Goal: Task Accomplishment & Management: Use online tool/utility

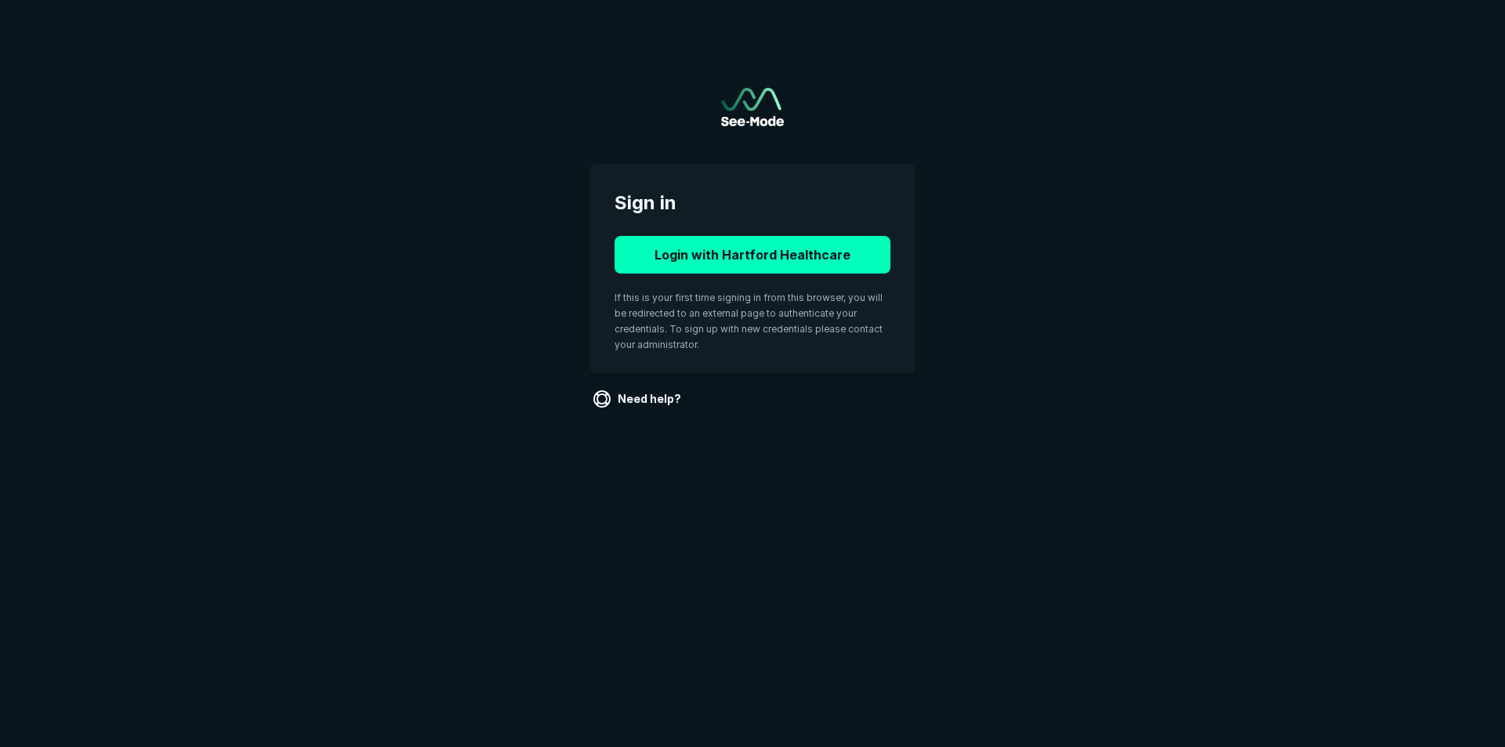
click at [770, 265] on button "Login with Hartford Healthcare" at bounding box center [752, 255] width 276 height 38
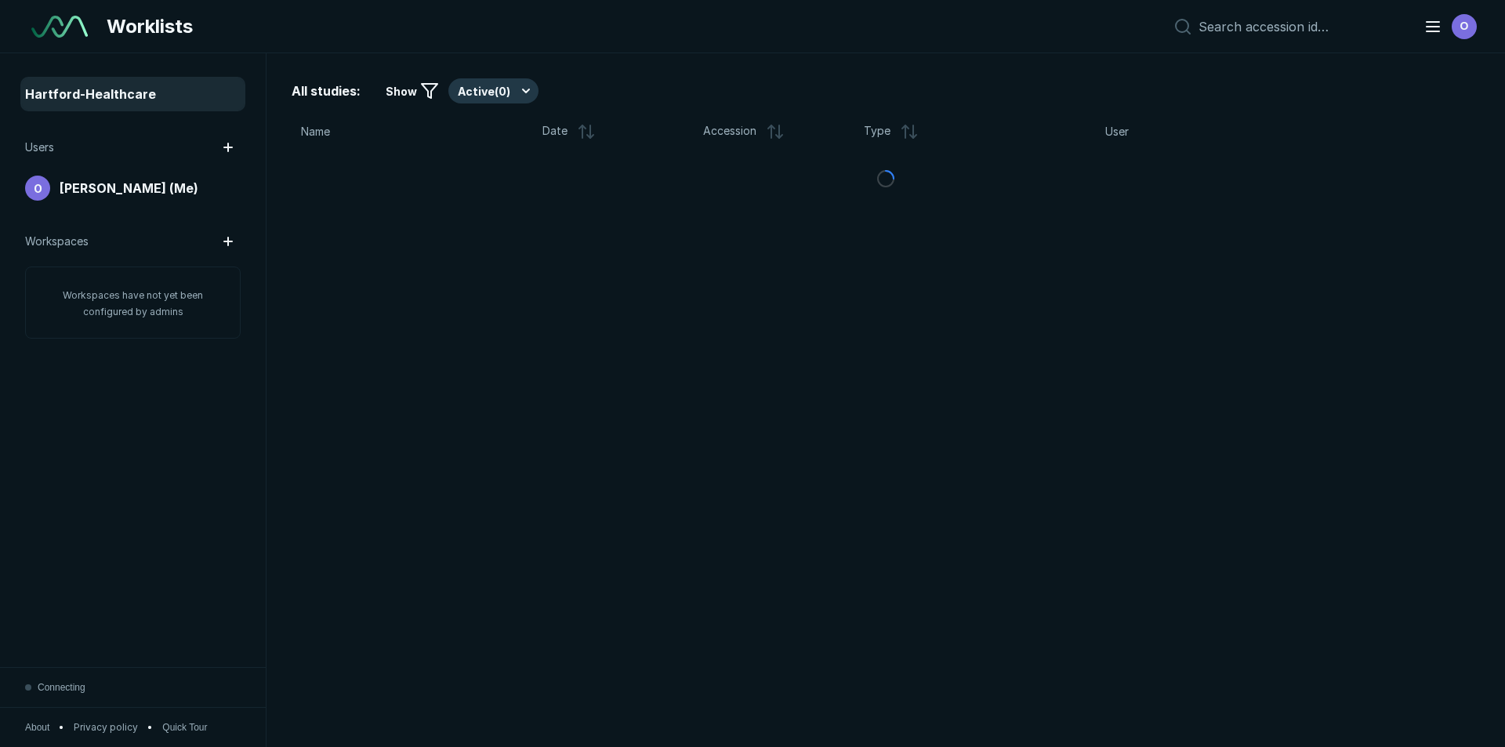
scroll to position [4851, 7335]
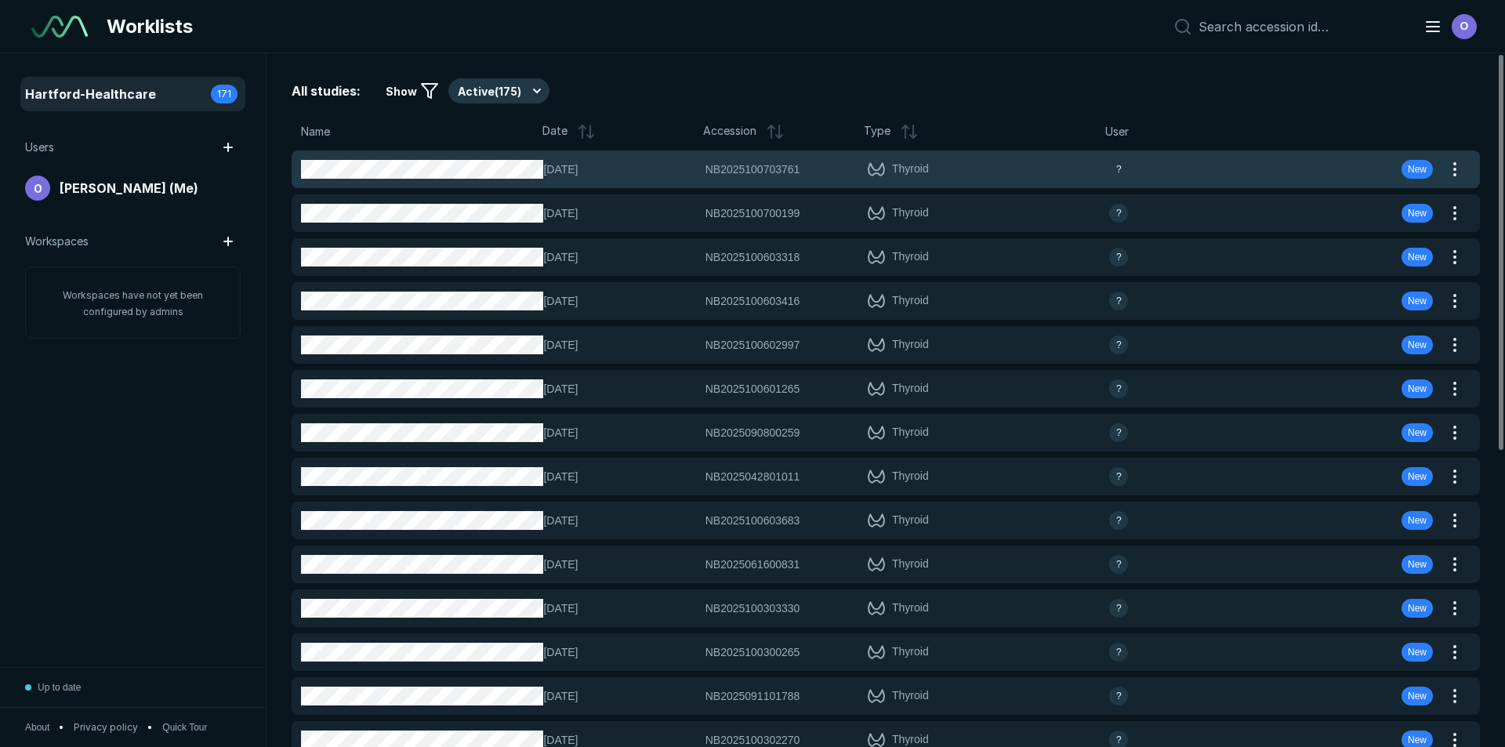
click at [1190, 175] on div "?" at bounding box center [1189, 169] width 161 height 19
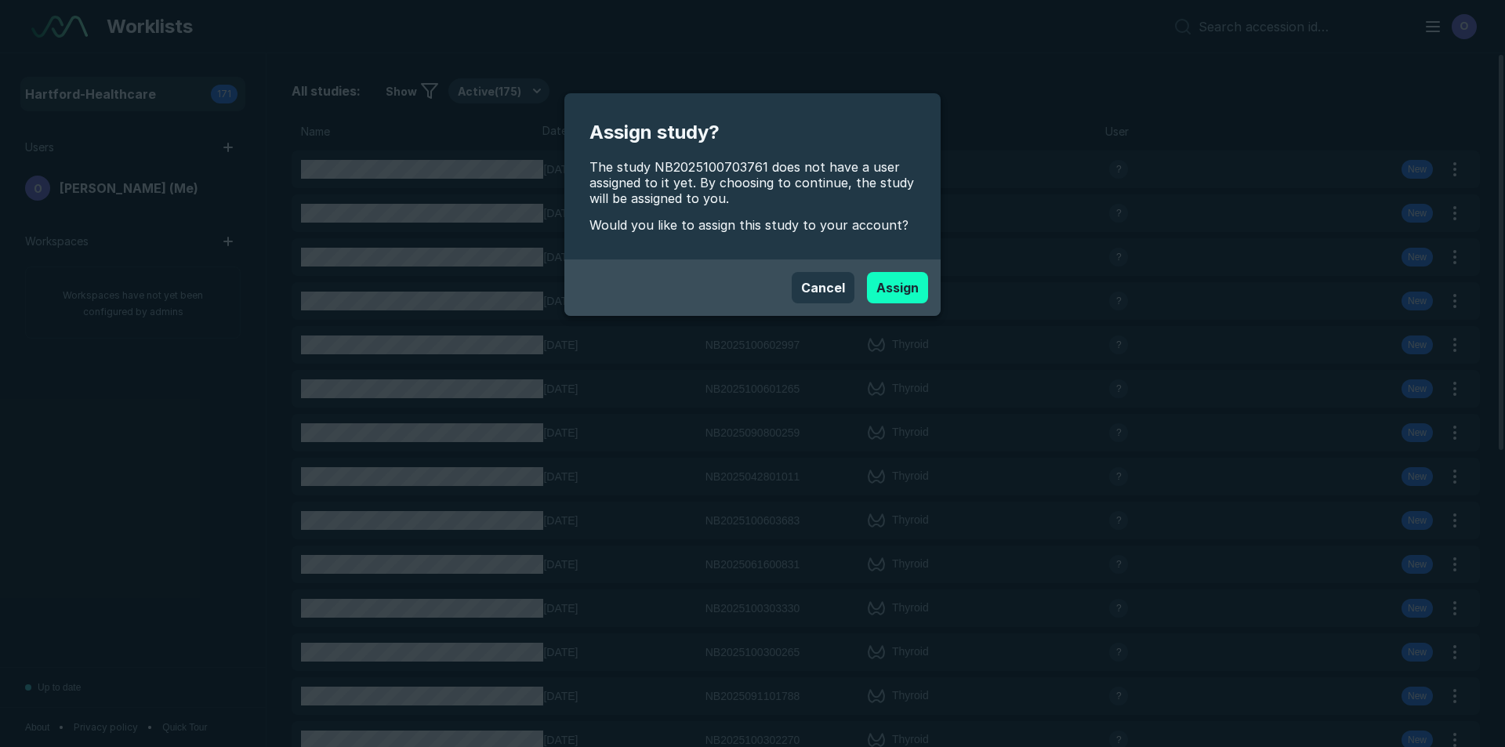
click at [898, 295] on button "Assign" at bounding box center [897, 287] width 61 height 31
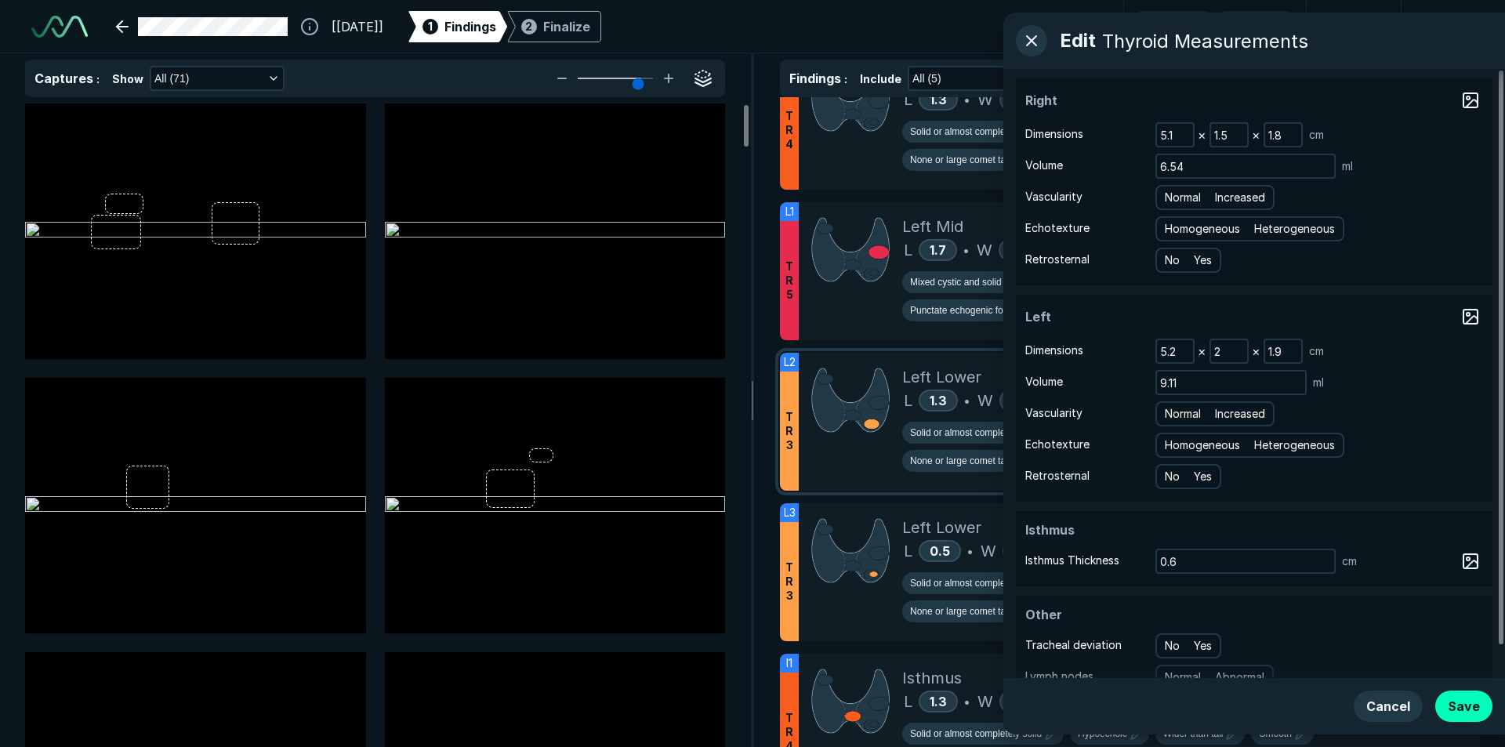
scroll to position [375, 0]
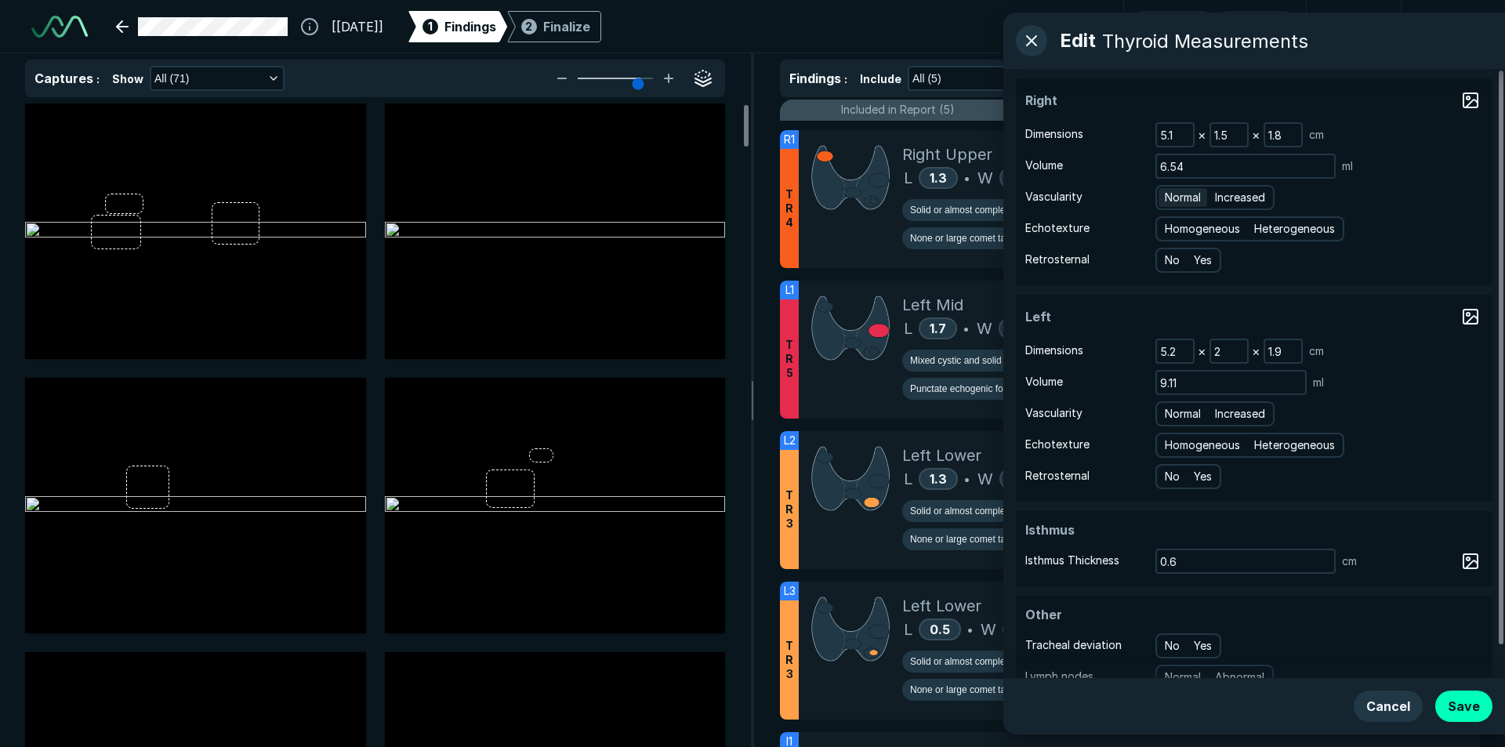
click at [1184, 190] on span "Normal" at bounding box center [1182, 197] width 36 height 17
click at [1172, 190] on input "Normal" at bounding box center [1167, 195] width 10 height 10
radio input "true"
click at [1224, 222] on span "Homogeneous" at bounding box center [1201, 228] width 75 height 17
click at [1172, 222] on input "Homogeneous" at bounding box center [1167, 227] width 10 height 10
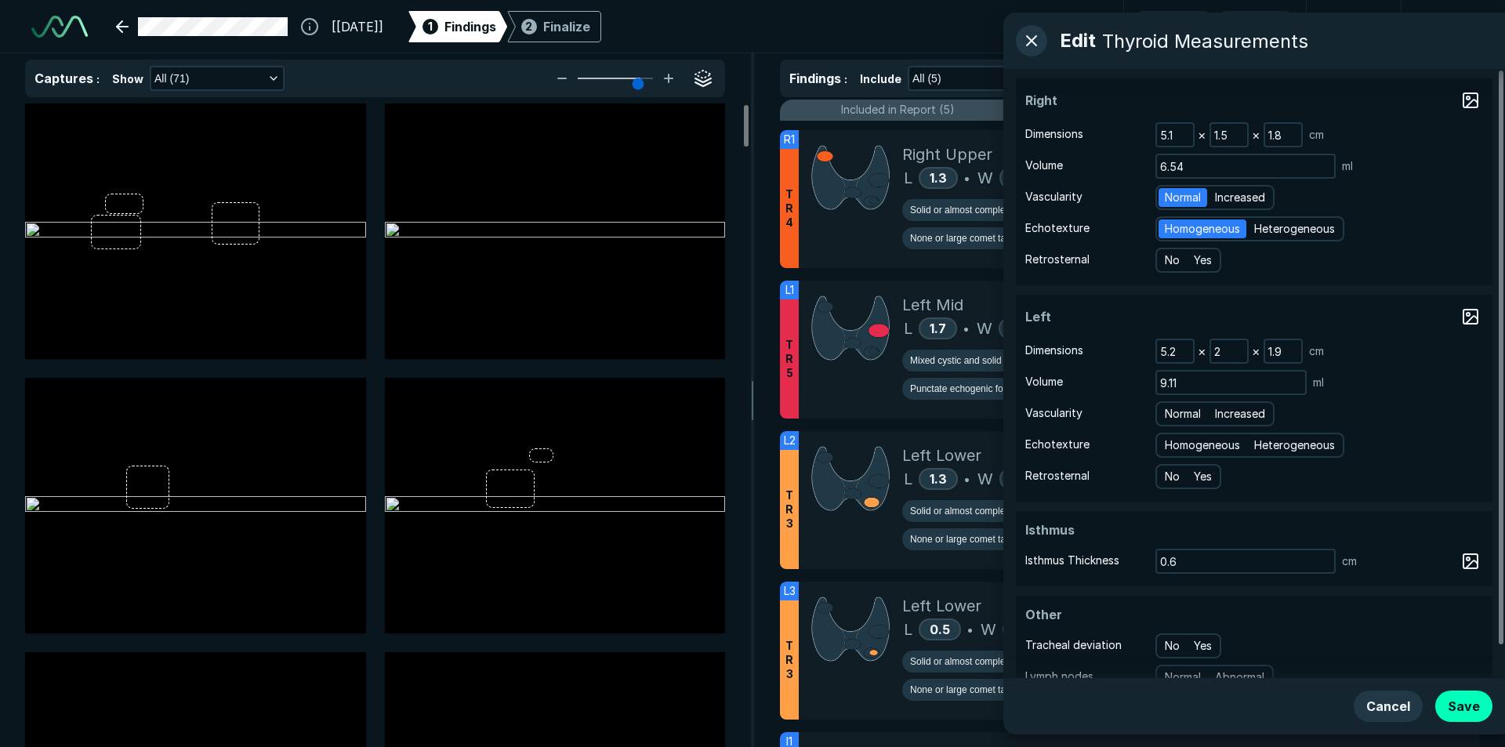
radio input "true"
click at [1184, 420] on span "Normal" at bounding box center [1182, 413] width 36 height 17
click at [1172, 417] on input "Normal" at bounding box center [1167, 412] width 10 height 10
radio input "true"
click at [1190, 447] on span "Homogeneous" at bounding box center [1201, 444] width 75 height 17
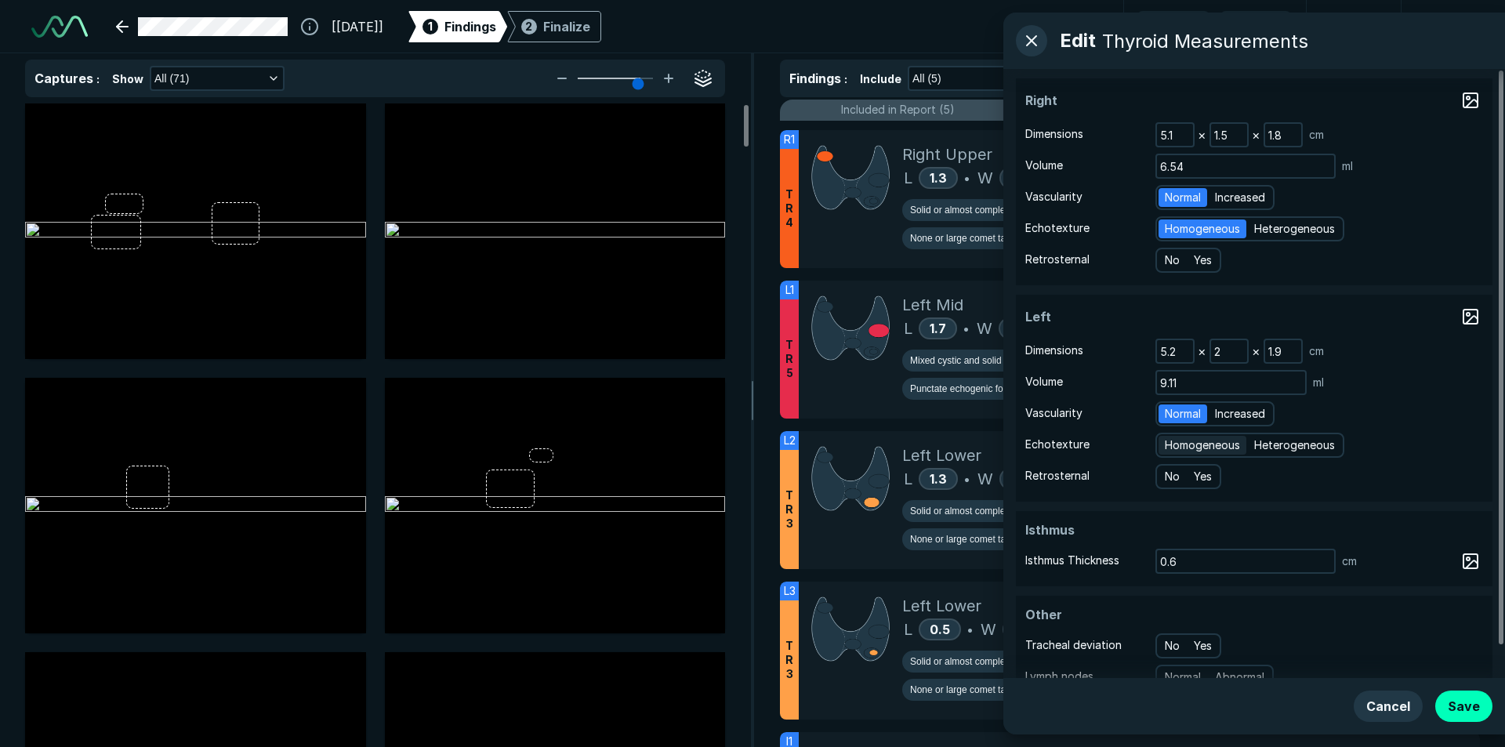
click at [1172, 447] on input "Homogeneous" at bounding box center [1167, 443] width 10 height 10
radio input "true"
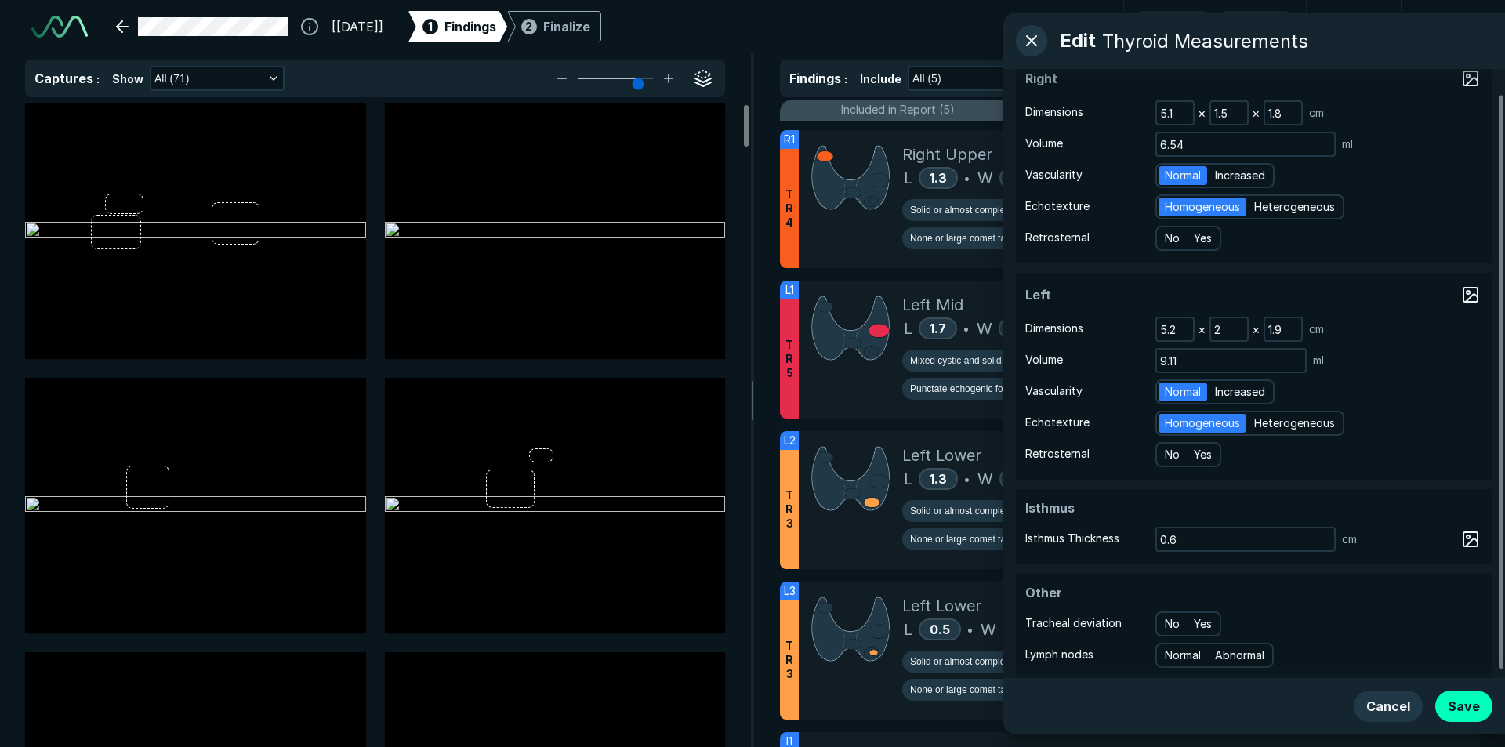
scroll to position [34, 0]
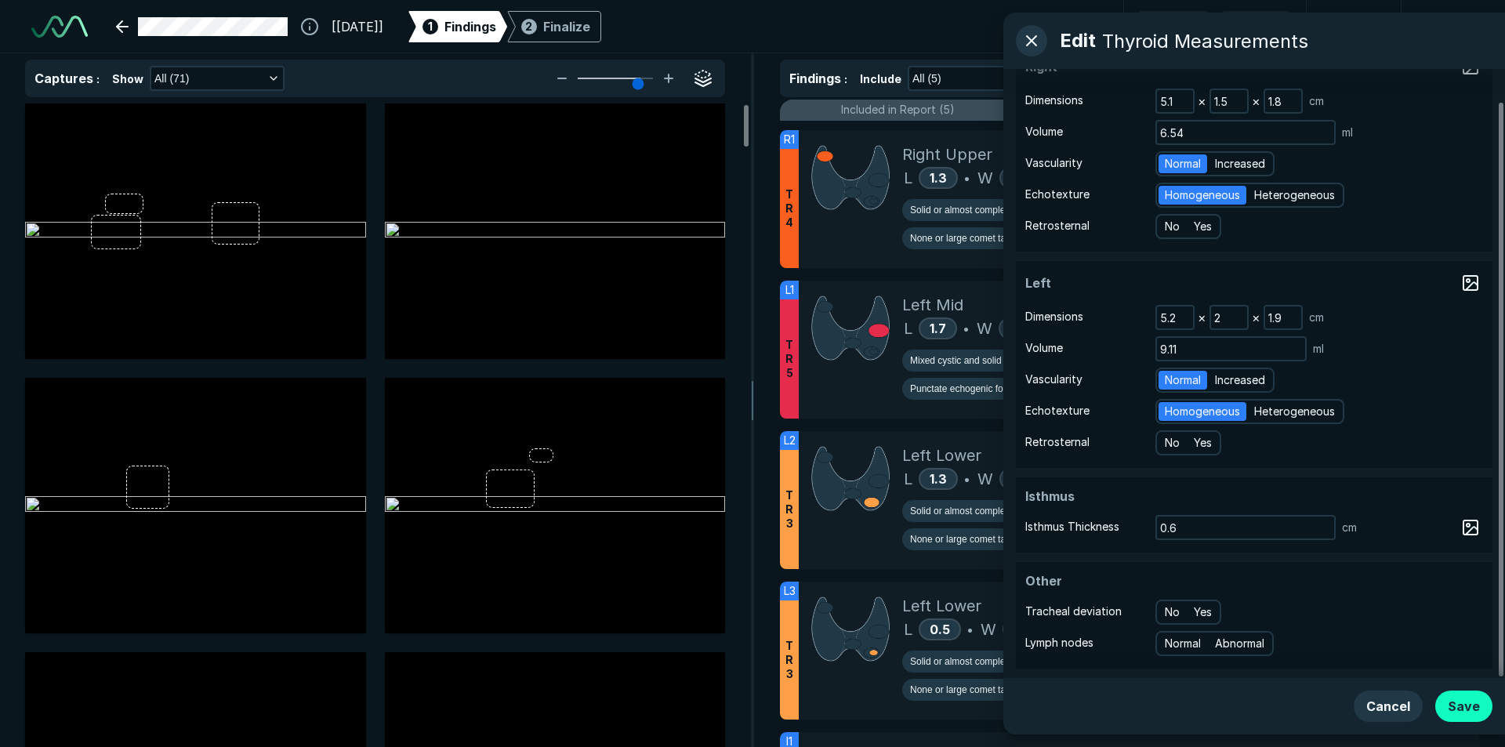
click at [1462, 717] on button "Save" at bounding box center [1463, 705] width 57 height 31
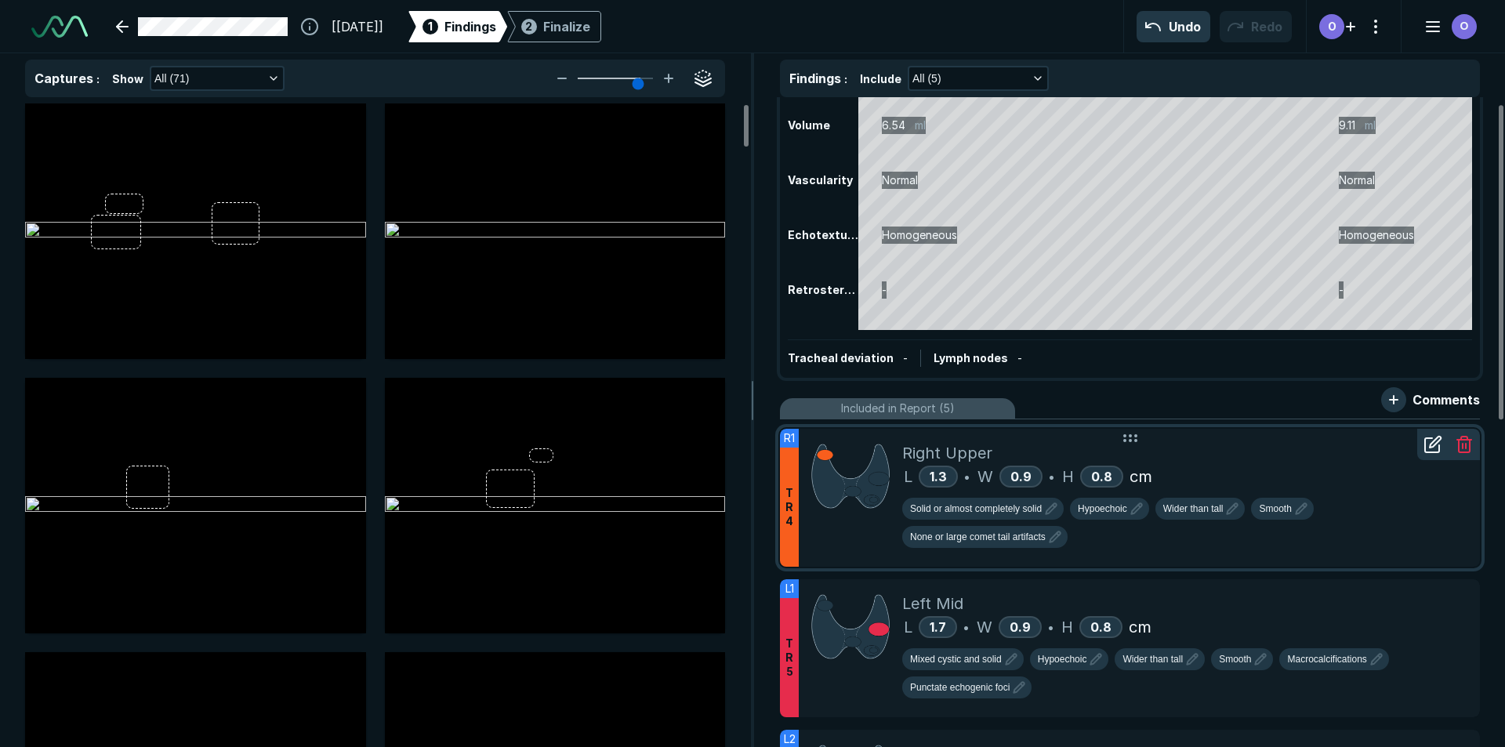
scroll to position [0, 0]
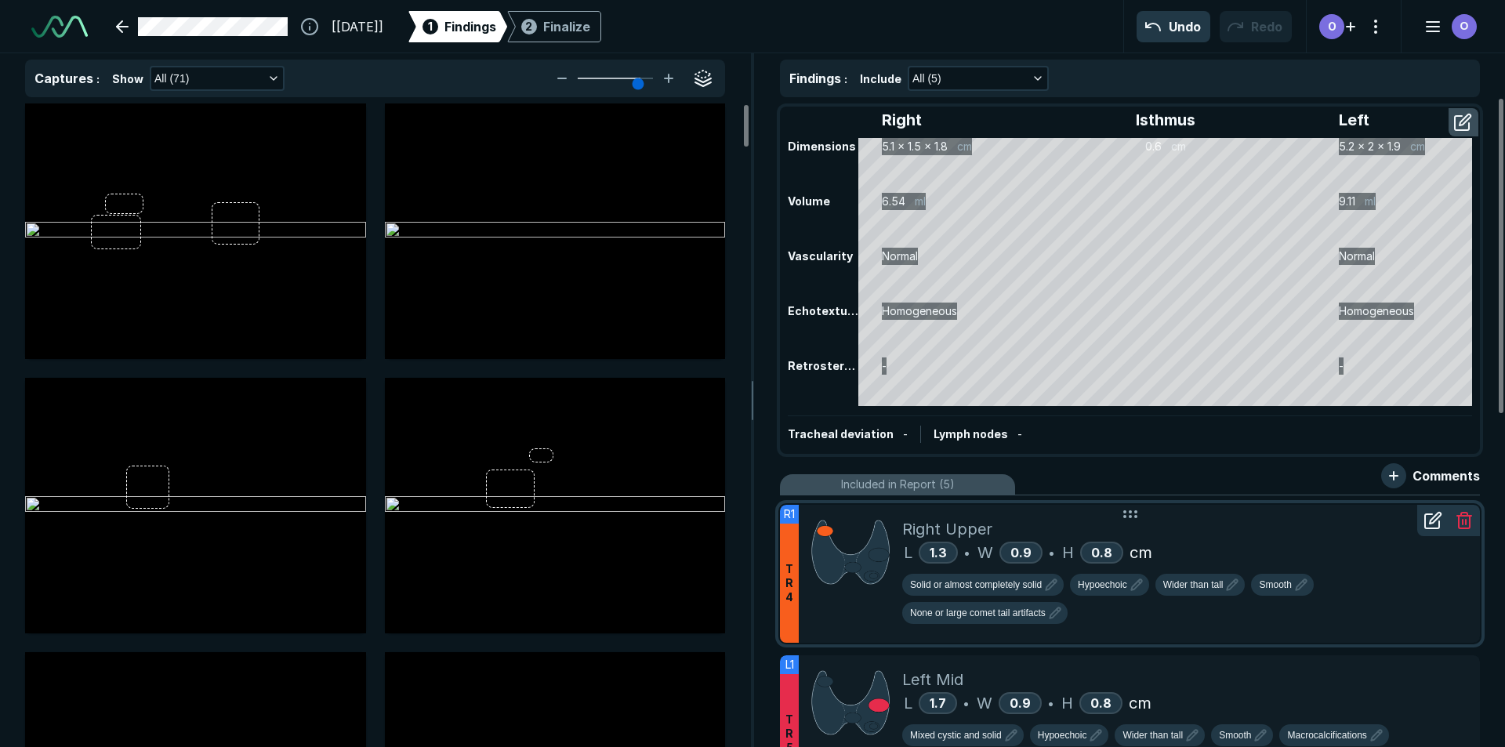
click at [811, 612] on div at bounding box center [850, 574] width 103 height 138
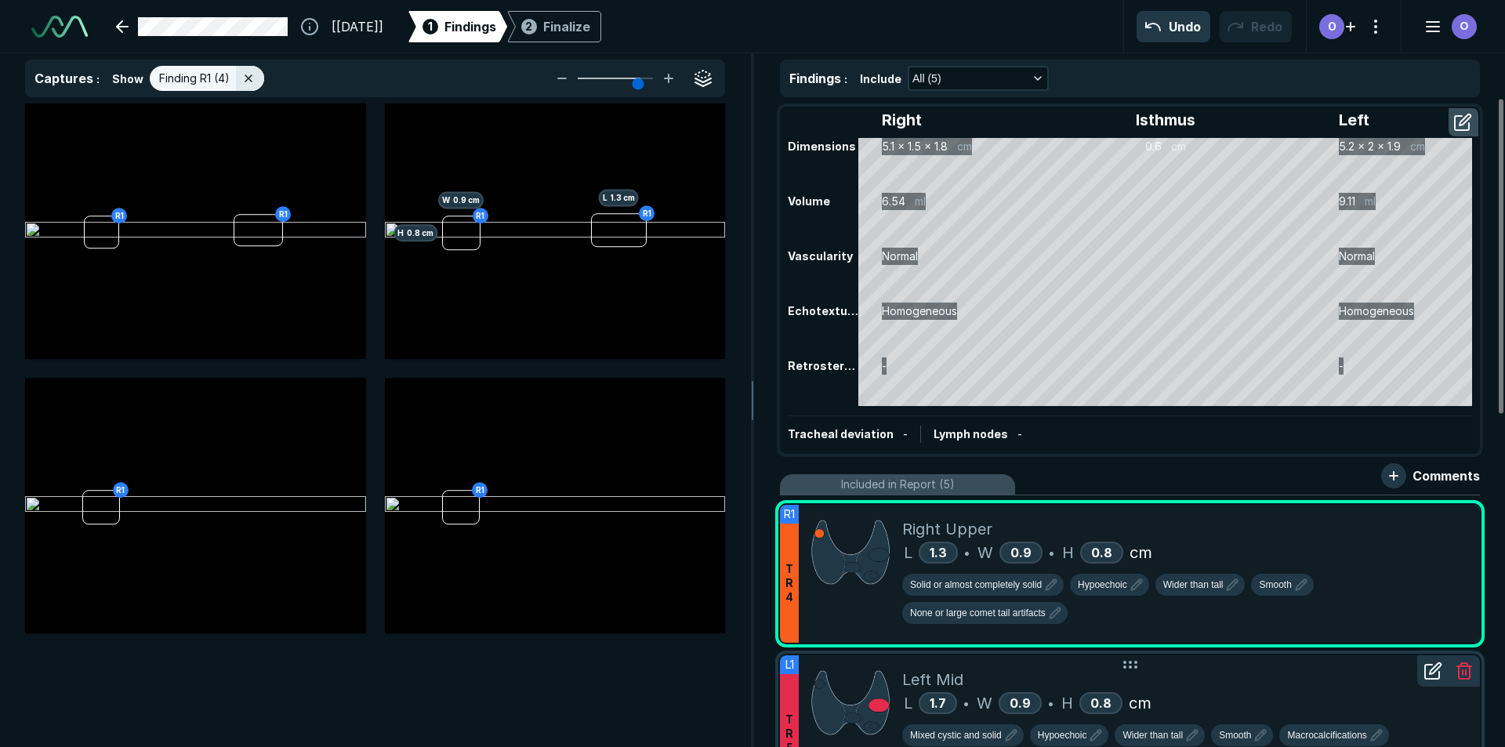
scroll to position [78, 0]
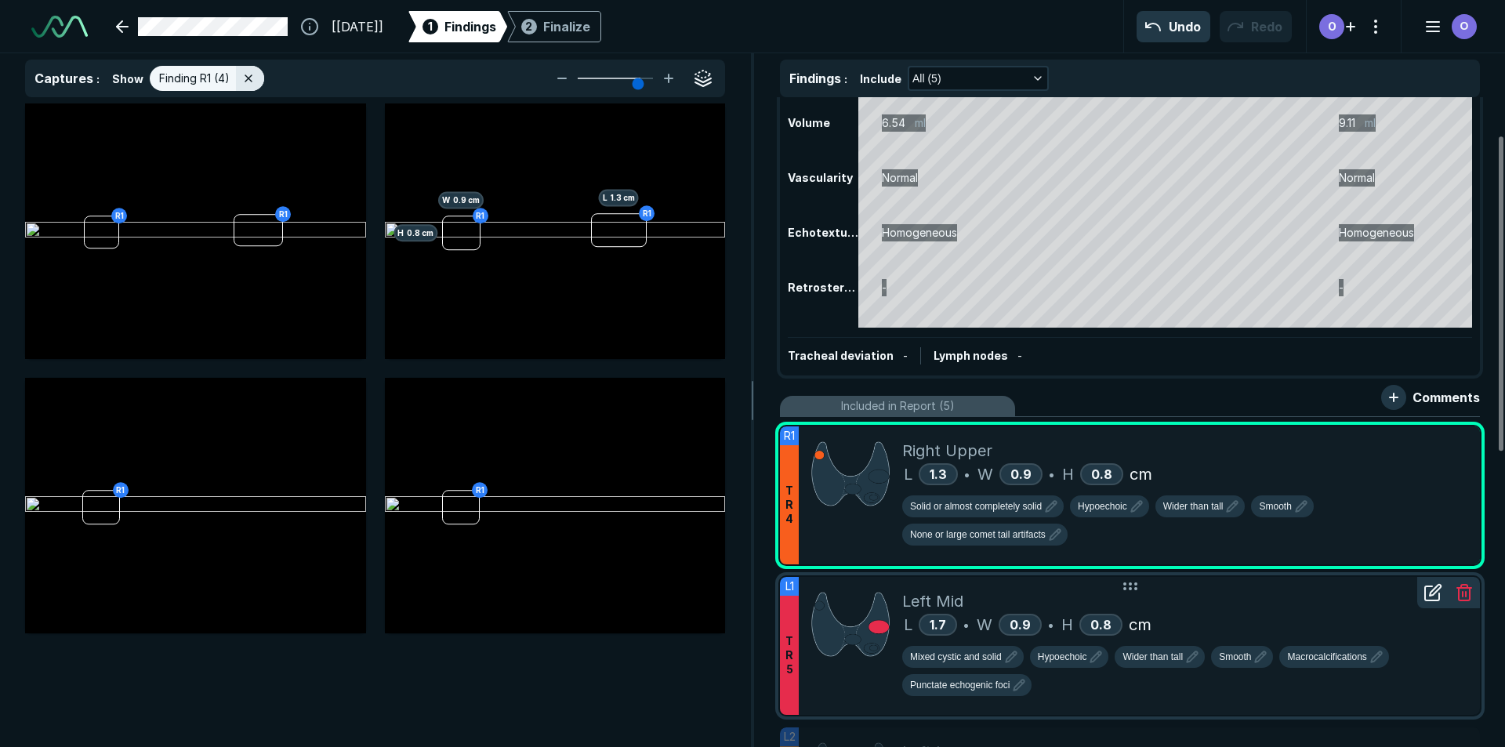
click at [867, 598] on img at bounding box center [850, 624] width 78 height 70
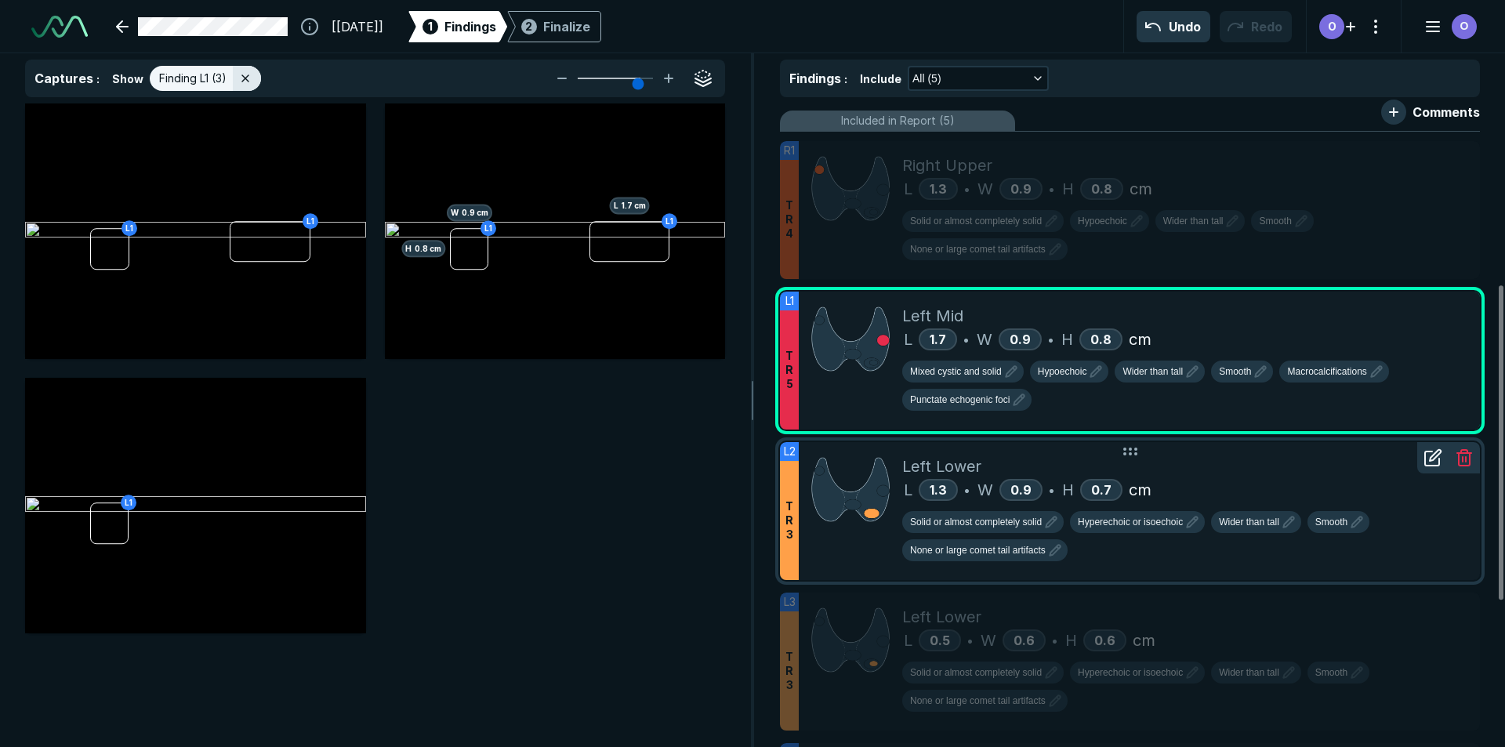
scroll to position [392, 0]
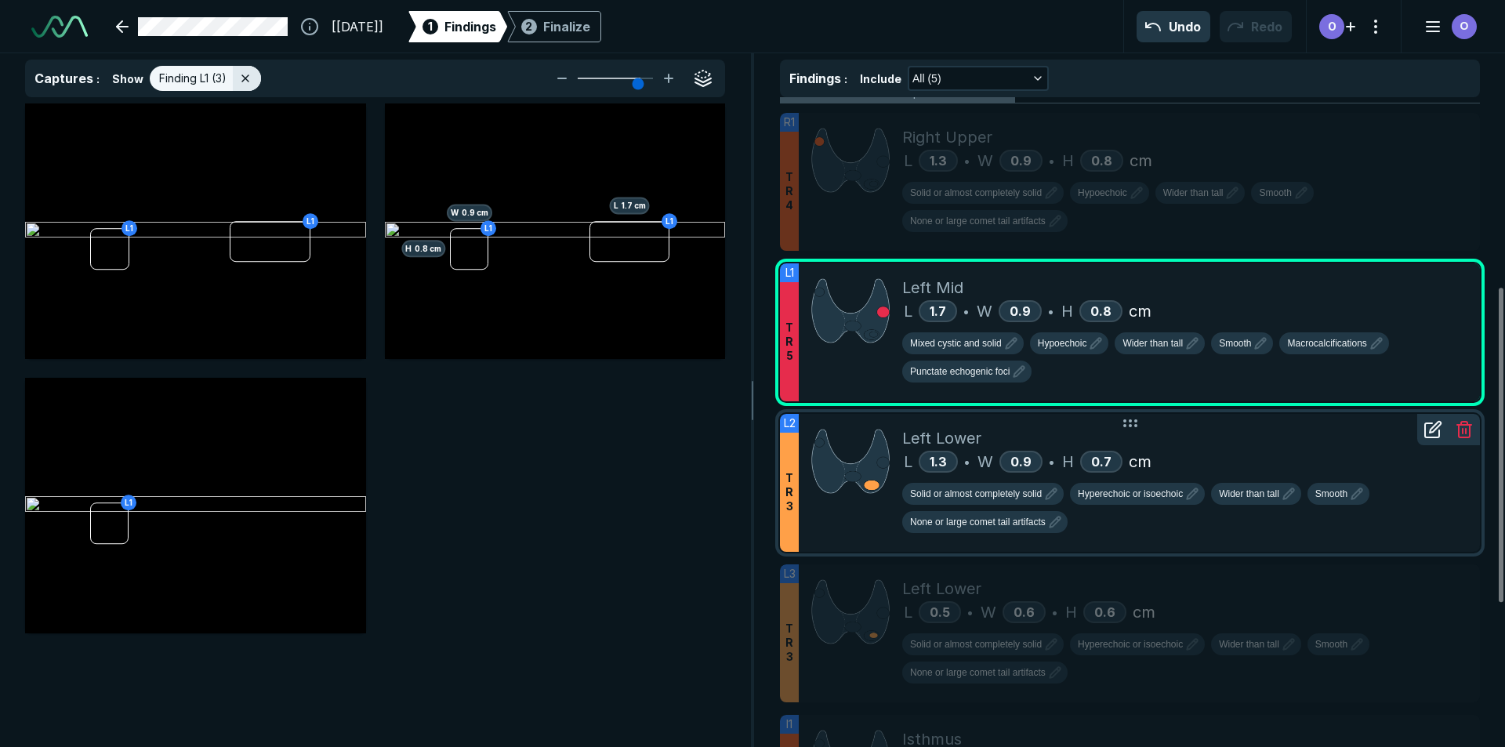
click at [1066, 428] on div "Left Lower" at bounding box center [1184, 438] width 565 height 24
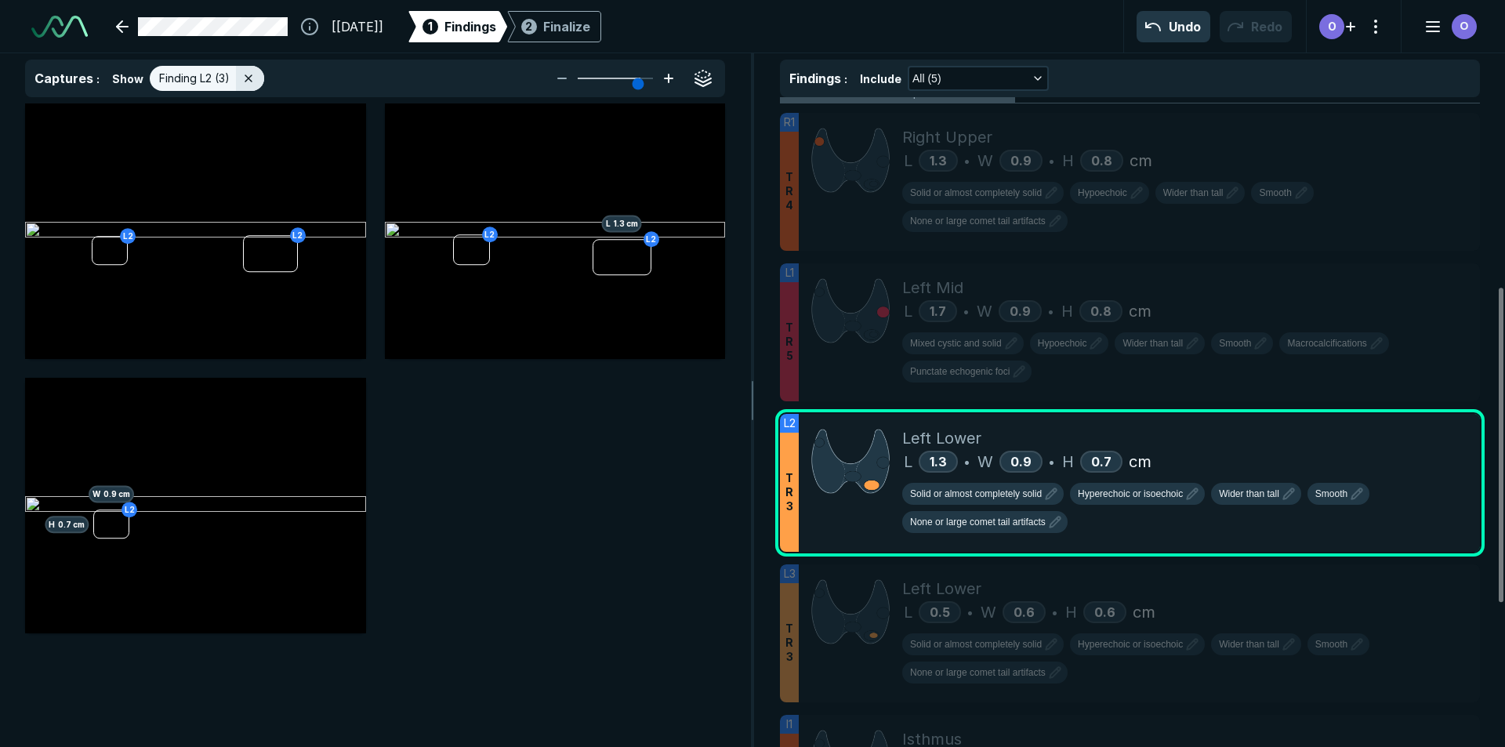
click at [667, 80] on icon at bounding box center [668, 78] width 19 height 19
type input "6"
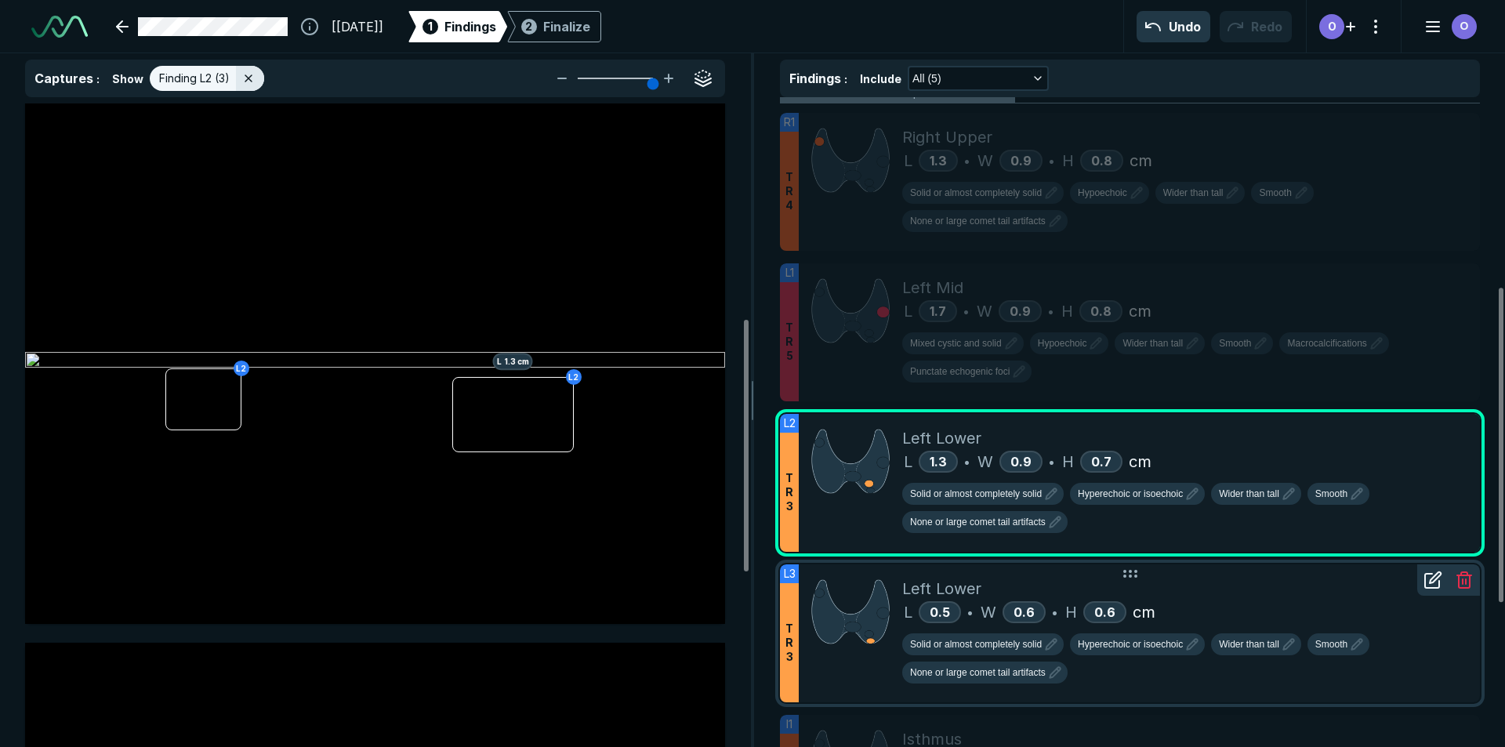
click at [903, 570] on div "Left Lower L 0.5 • W 0.6 • H 0.6 cm Solid or almost completely solid Hyperechoi…" at bounding box center [1184, 633] width 565 height 138
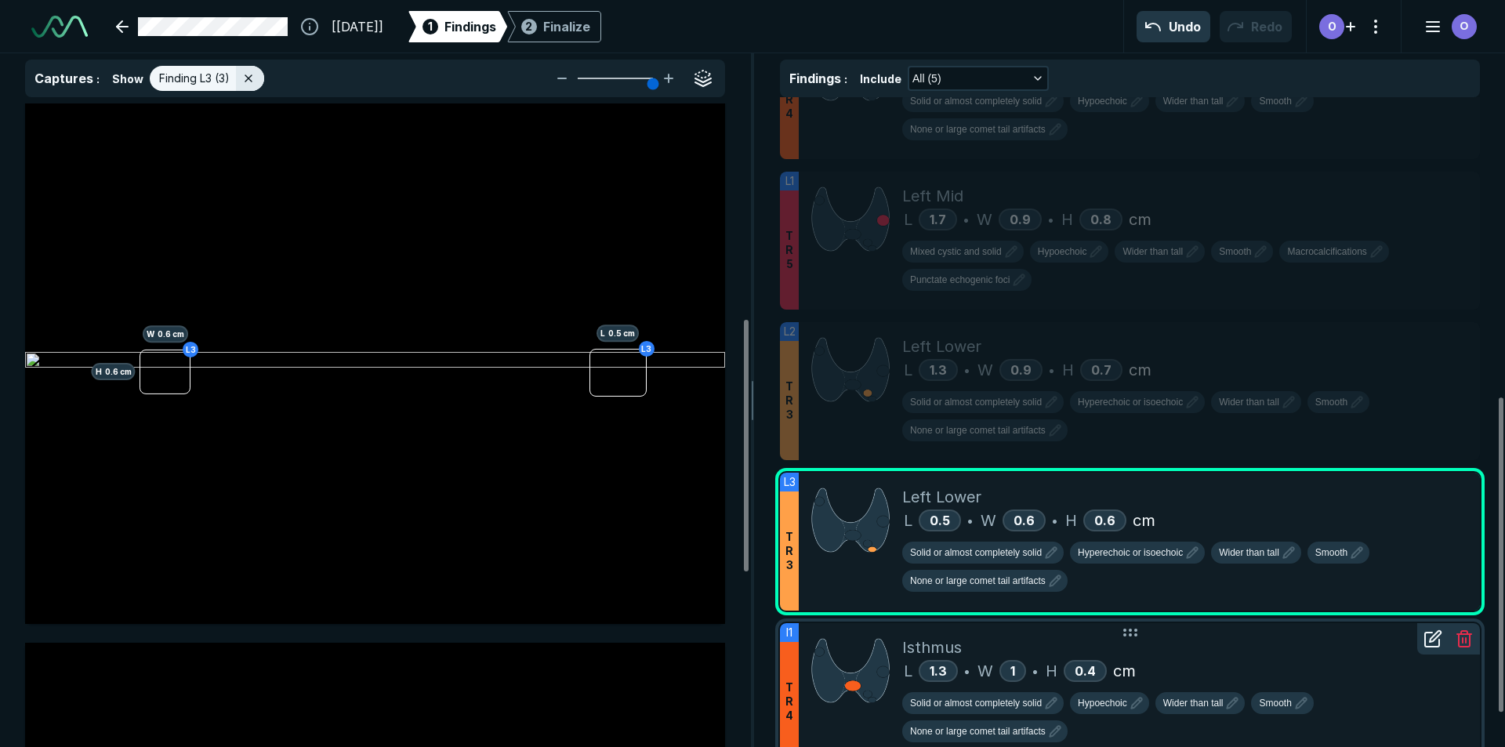
scroll to position [627, 0]
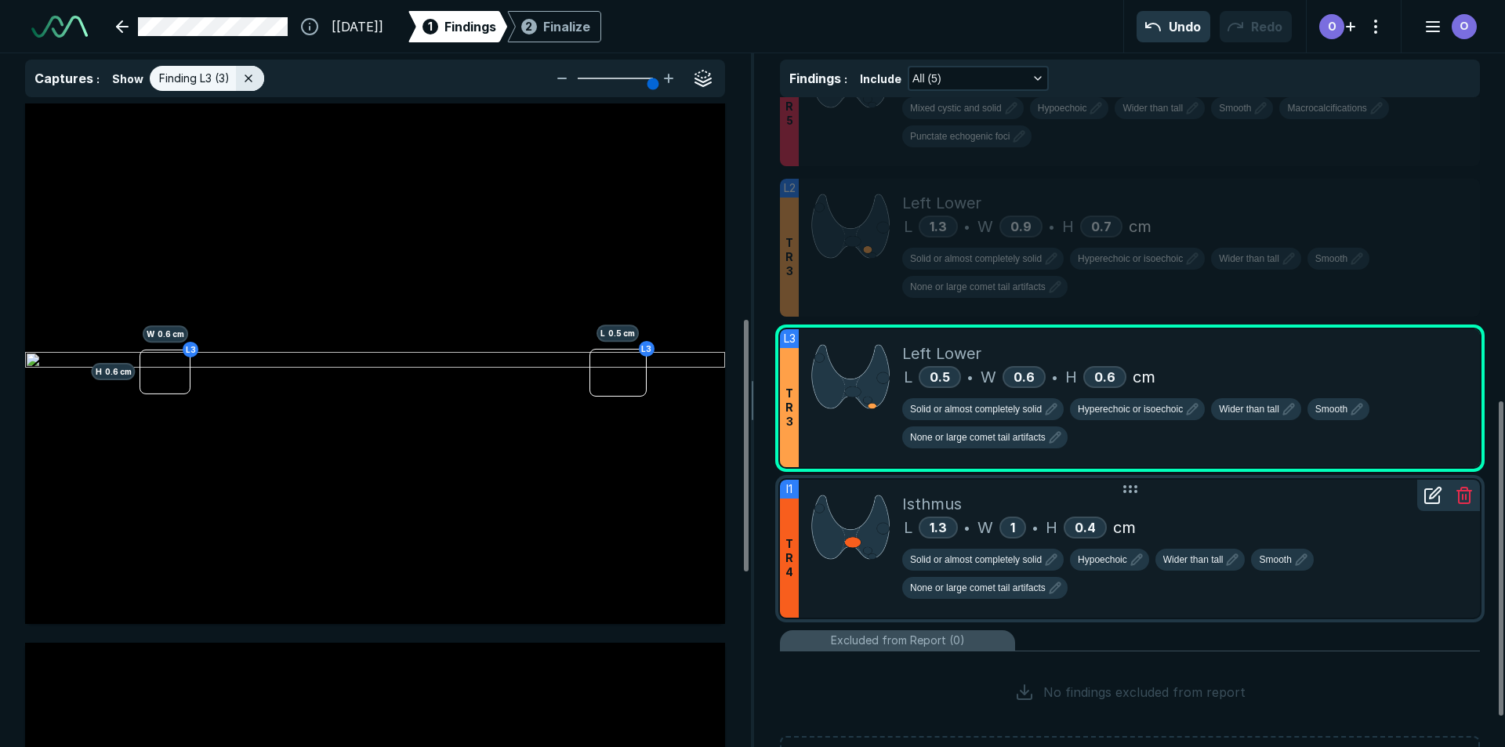
click at [853, 596] on div at bounding box center [850, 549] width 103 height 138
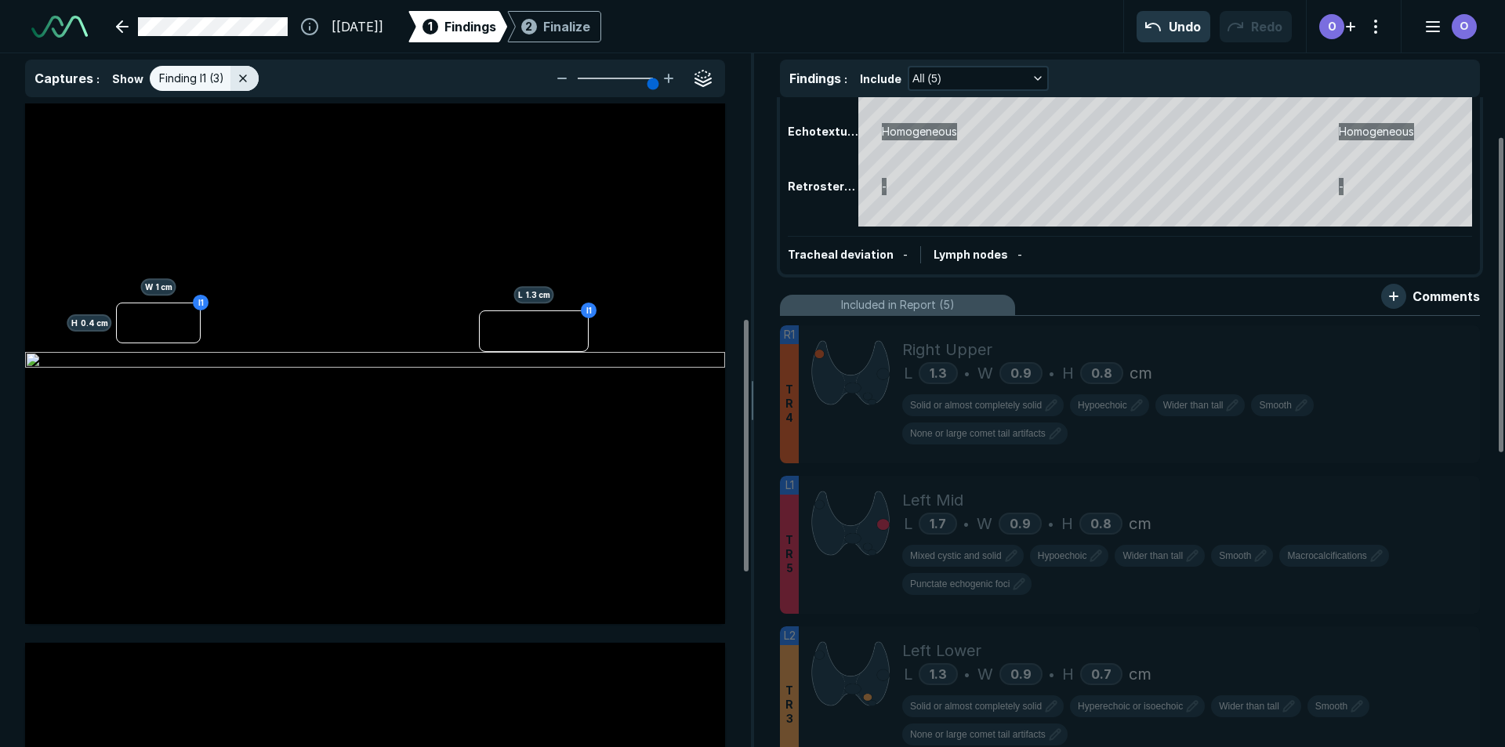
scroll to position [78, 0]
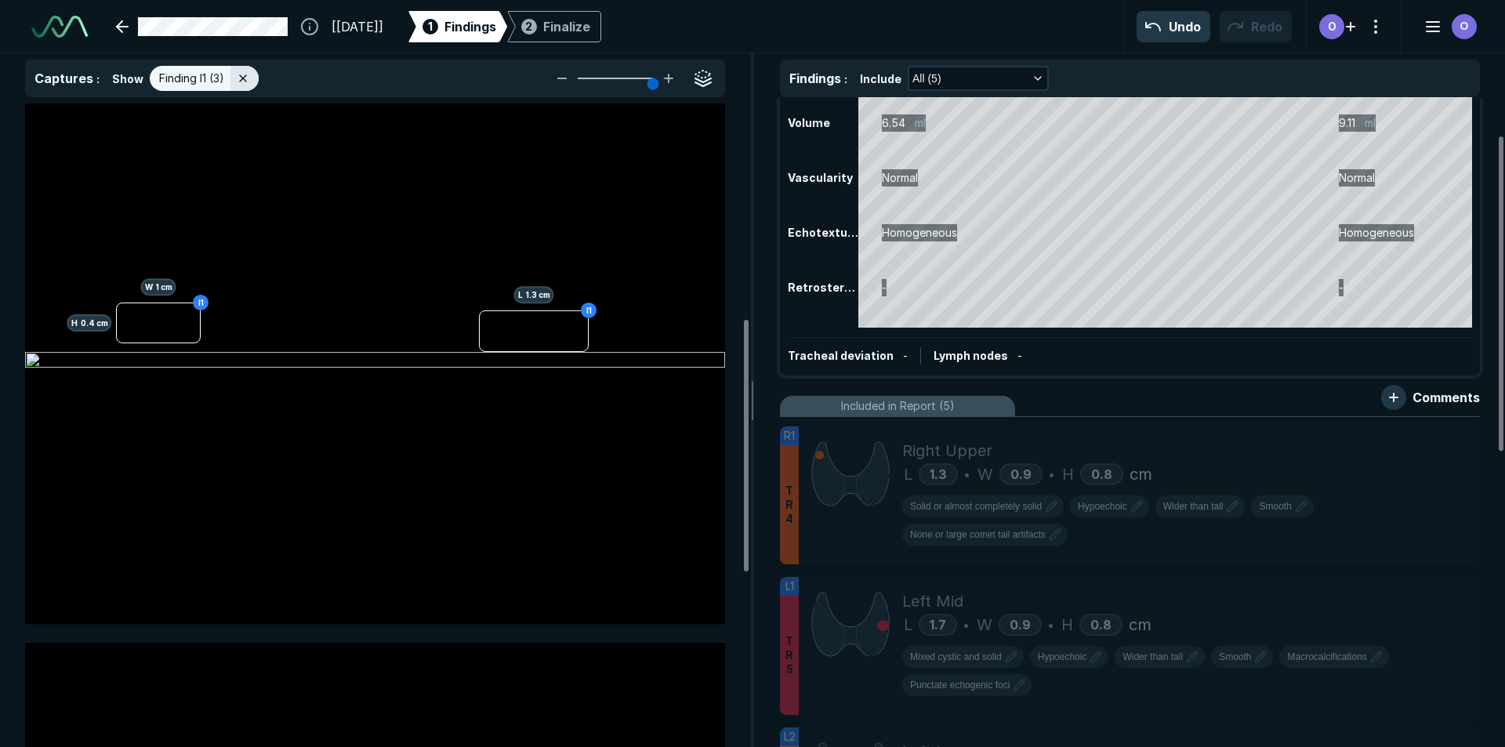
click at [1159, 396] on div "Included in Report (5)" at bounding box center [1130, 406] width 700 height 21
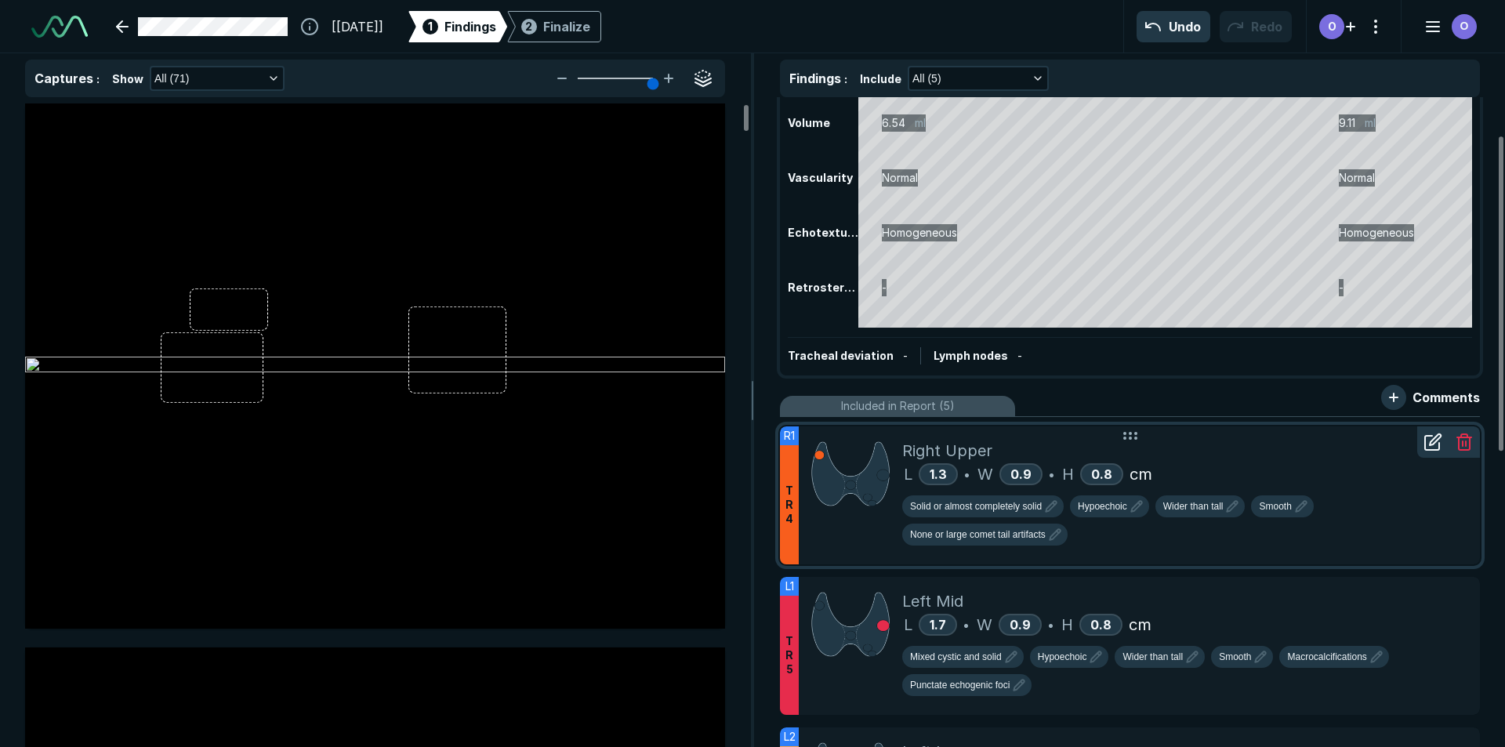
scroll to position [4738, 5138]
click at [1026, 437] on div "Right Upper L 1.3 • W 0.9 • H 0.8 cm Solid or almost completely solid Hypoechoi…" at bounding box center [1184, 495] width 565 height 138
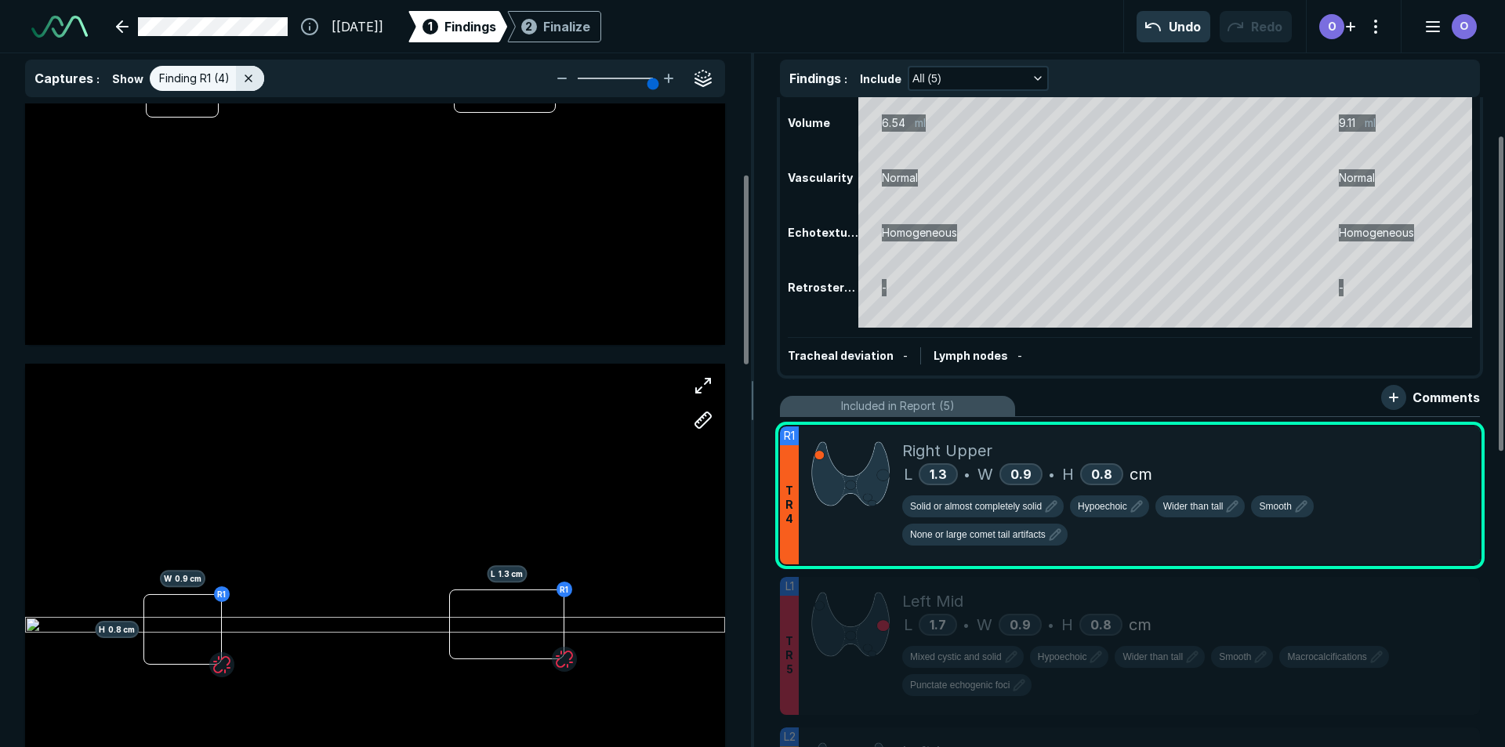
scroll to position [470, 0]
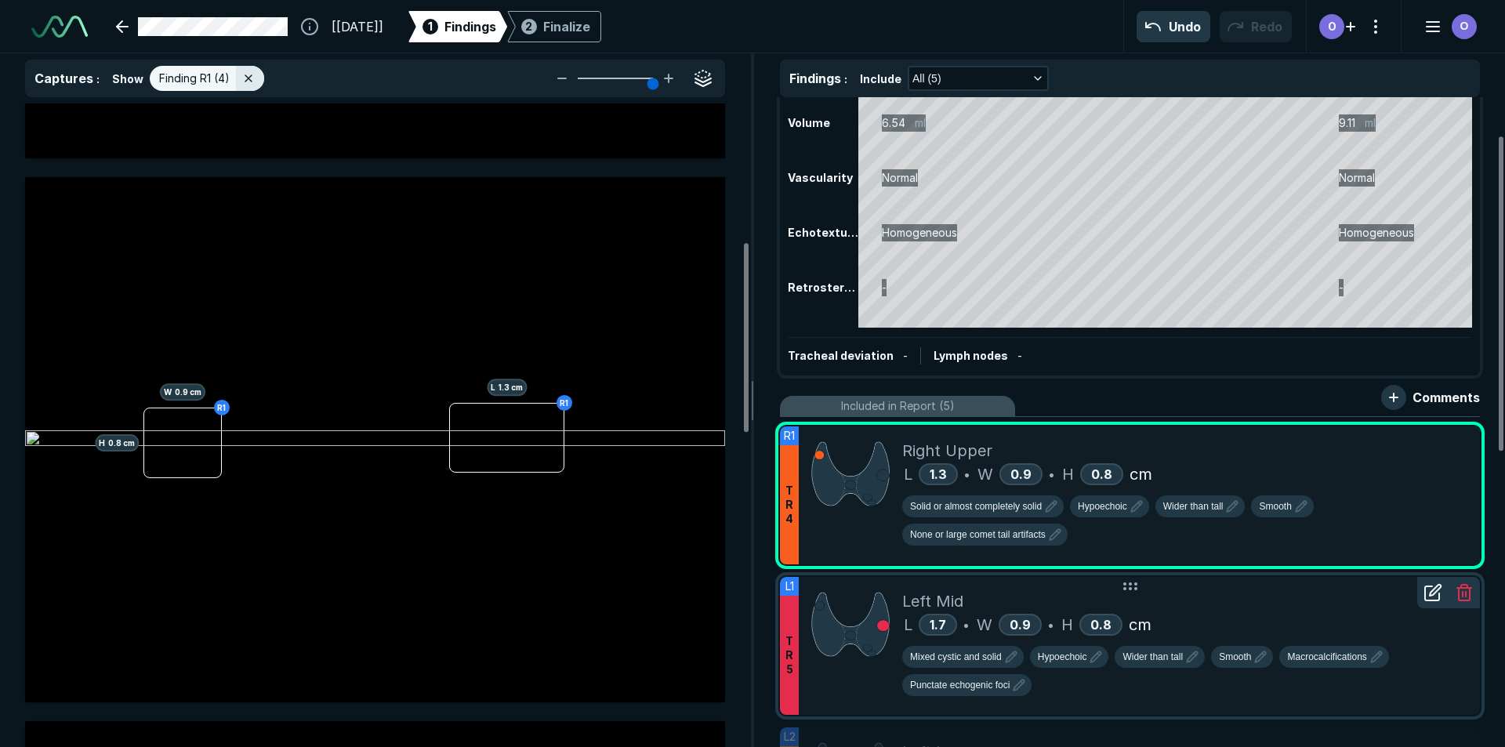
click at [808, 679] on div at bounding box center [850, 646] width 103 height 138
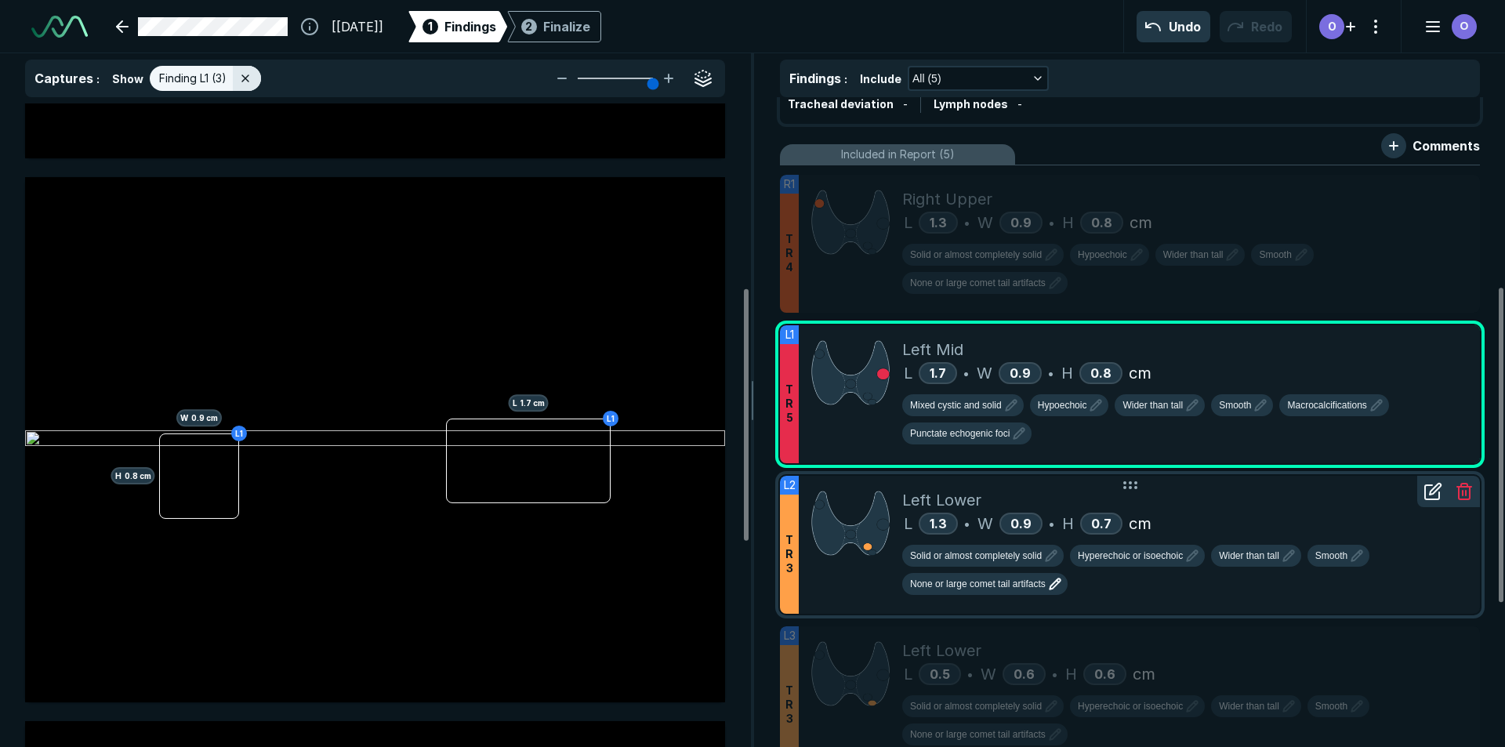
scroll to position [392, 0]
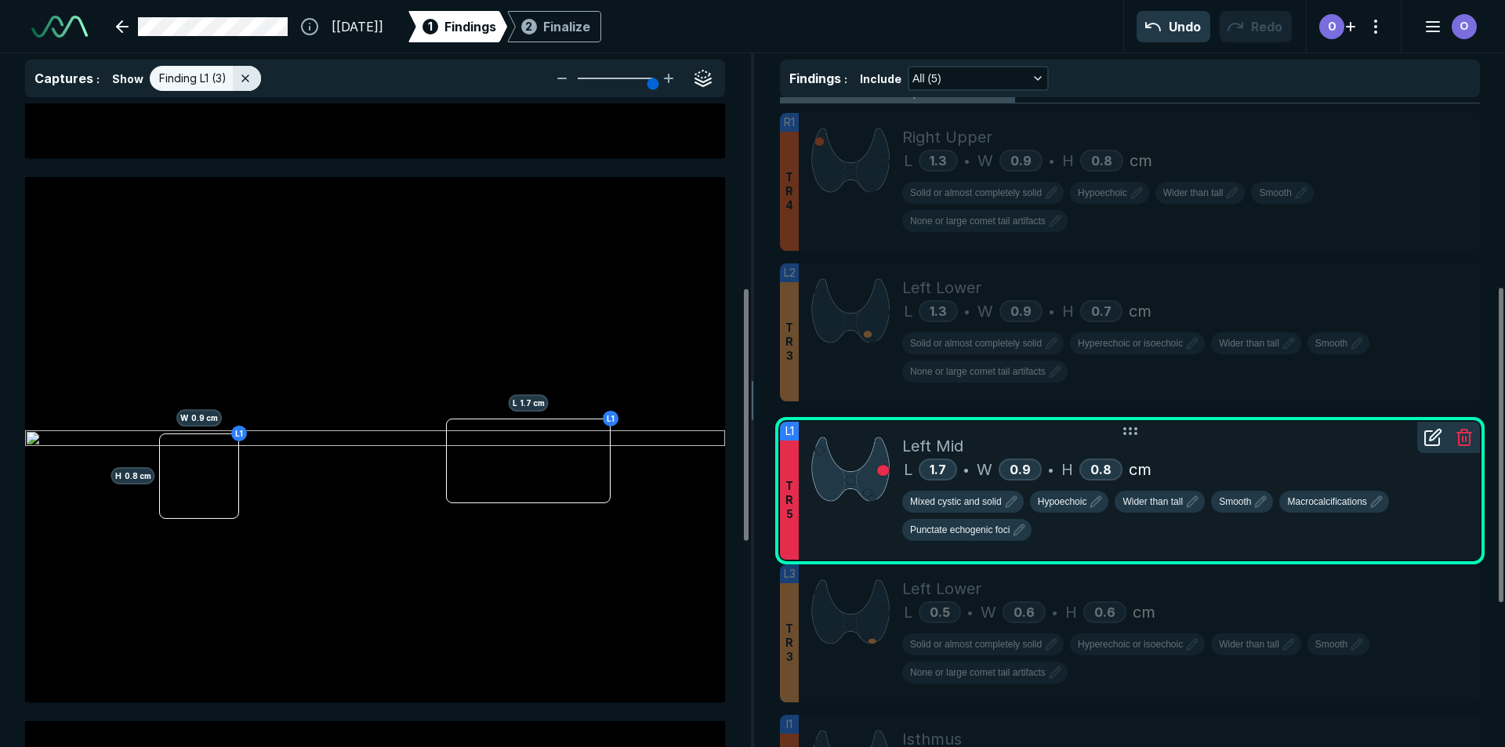
drag, startPoint x: 820, startPoint y: 377, endPoint x: 835, endPoint y: 533, distance: 156.6
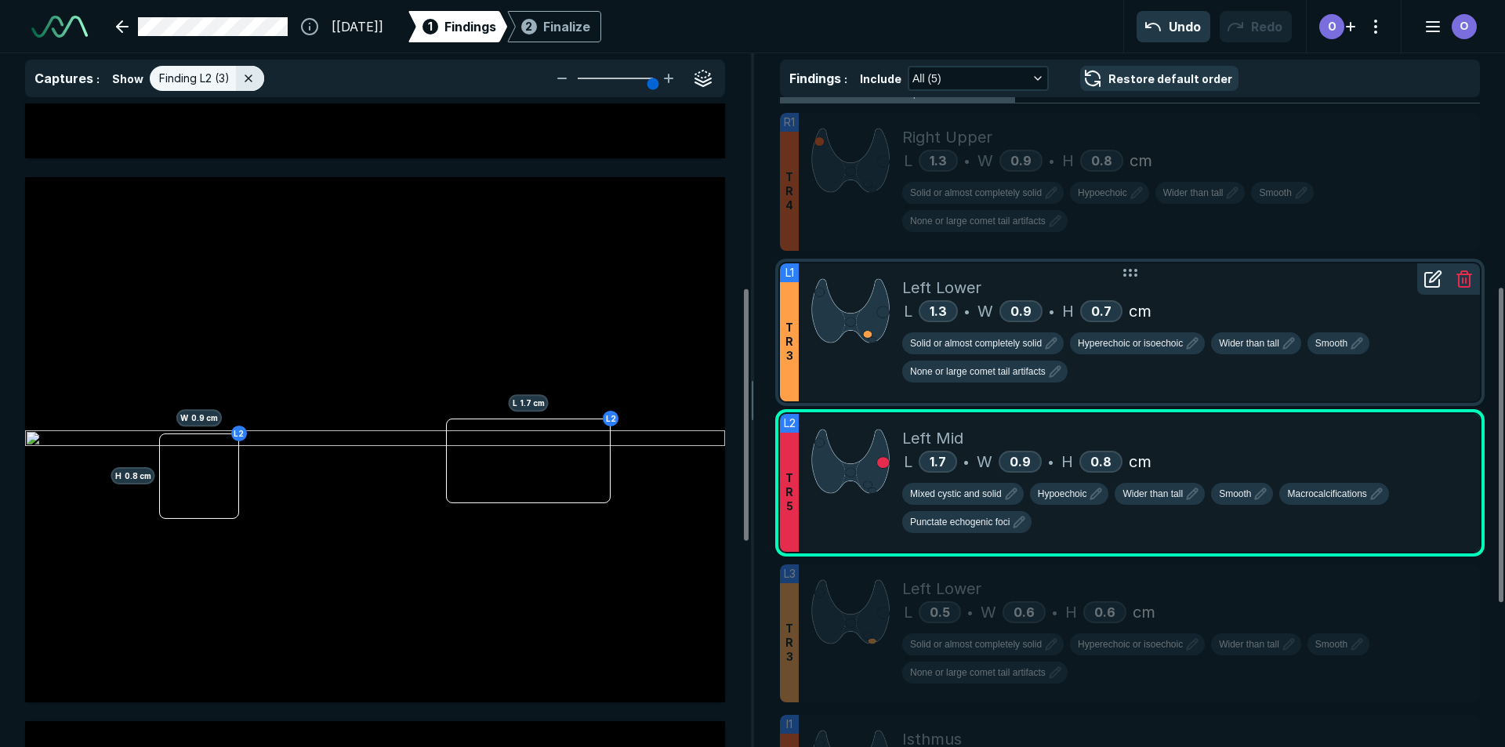
click at [806, 371] on div at bounding box center [850, 332] width 103 height 138
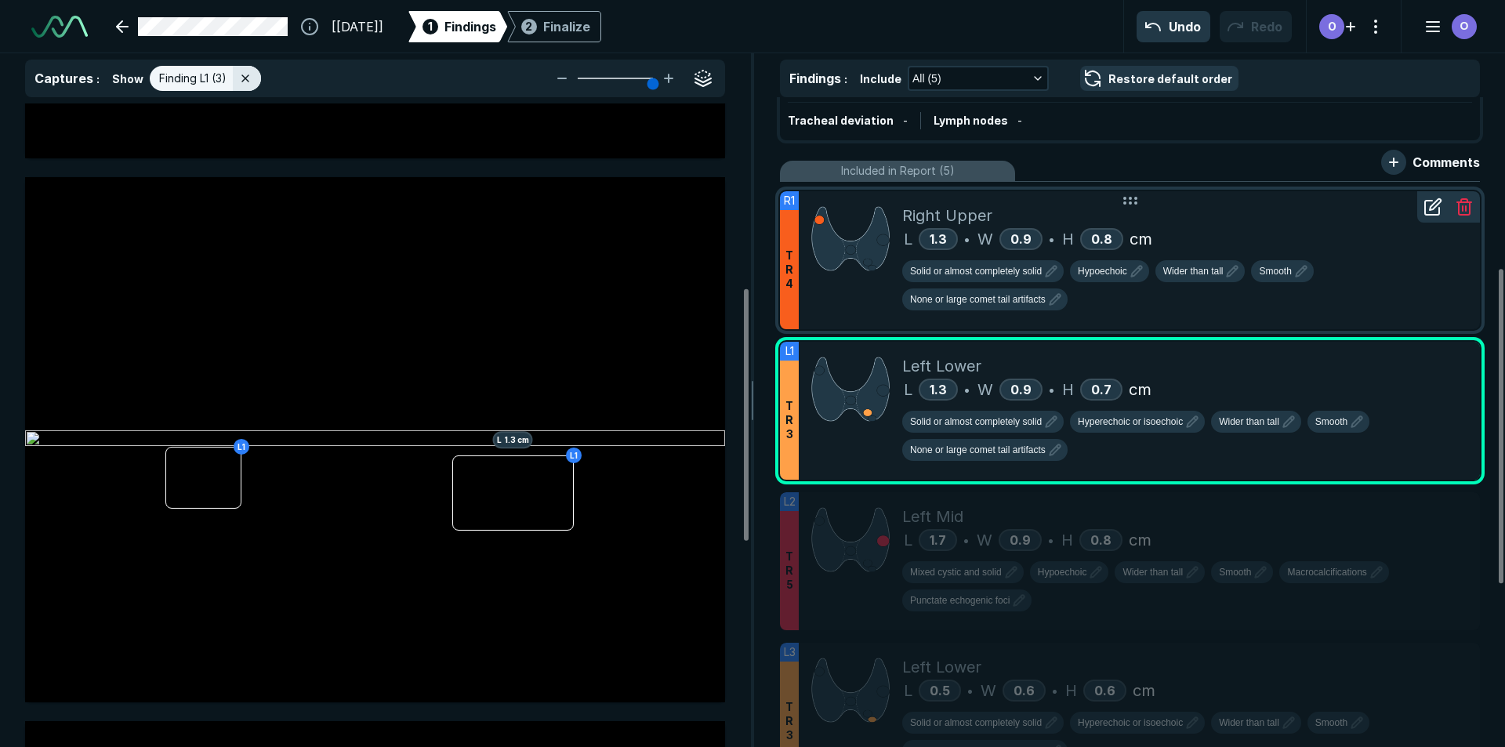
scroll to position [470, 0]
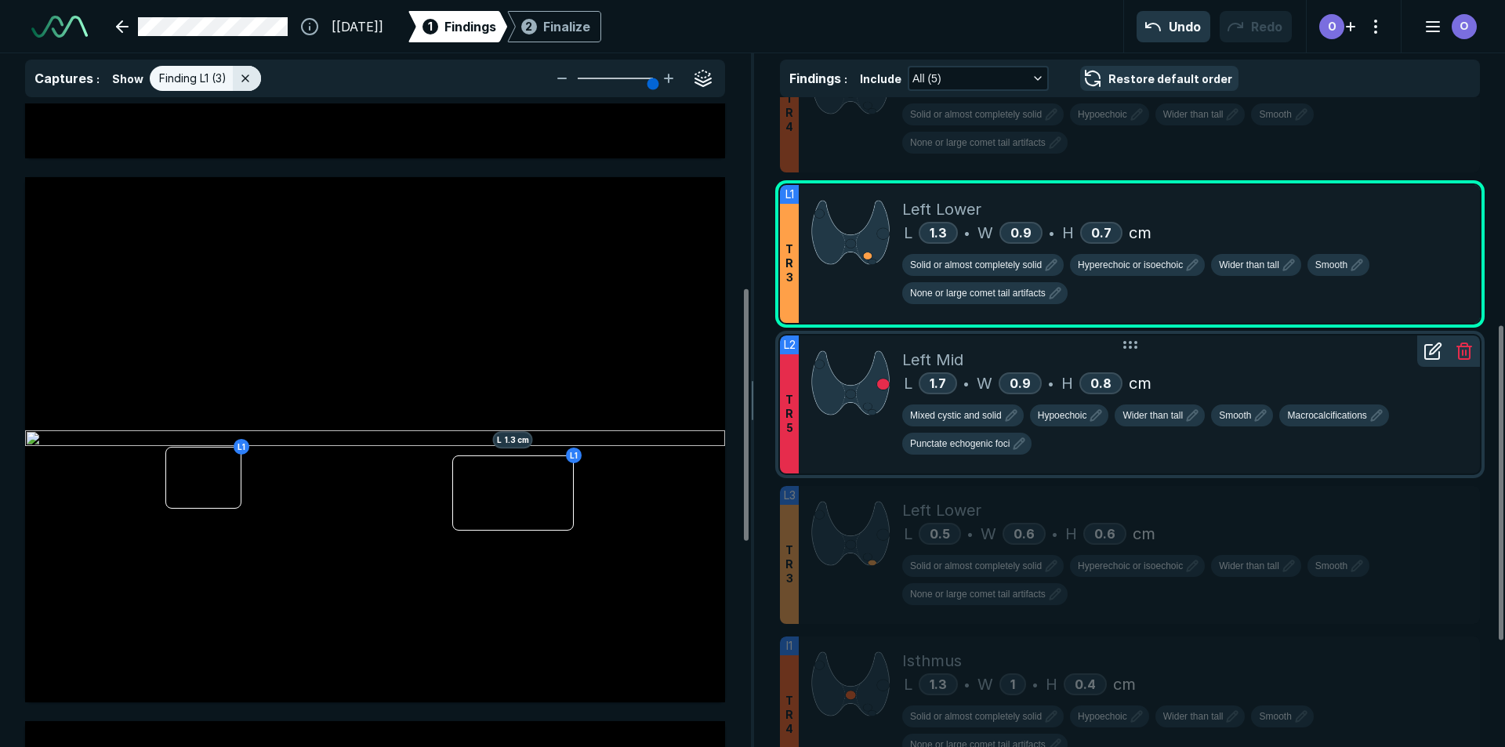
click at [876, 452] on div at bounding box center [850, 404] width 103 height 138
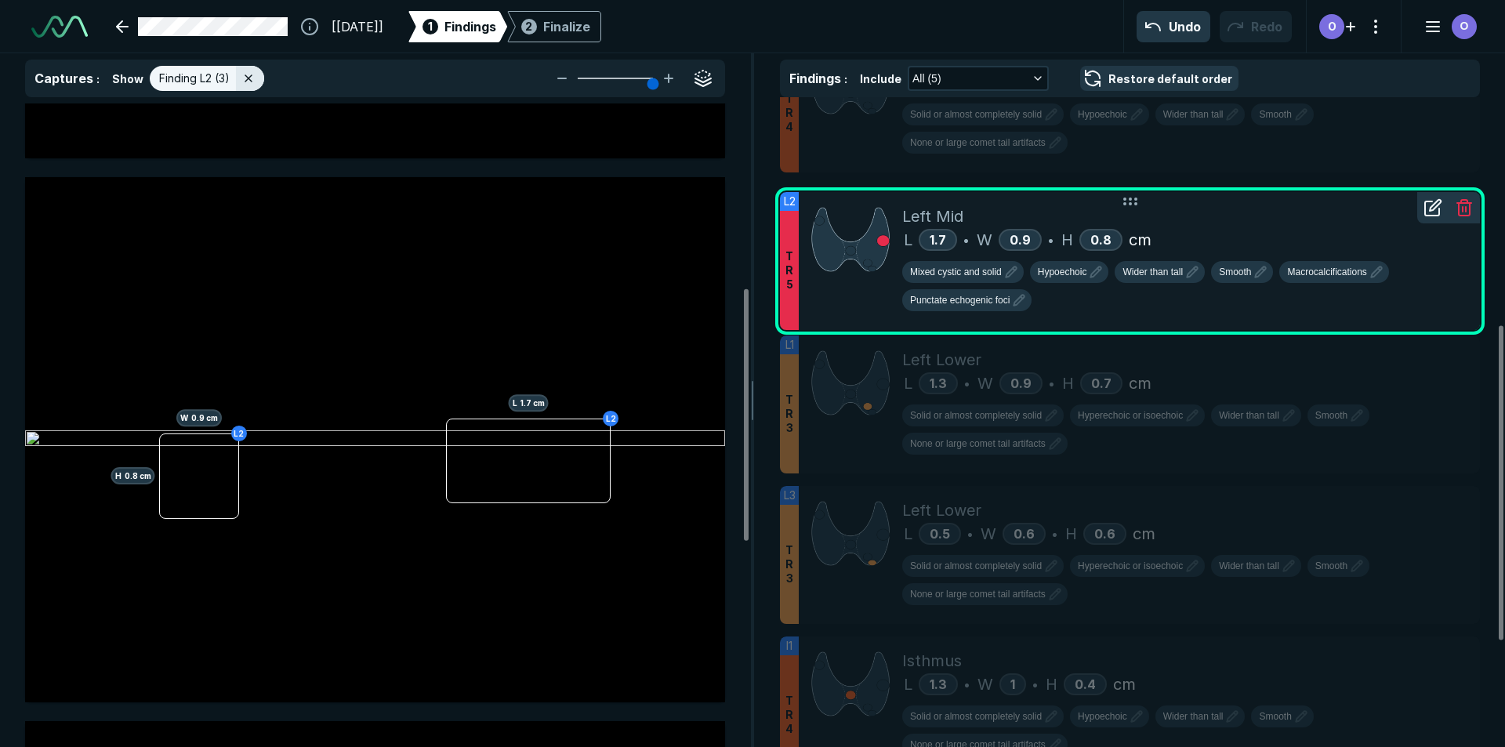
drag, startPoint x: 867, startPoint y: 455, endPoint x: 878, endPoint y: 306, distance: 150.1
click at [878, 306] on div at bounding box center [850, 261] width 103 height 138
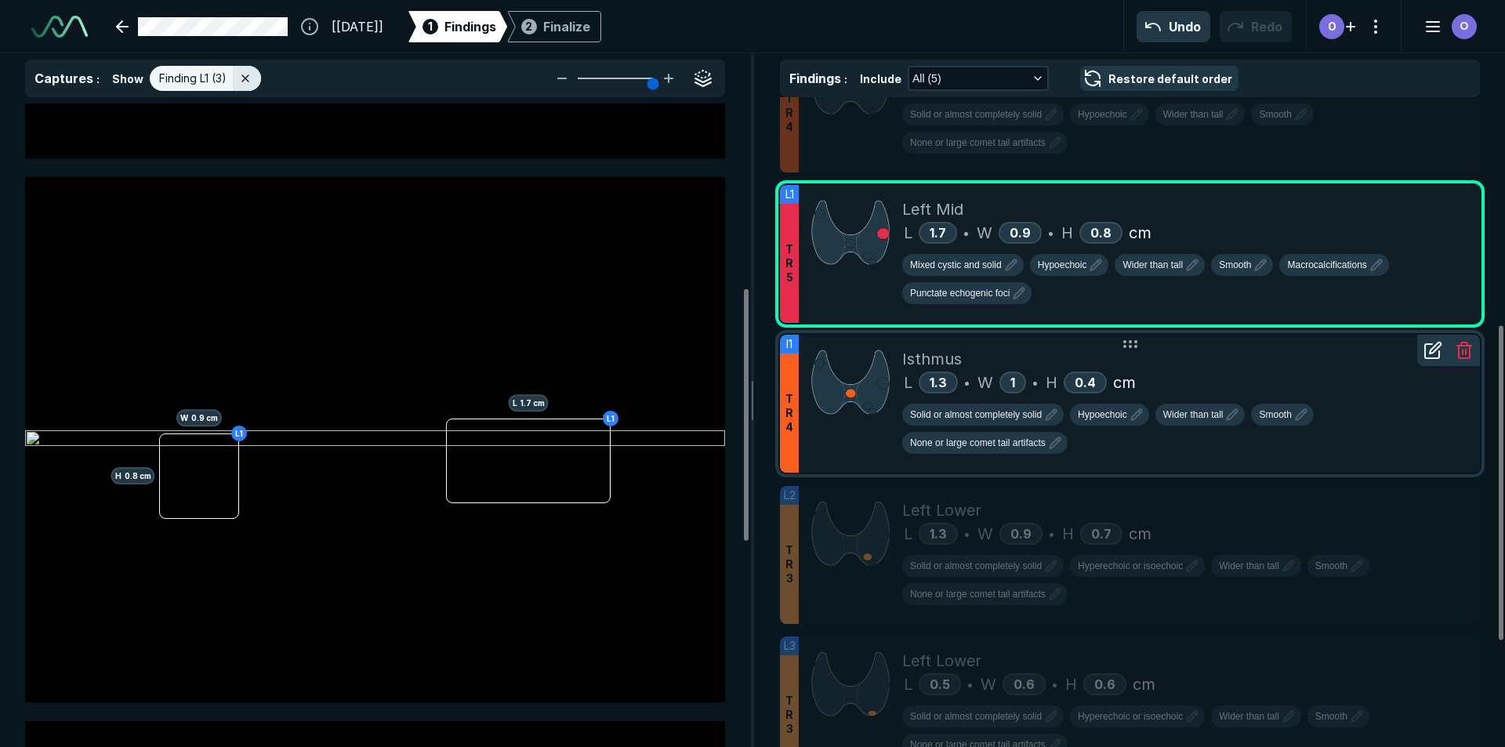
drag, startPoint x: 809, startPoint y: 665, endPoint x: 853, endPoint y: 363, distance: 304.8
click at [853, 363] on div at bounding box center [850, 404] width 103 height 138
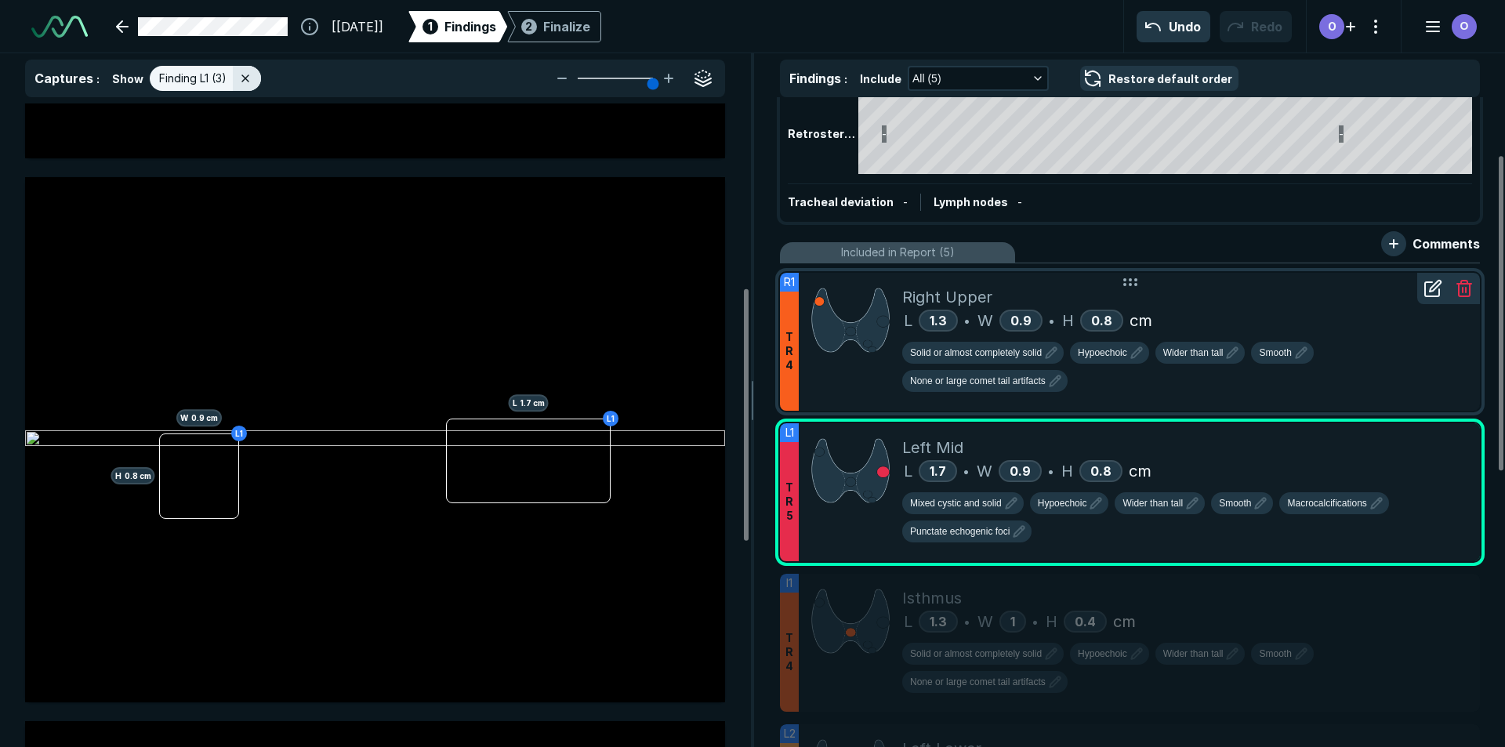
scroll to position [235, 0]
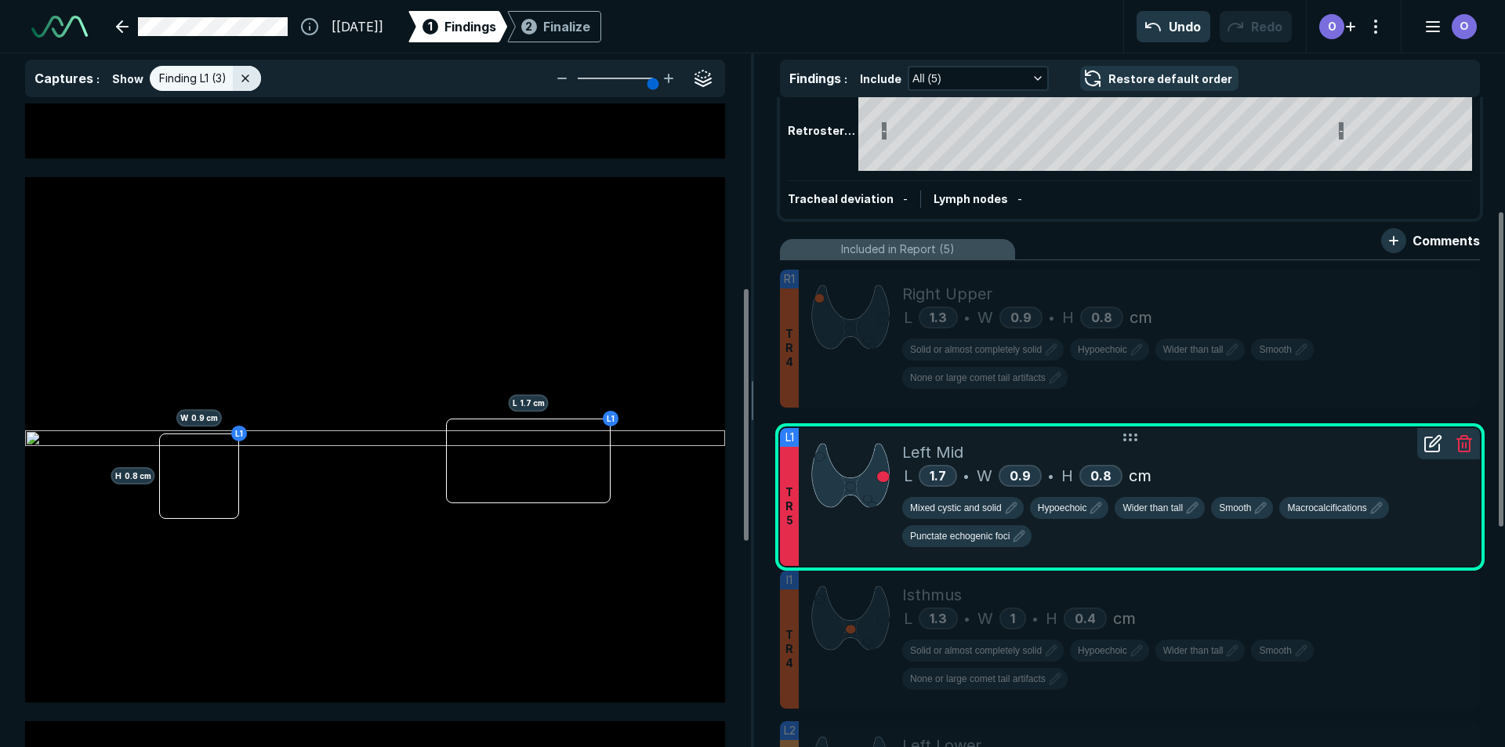
drag, startPoint x: 838, startPoint y: 531, endPoint x: 843, endPoint y: 539, distance: 9.1
click at [843, 539] on div at bounding box center [850, 497] width 103 height 138
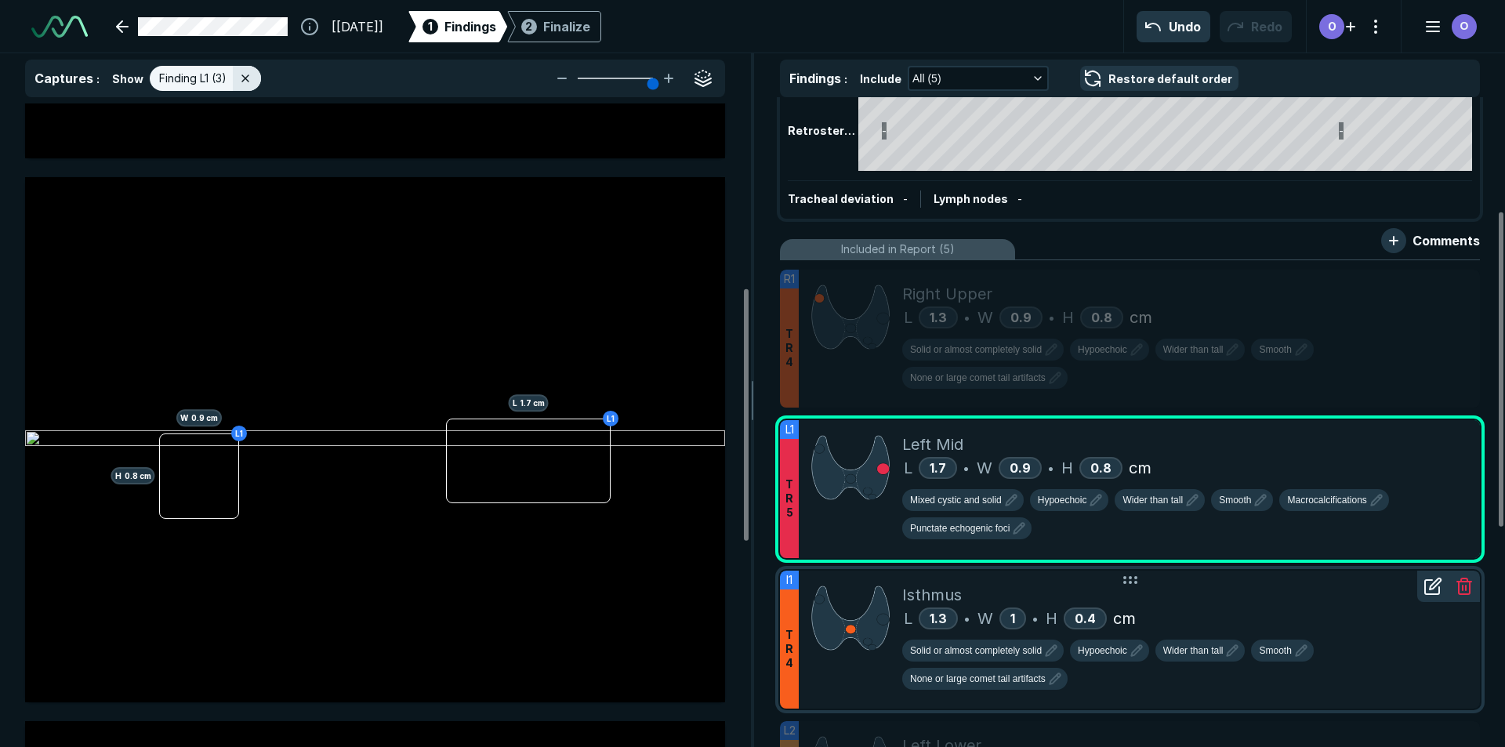
click at [830, 679] on div at bounding box center [850, 639] width 103 height 138
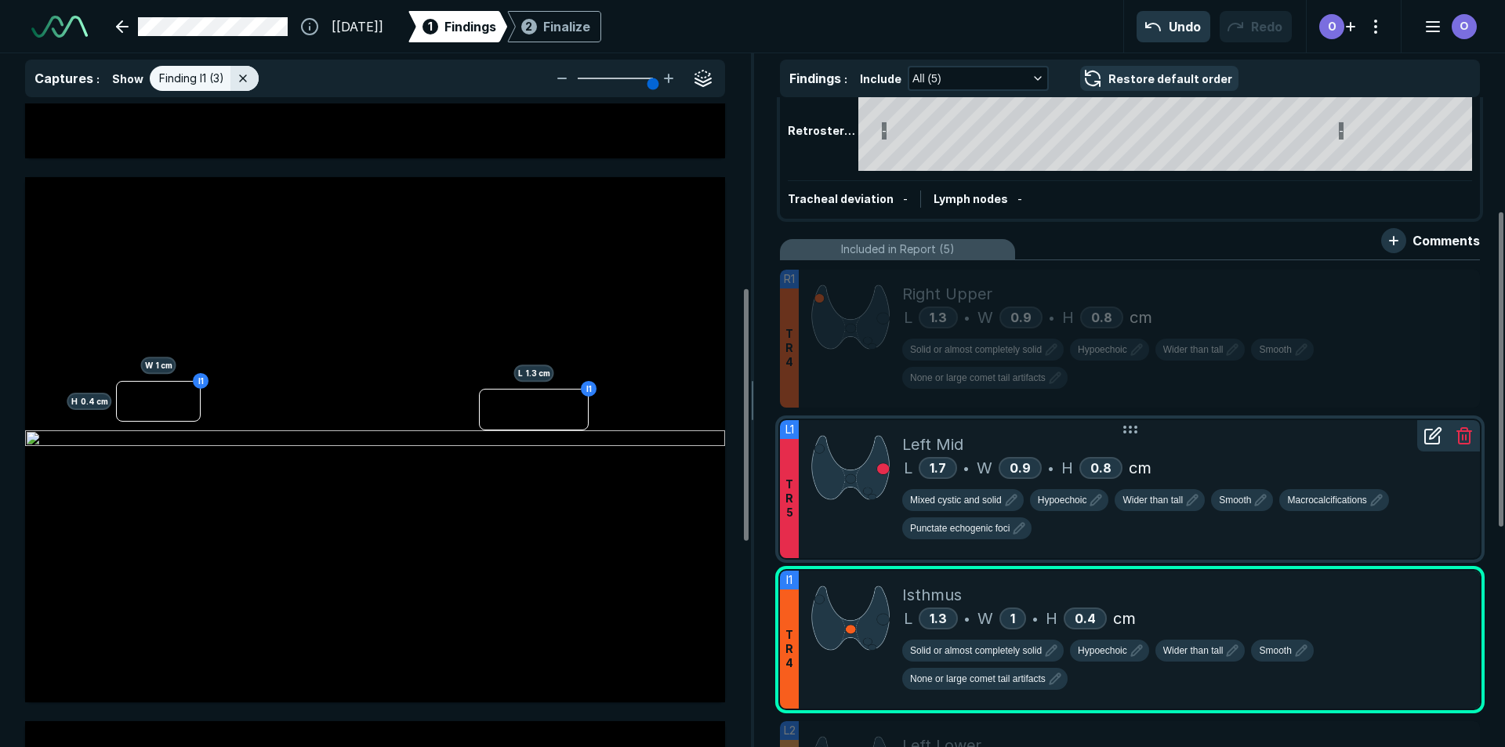
click at [867, 525] on div at bounding box center [850, 489] width 103 height 138
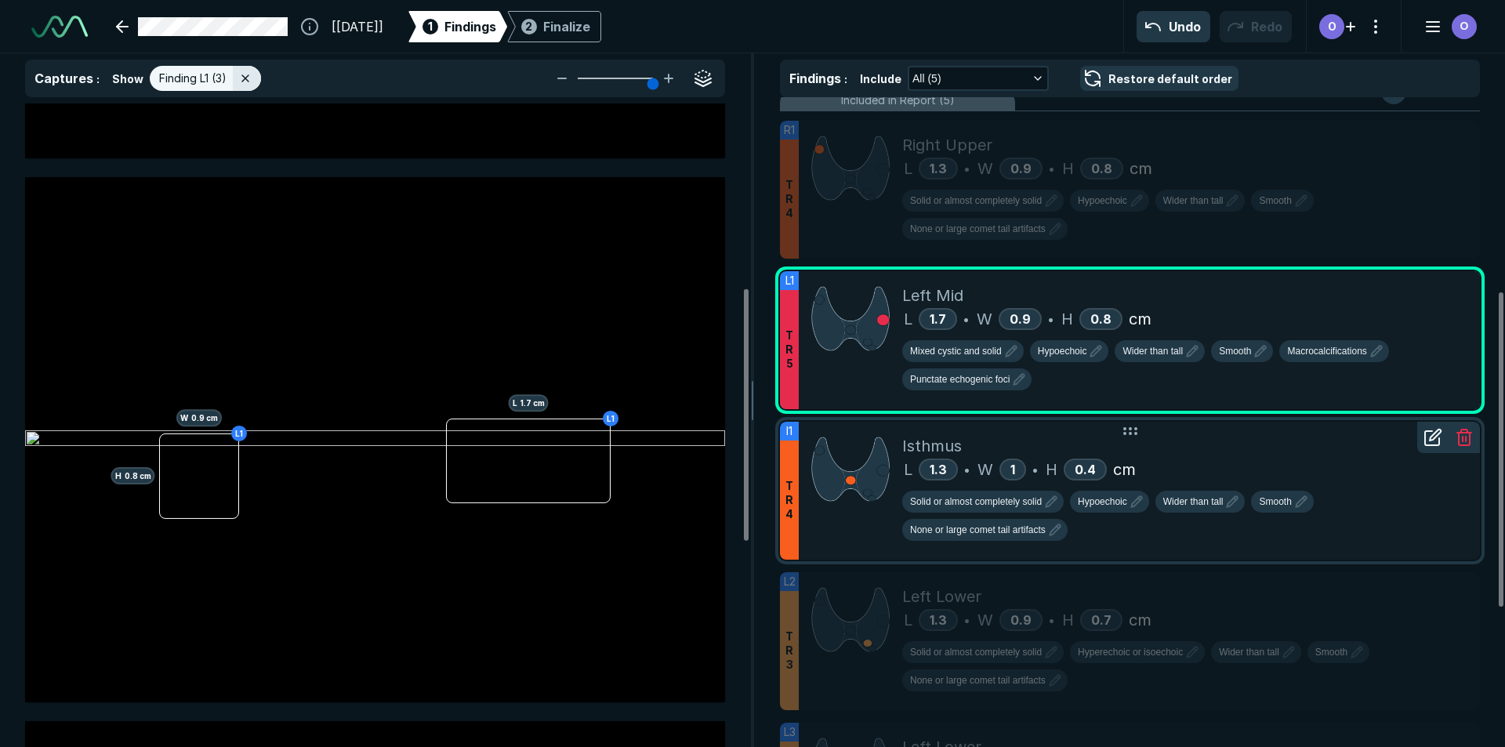
scroll to position [470, 0]
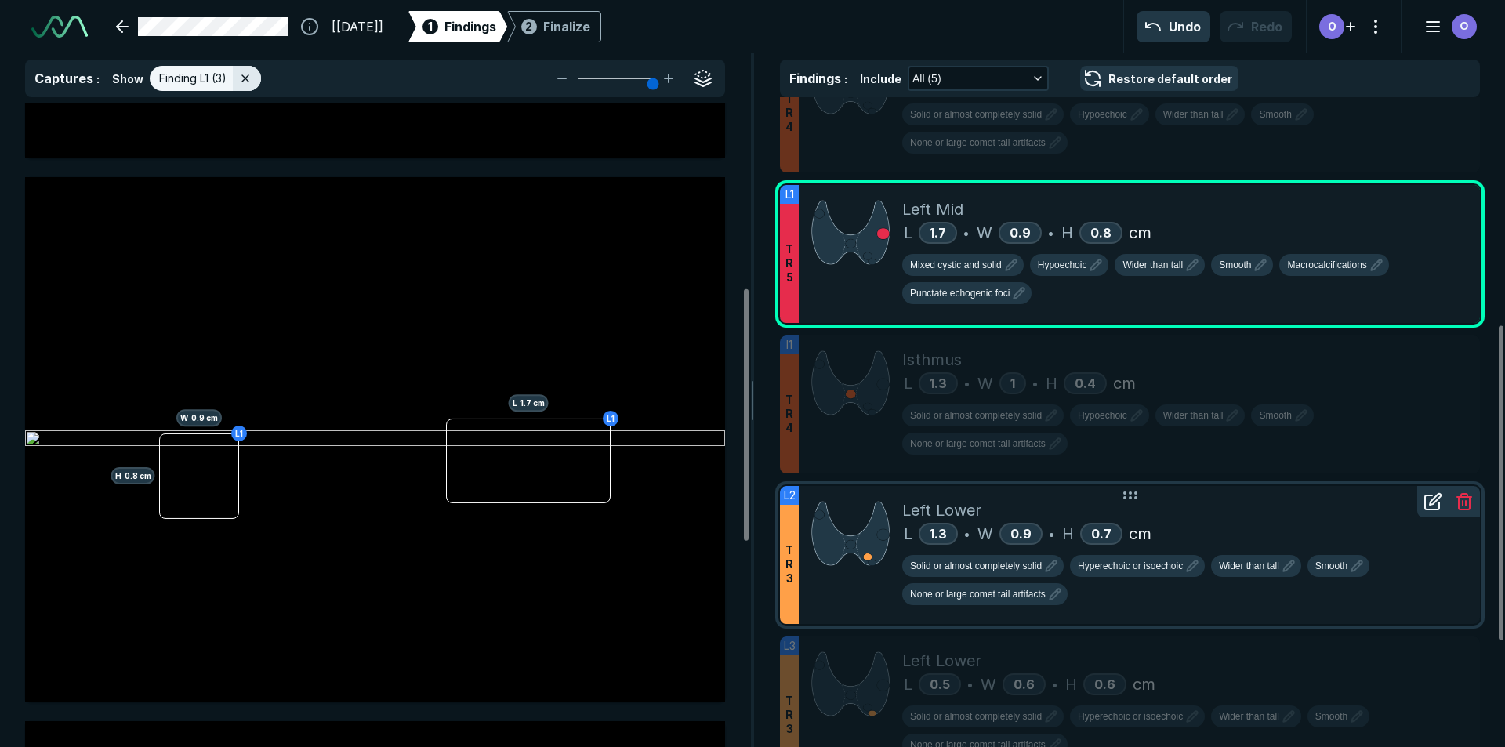
click at [852, 621] on div at bounding box center [850, 555] width 103 height 138
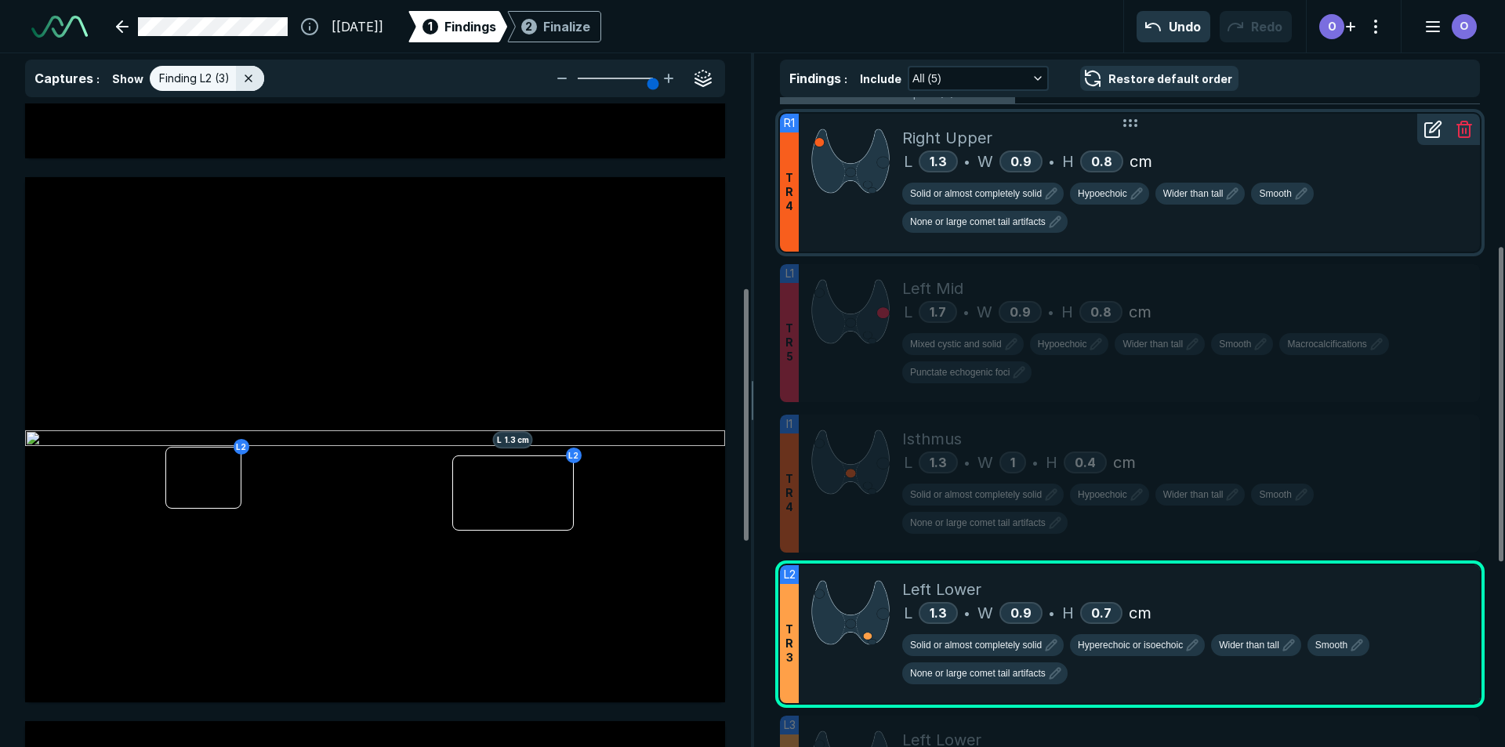
scroll to position [392, 0]
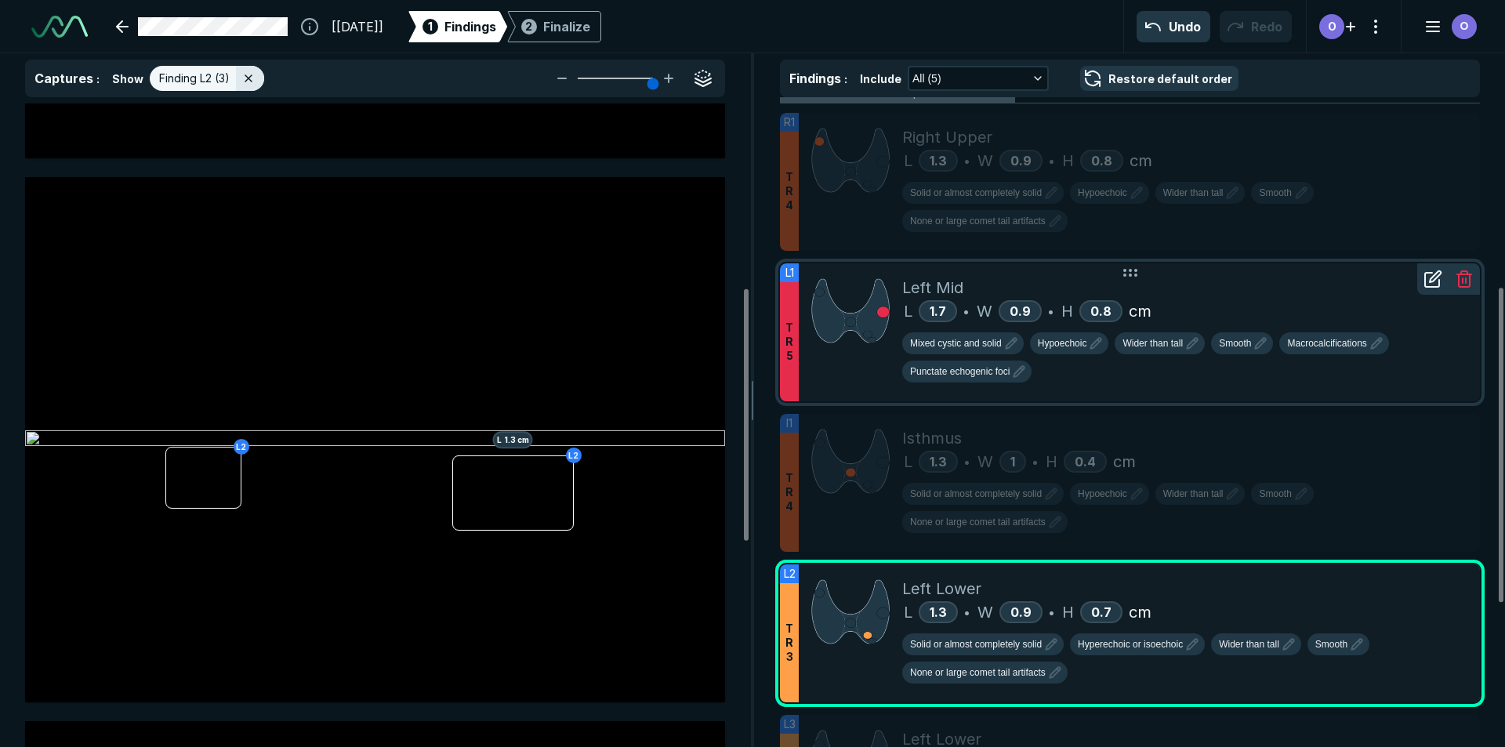
click at [1441, 283] on icon at bounding box center [1432, 279] width 19 height 19
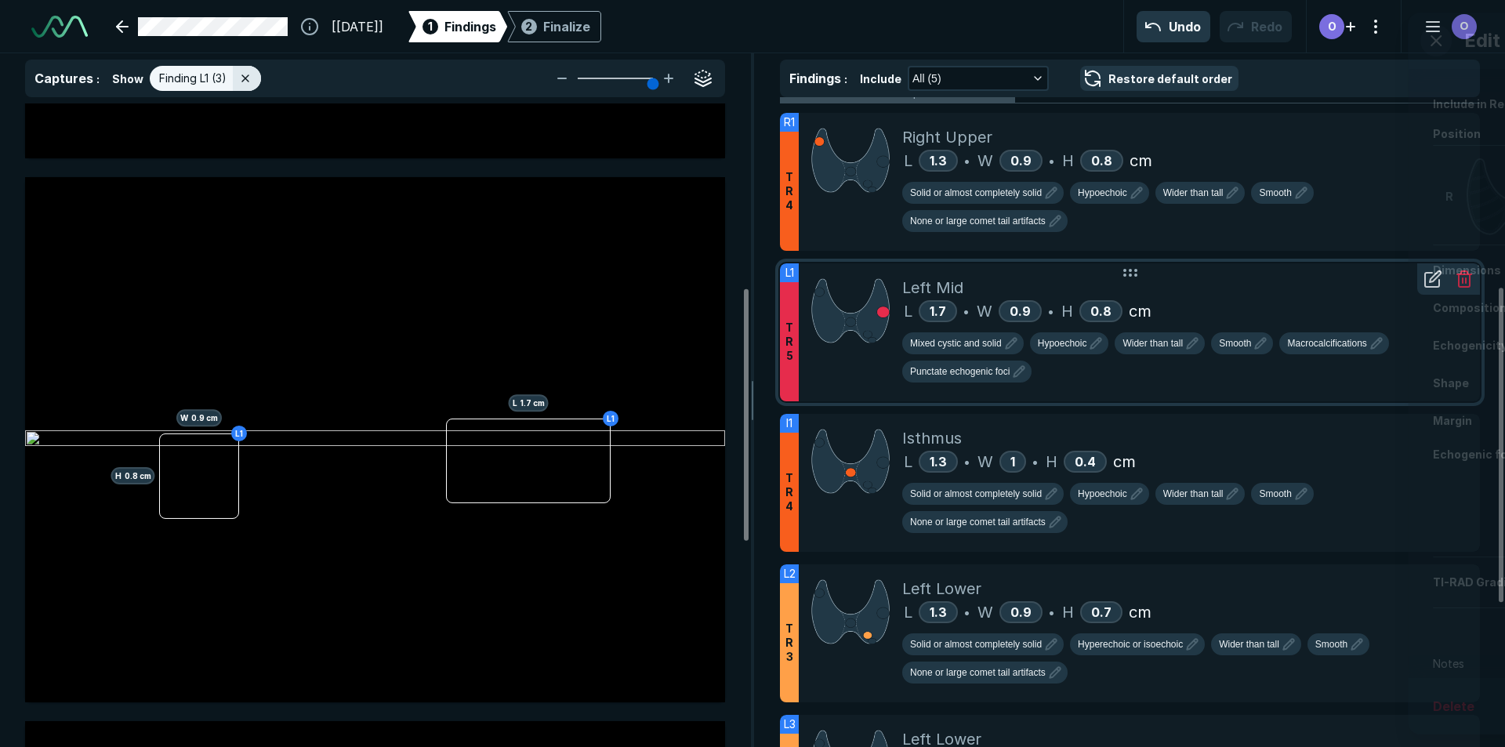
scroll to position [4470, 4020]
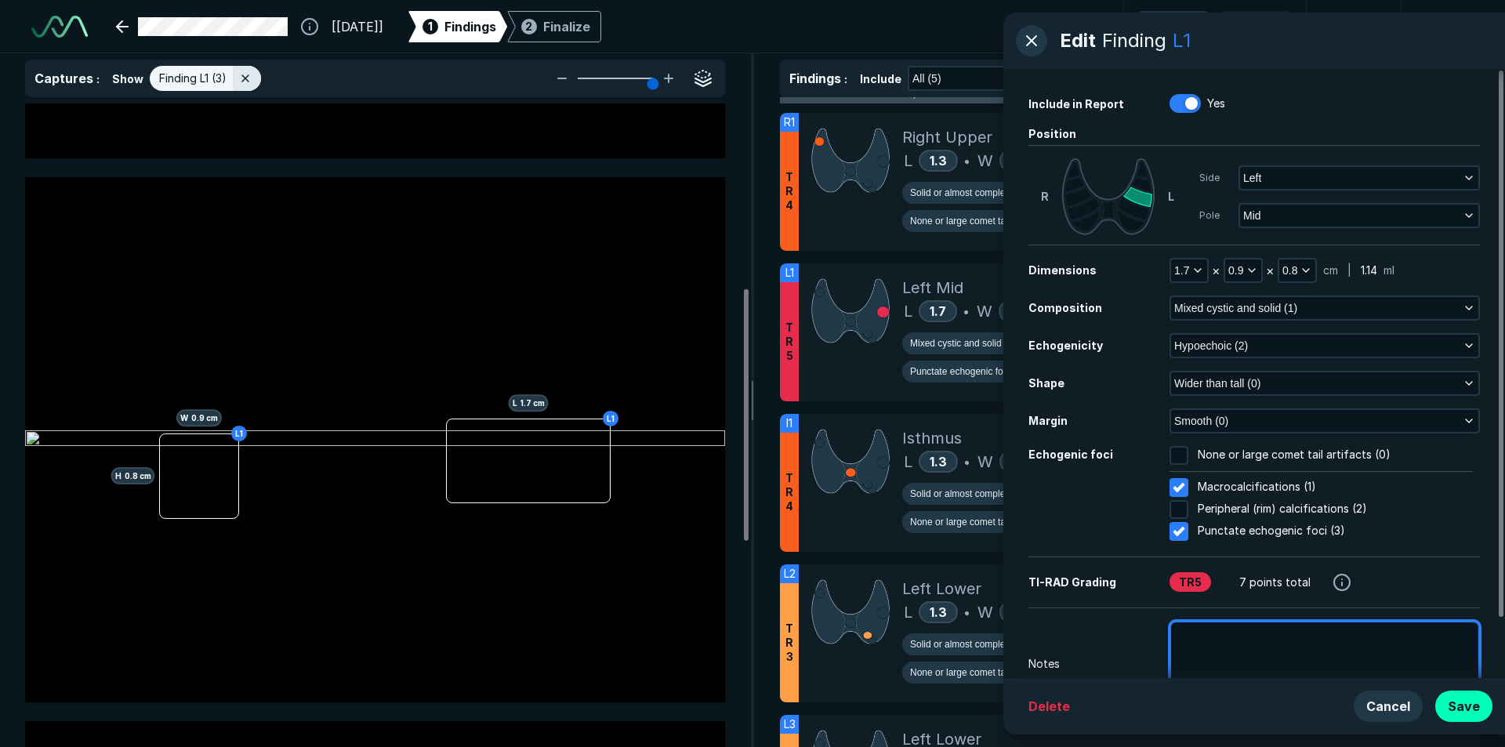
click at [1254, 637] on textarea at bounding box center [1324, 657] width 310 height 72
type textarea "x"
type textarea "p"
type textarea "x"
type textarea "pr"
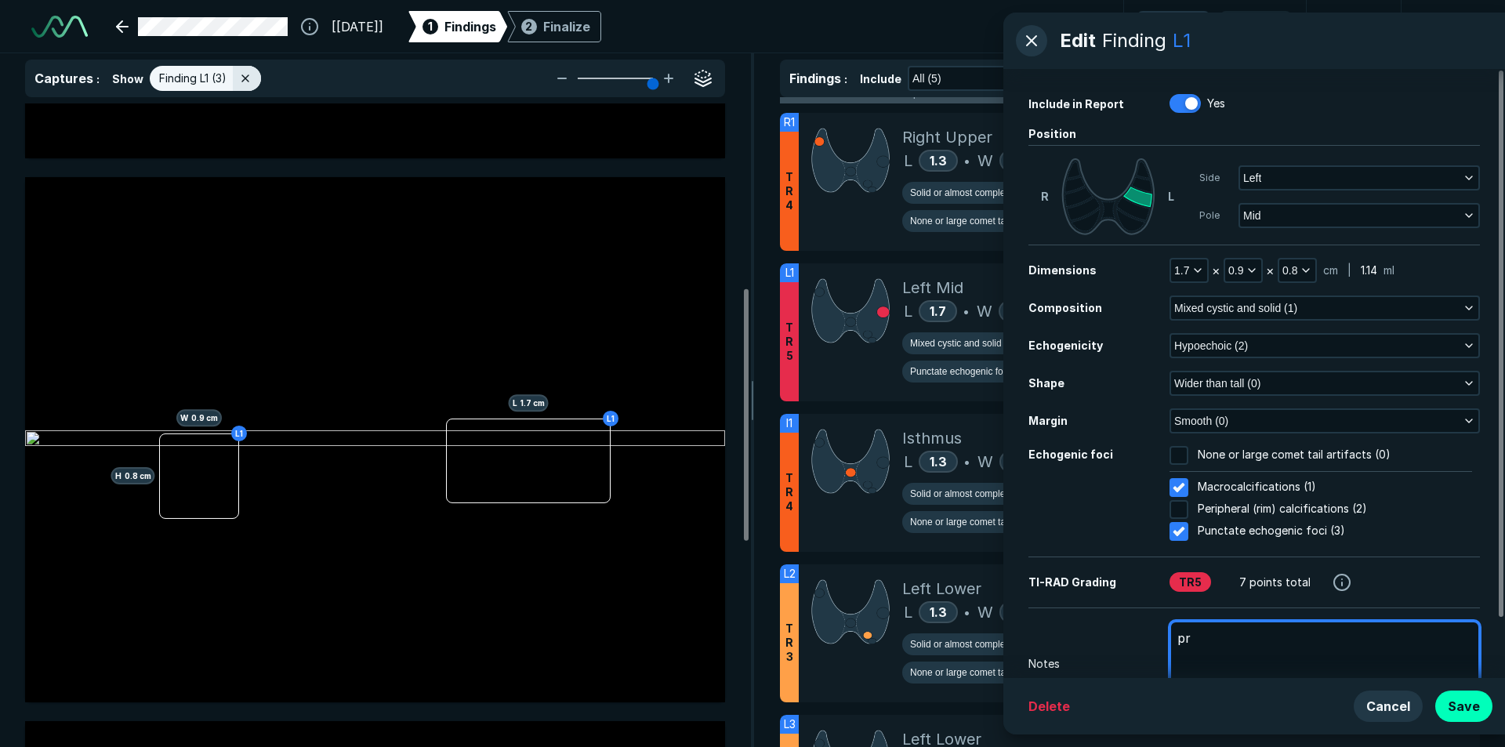
type textarea "x"
type textarea "pre"
type textarea "x"
type textarea "prev"
type textarea "x"
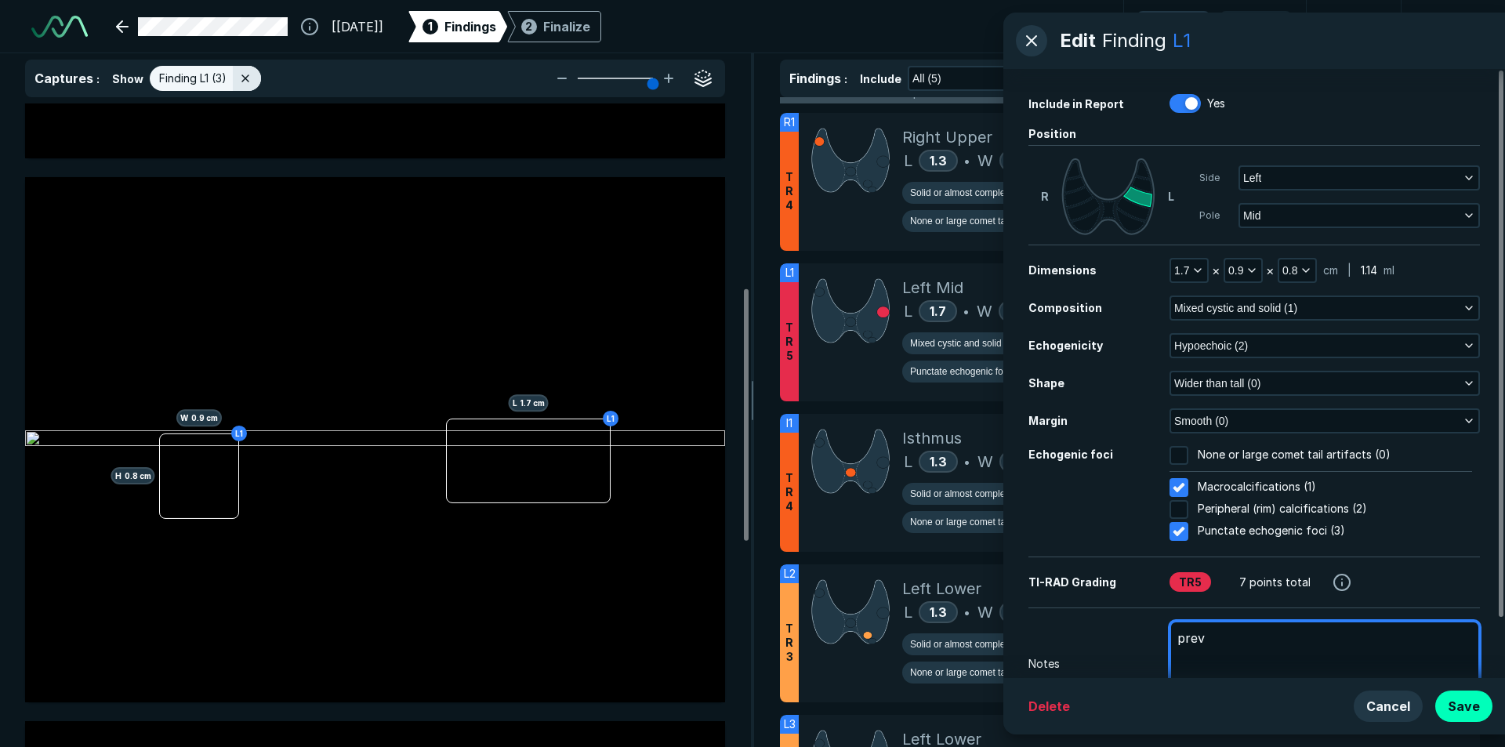
type textarea "previ"
type textarea "x"
type textarea "previo"
type textarea "x"
type textarea "previou"
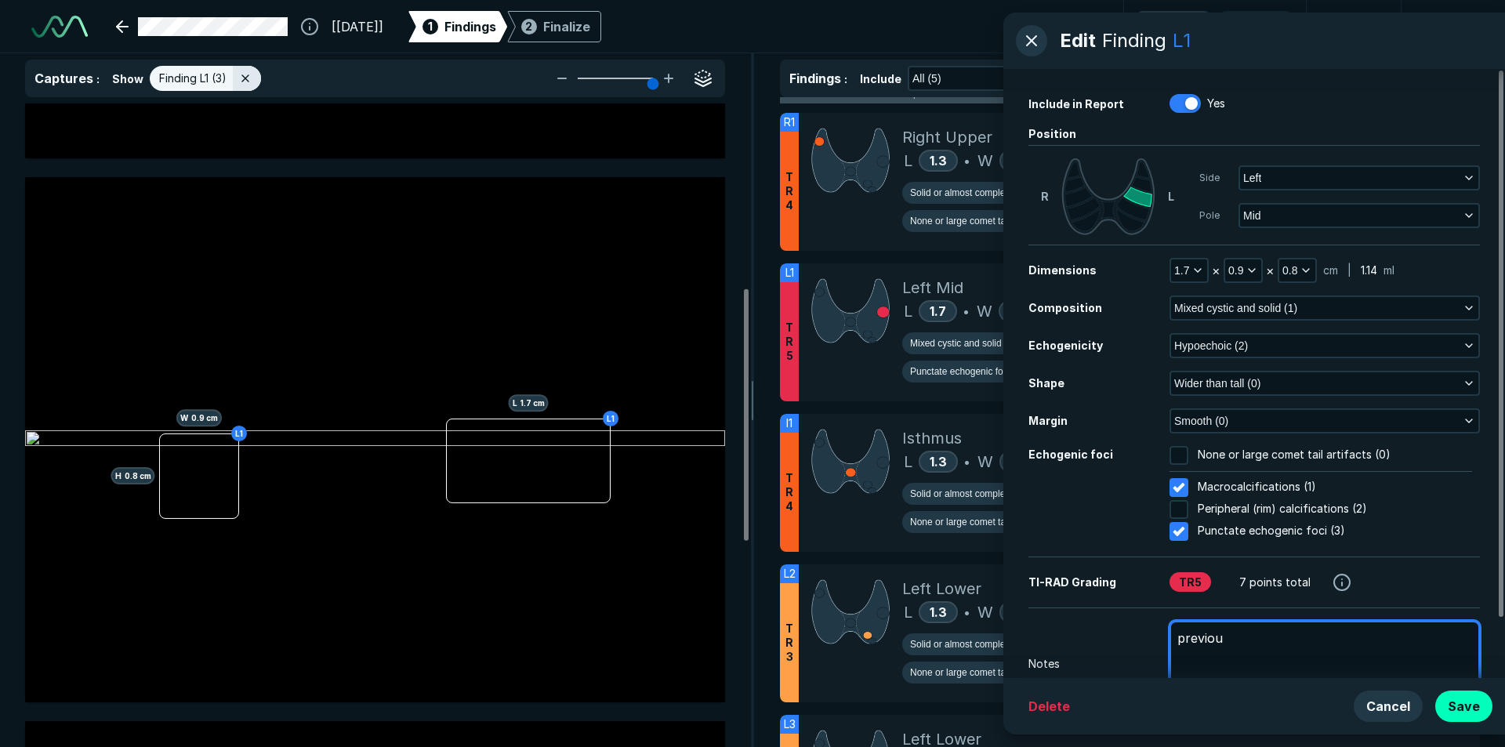
type textarea "x"
type textarea "previous"
type textarea "x"
type textarea "previousl"
type textarea "x"
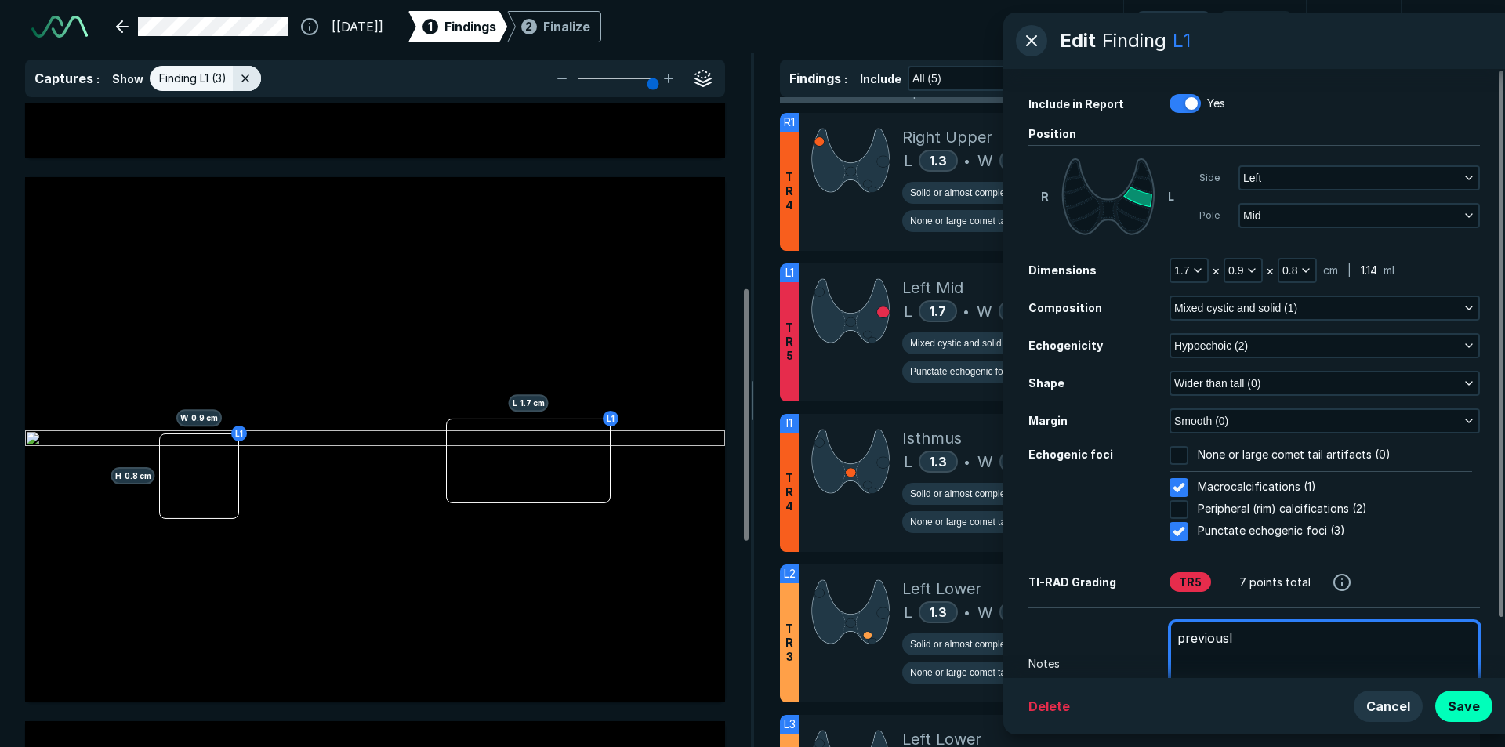
type textarea "previously"
type textarea "x"
type textarea "previously"
type textarea "x"
type textarea "previously f"
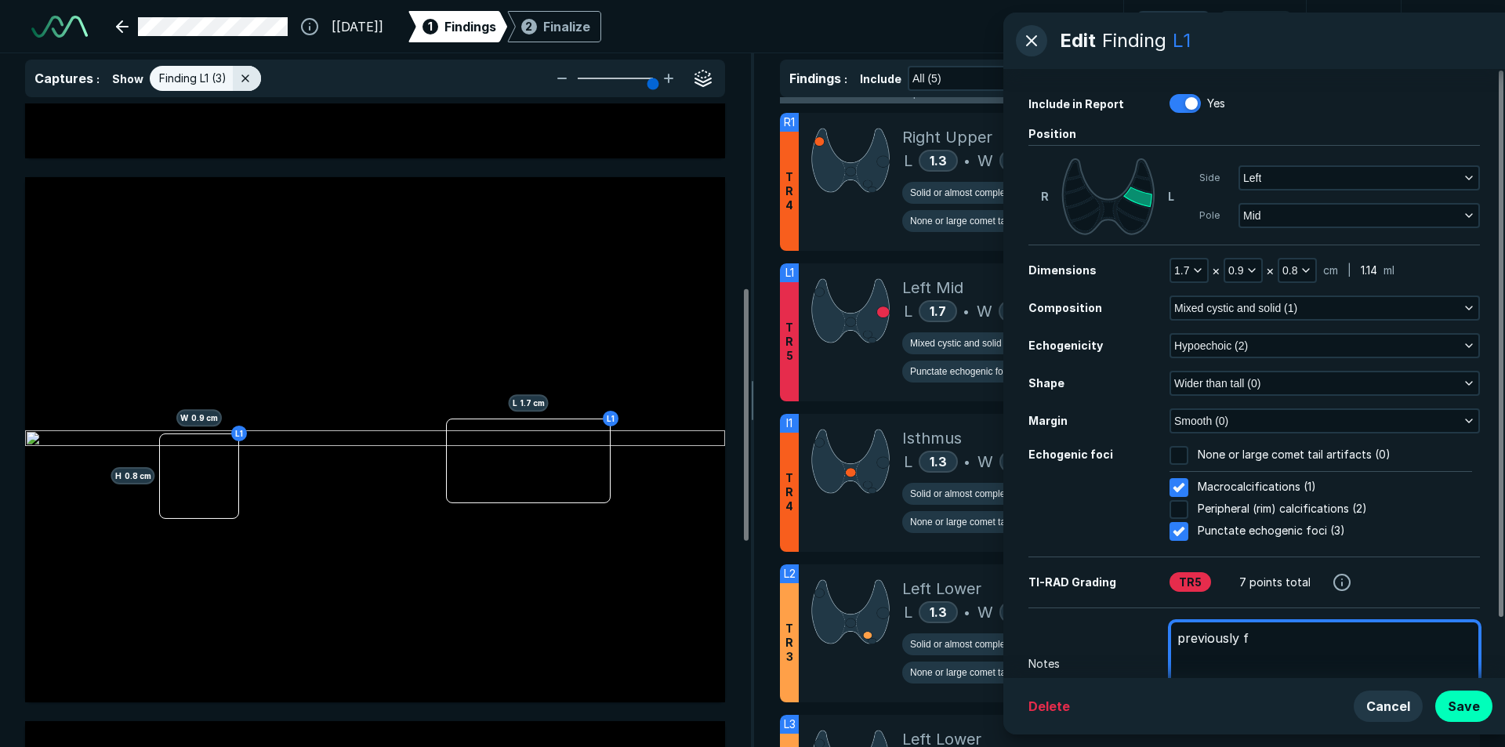
type textarea "x"
type textarea "previously fn"
type textarea "x"
type textarea "previously fna"
type textarea "x"
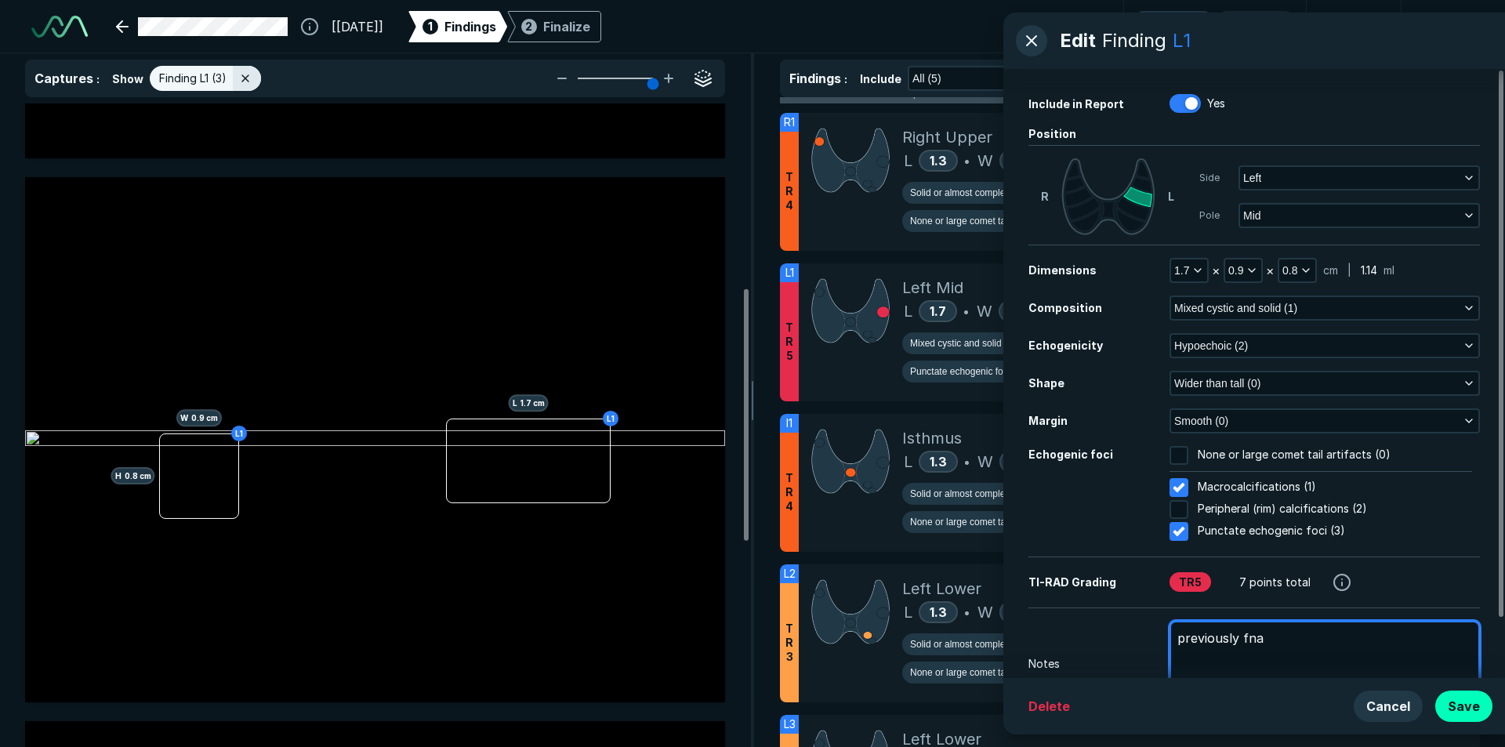
type textarea "previously fn"
type textarea "x"
type textarea "previously f"
type textarea "x"
type textarea "previously"
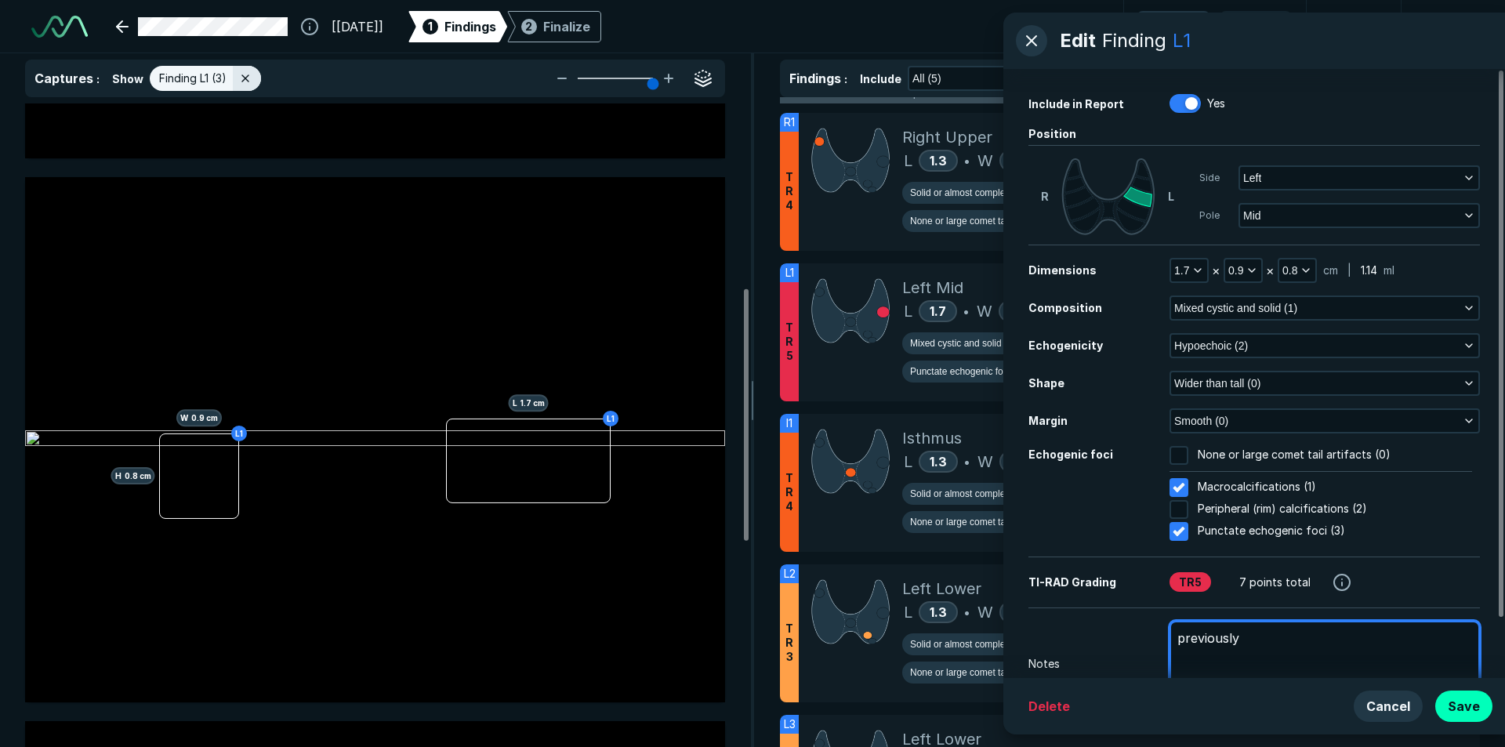
type textarea "x"
type textarea "previously"
type textarea "x"
type textarea "previousl"
type textarea "x"
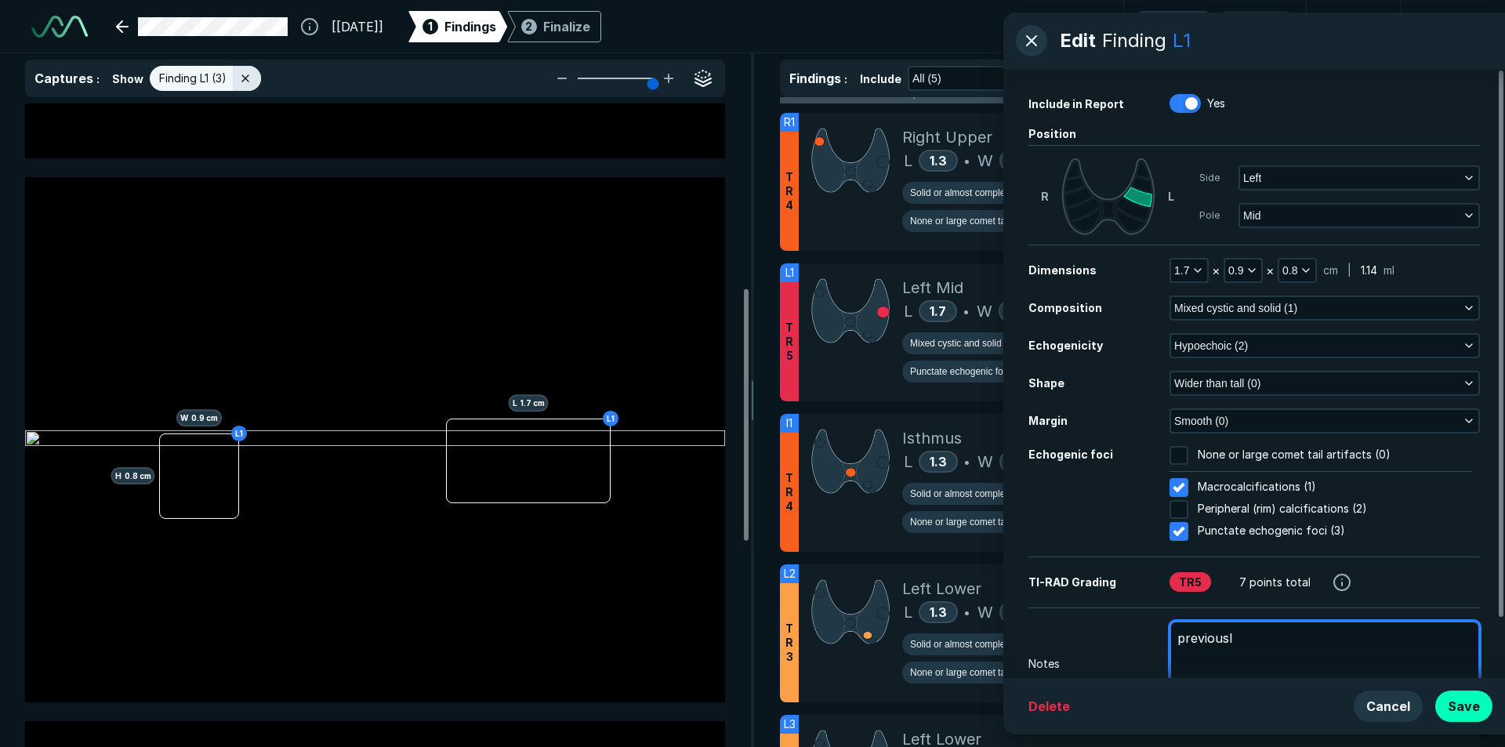
type textarea "previous"
type textarea "x"
type textarea "previous"
type textarea "x"
type textarea "previous f"
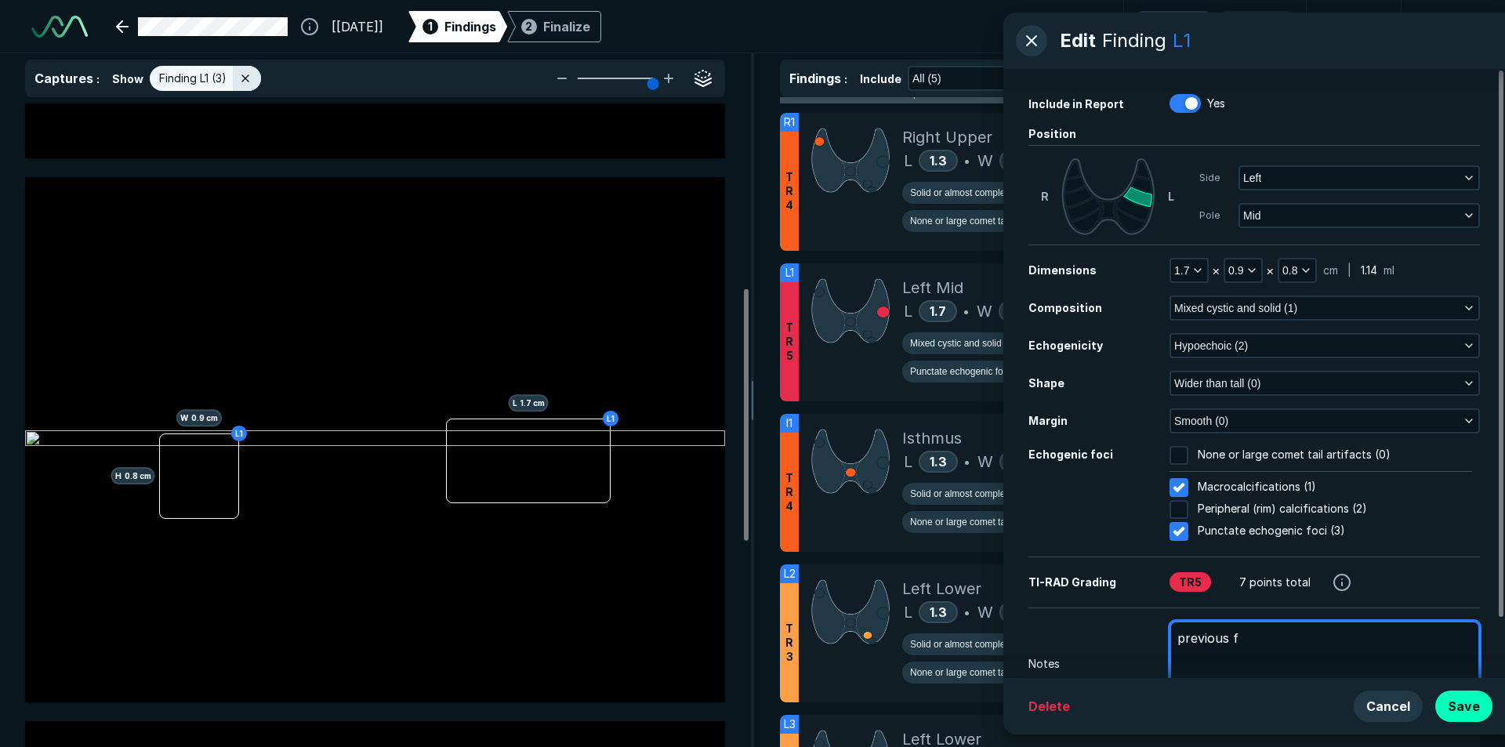
type textarea "x"
type textarea "previous fn"
type textarea "x"
type textarea "previous fna"
type textarea "x"
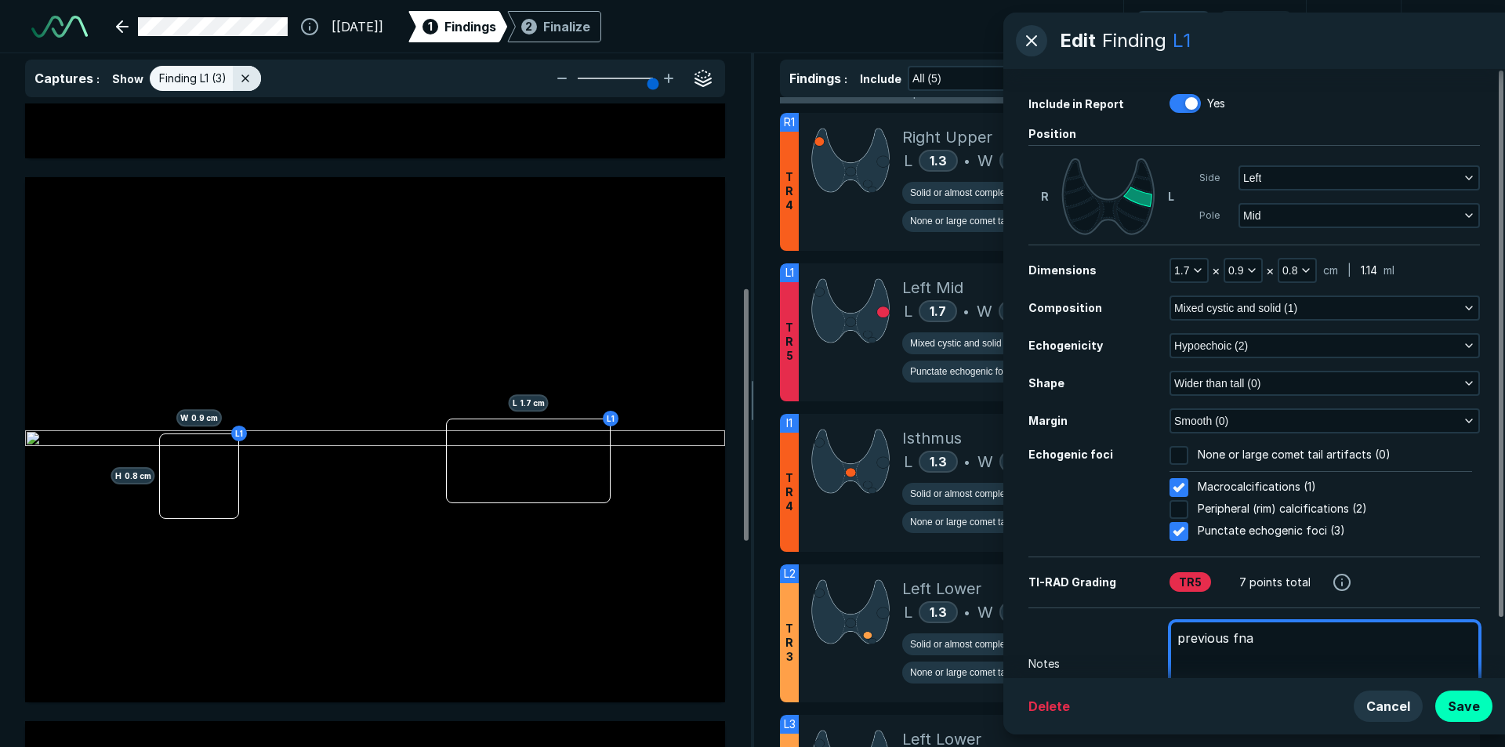
type textarea "previous fna"
type textarea "x"
type textarea "previous fna o"
type textarea "x"
type textarea "previous fna ob"
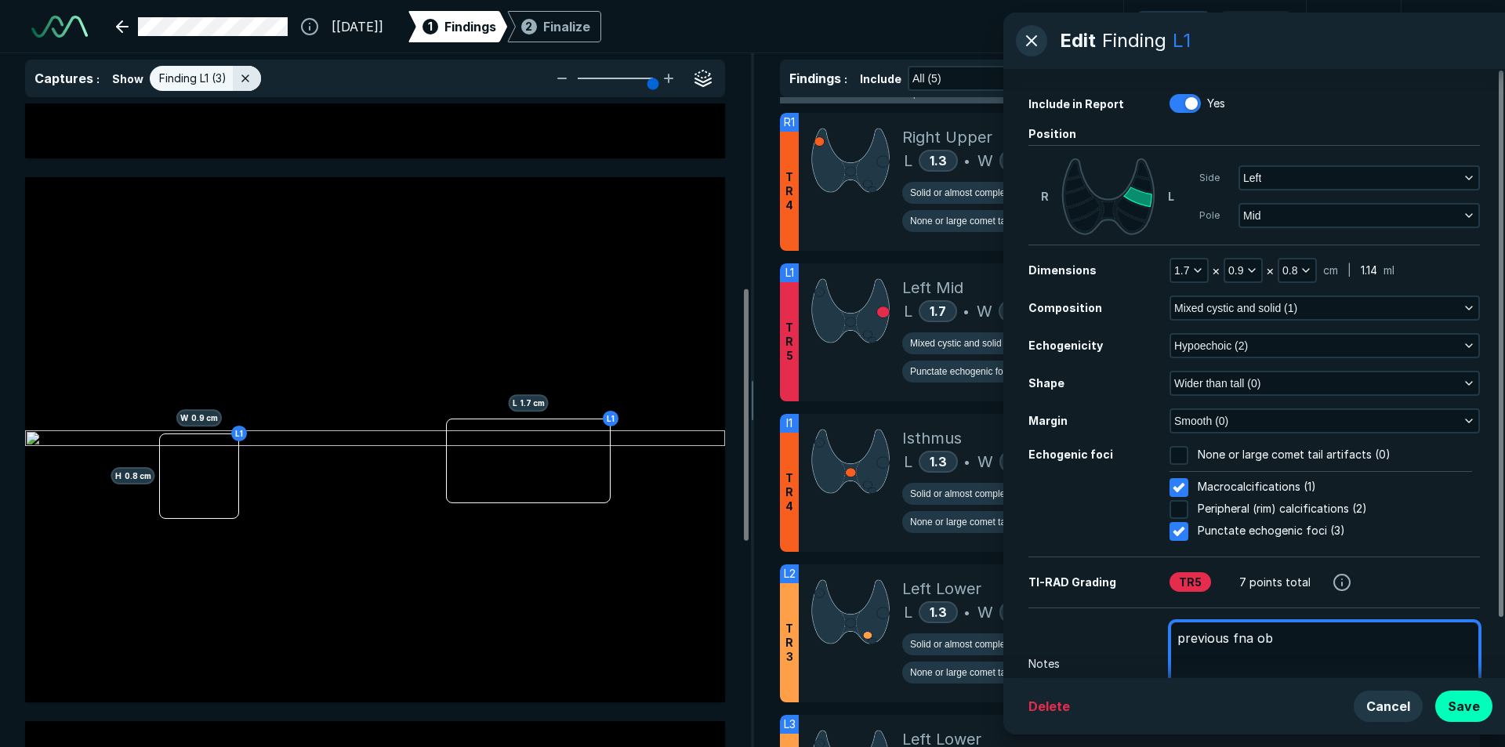
type textarea "x"
type textarea "previous fna obn"
type textarea "x"
type textarea "previous fna ob"
type textarea "x"
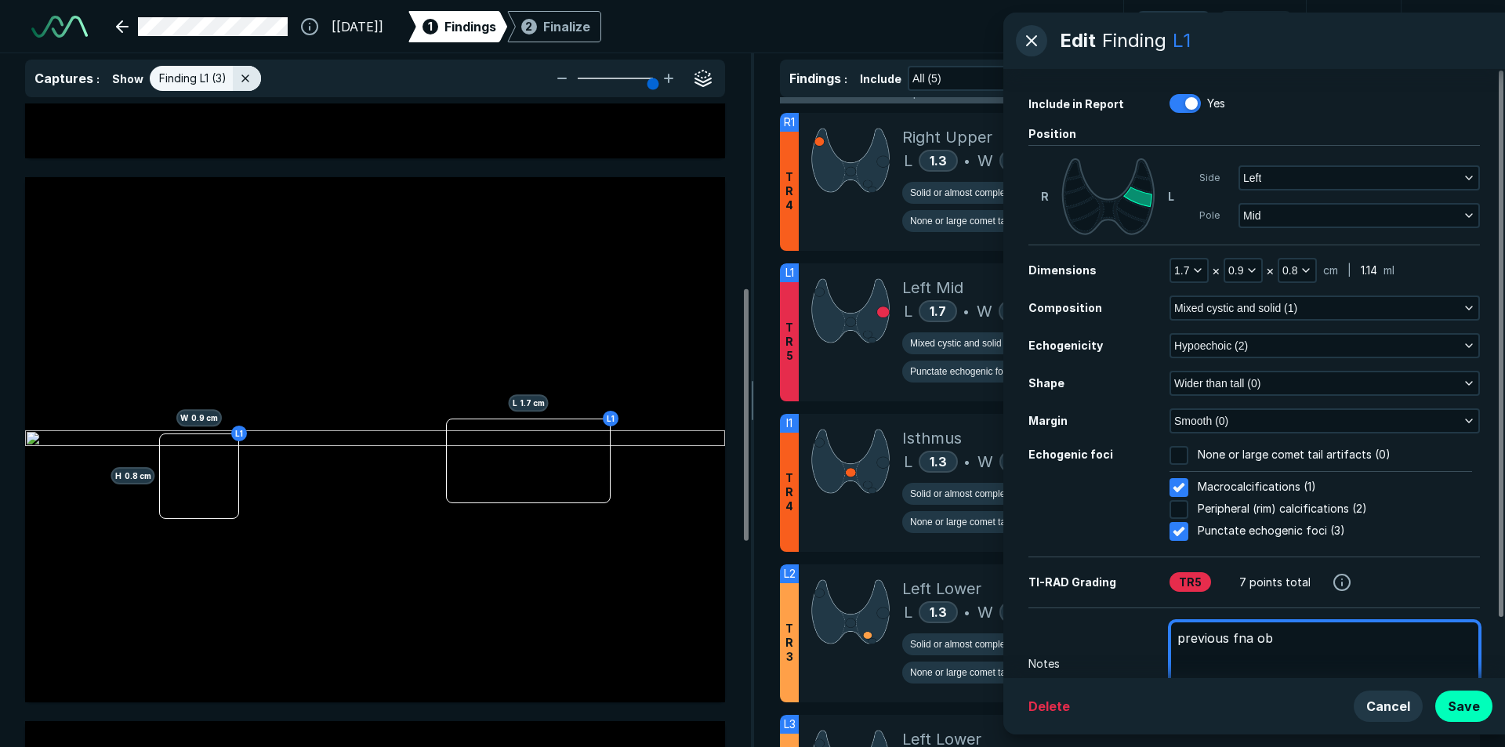
type textarea "previous fna o"
type textarea "x"
type textarea "previous fna on"
type textarea "x"
type textarea "previous fna on"
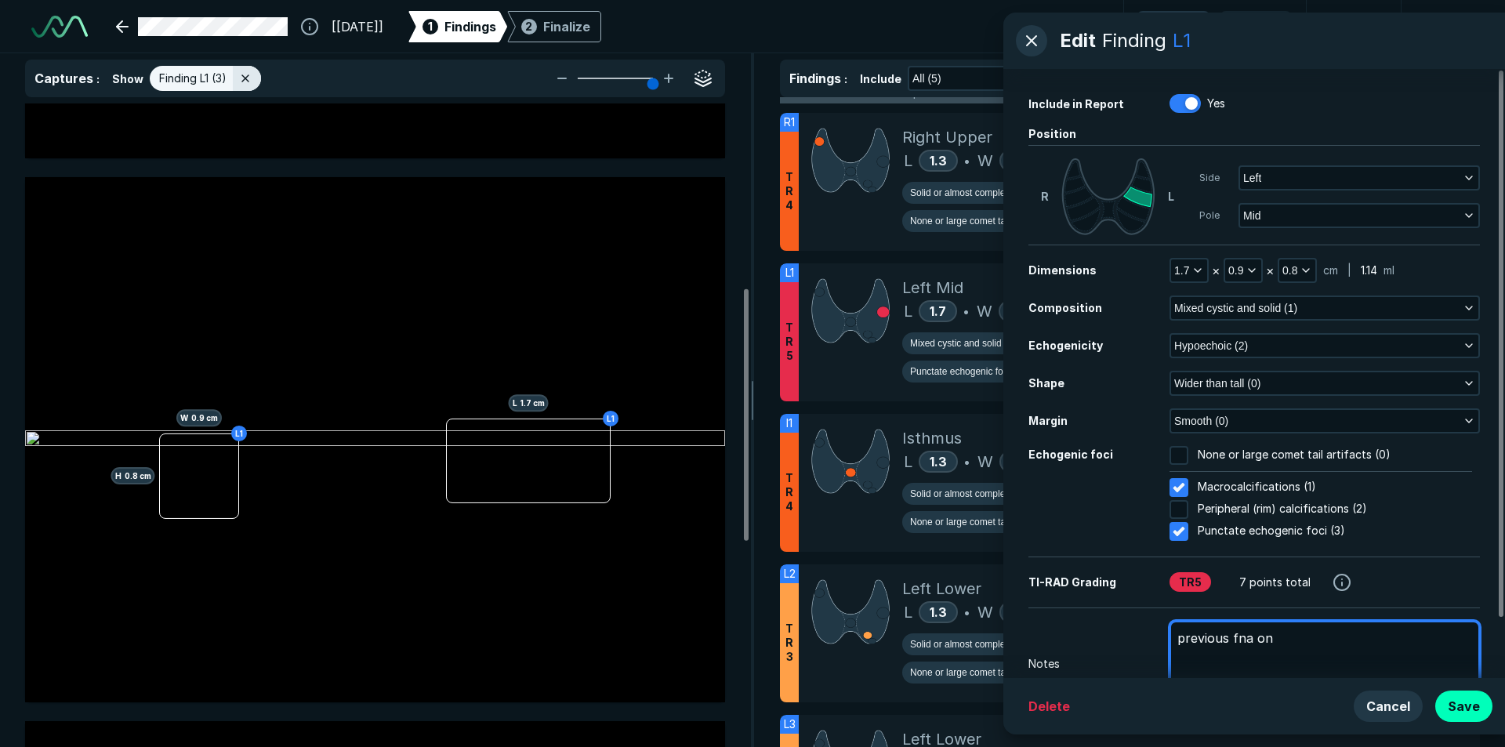
type textarea "x"
type textarea "previous fna on 1"
type textarea "x"
type textarea "previous fna on 11"
type textarea "x"
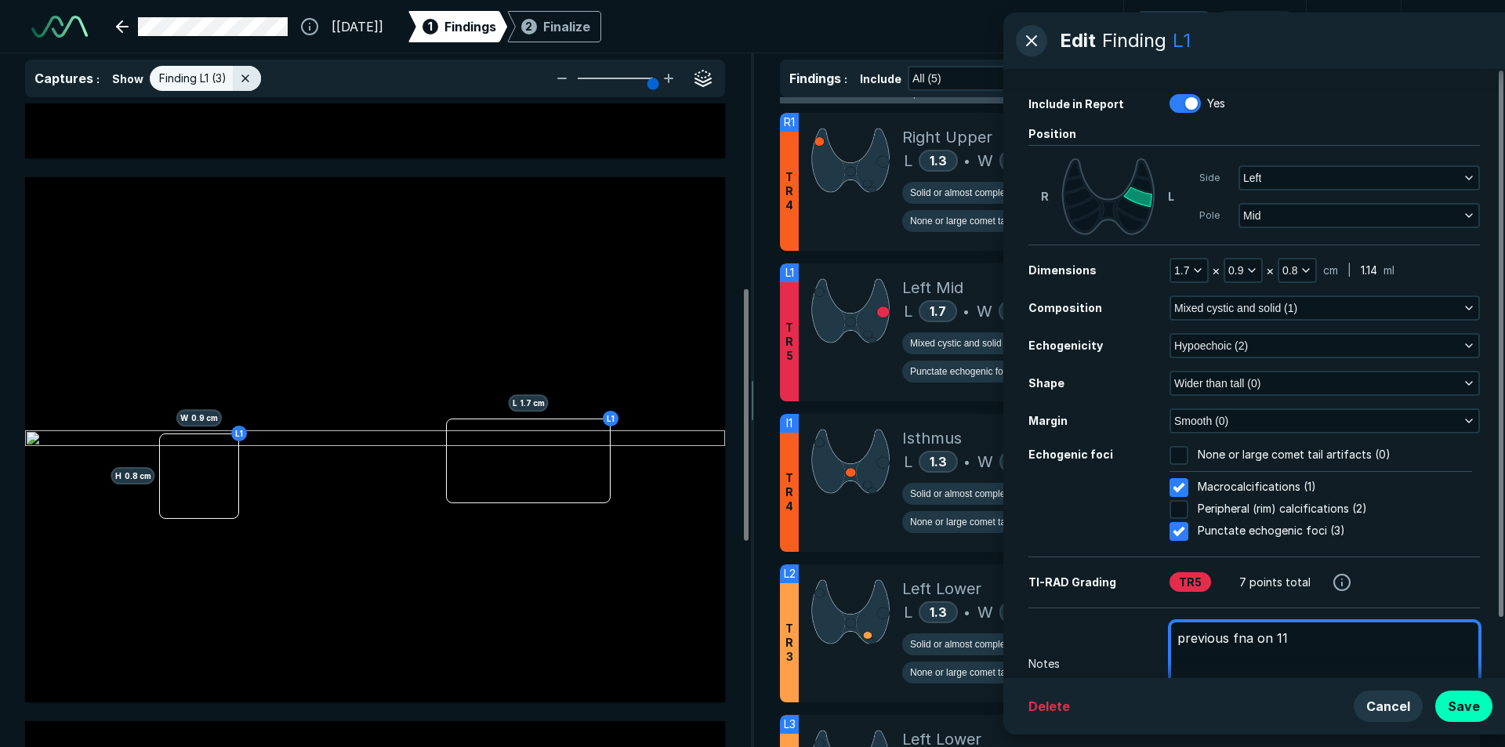
type textarea "previous fna on 11/"
type textarea "x"
type textarea "previous fna on 11/2"
type textarea "x"
type textarea "previous fna on 11/20"
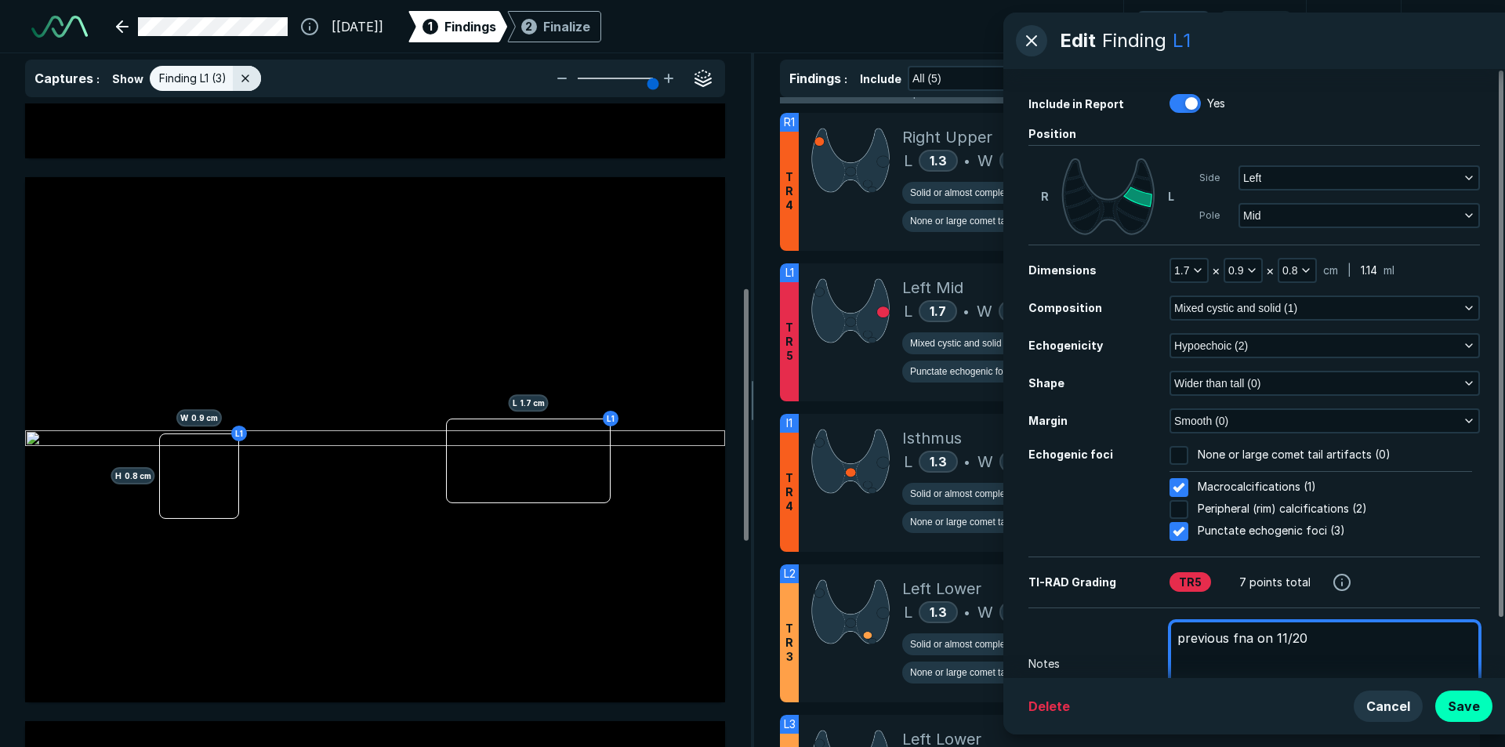
type textarea "x"
type textarea "previous fna on 11/202"
type textarea "x"
type textarea "previous fna on 11/2022"
type textarea "x"
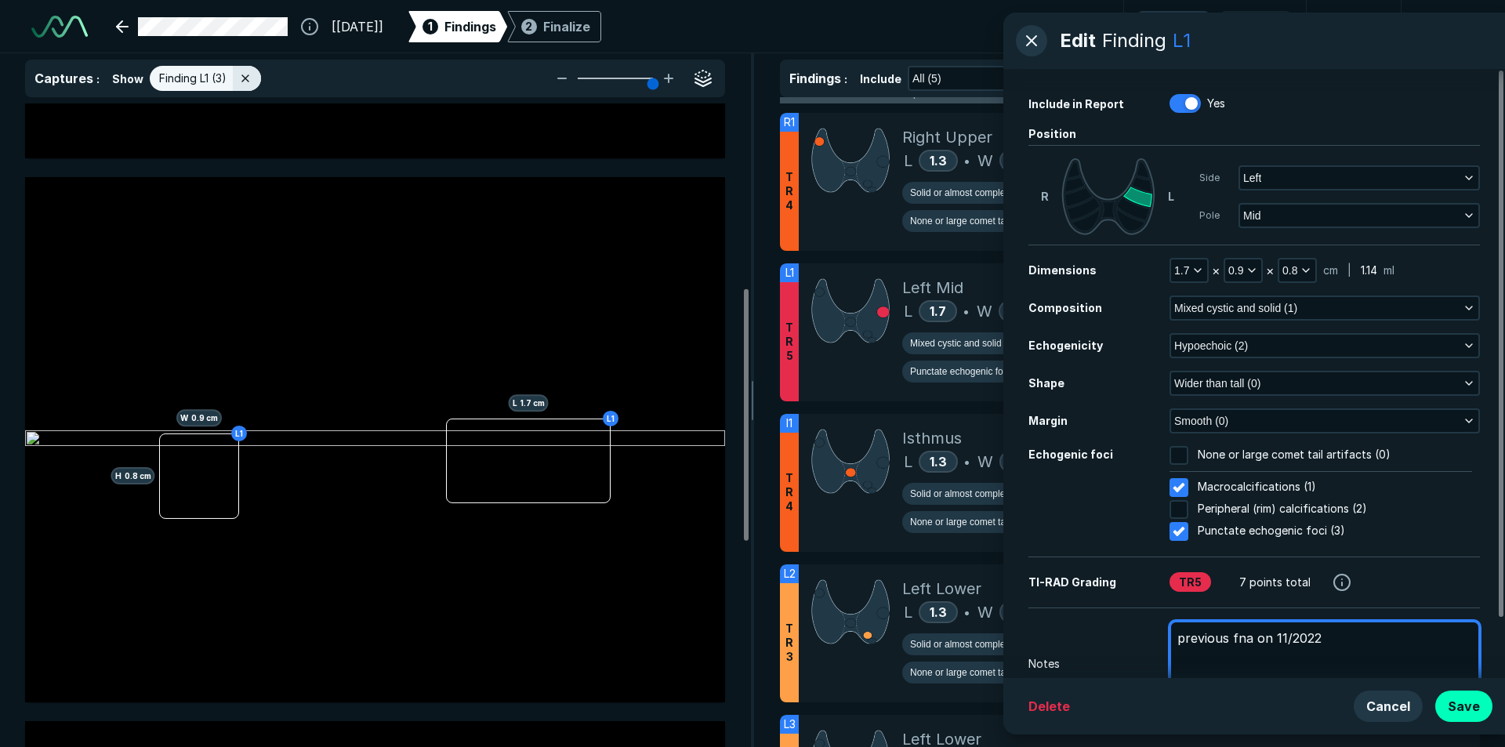
type textarea "previous fna on 11/2022,"
type textarea "x"
type textarea "previous fna on 11/2022,"
type textarea "x"
type textarea "previous fna on 11/2022, r"
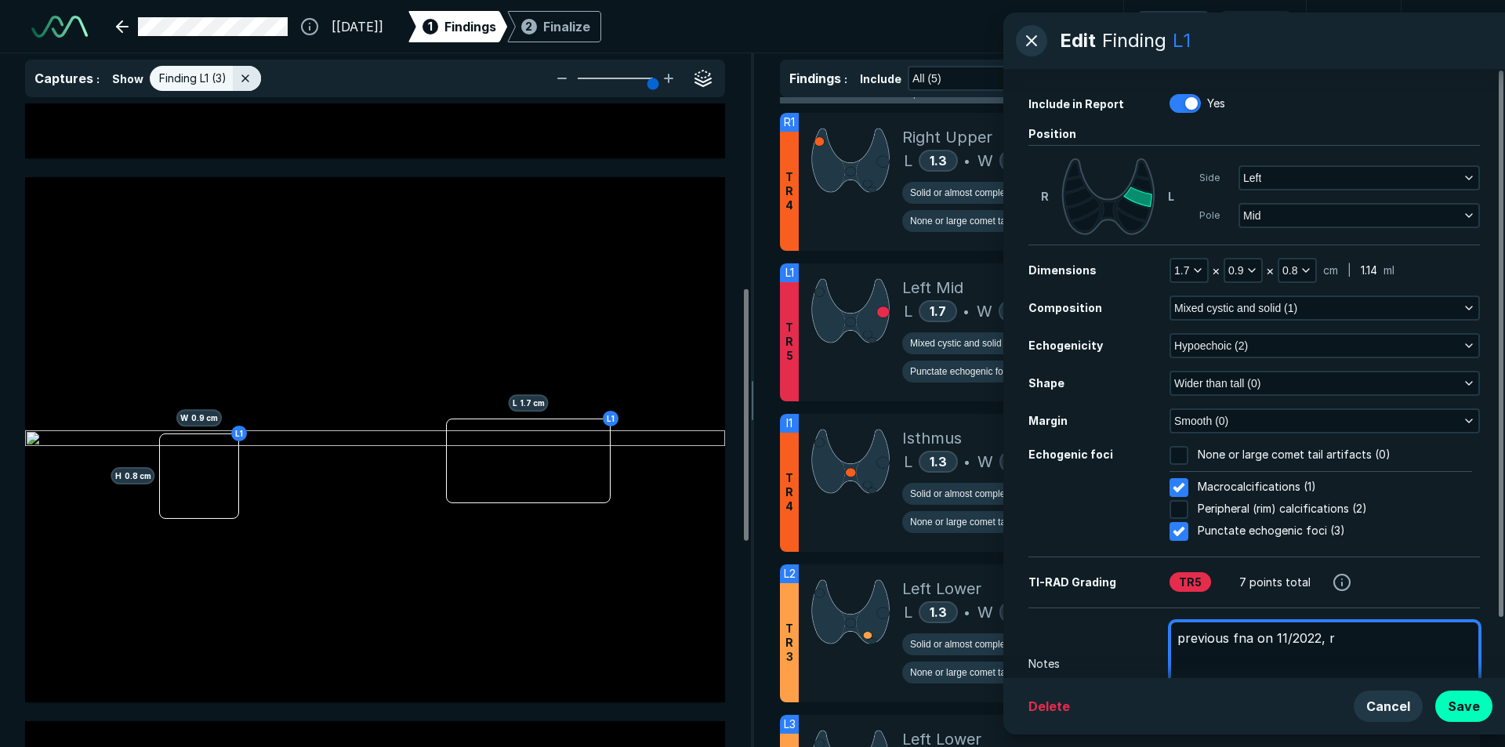
type textarea "x"
type textarea "previous fna on 11/2022, re"
type textarea "x"
type textarea "previous fna on 11/2022, res"
type textarea "x"
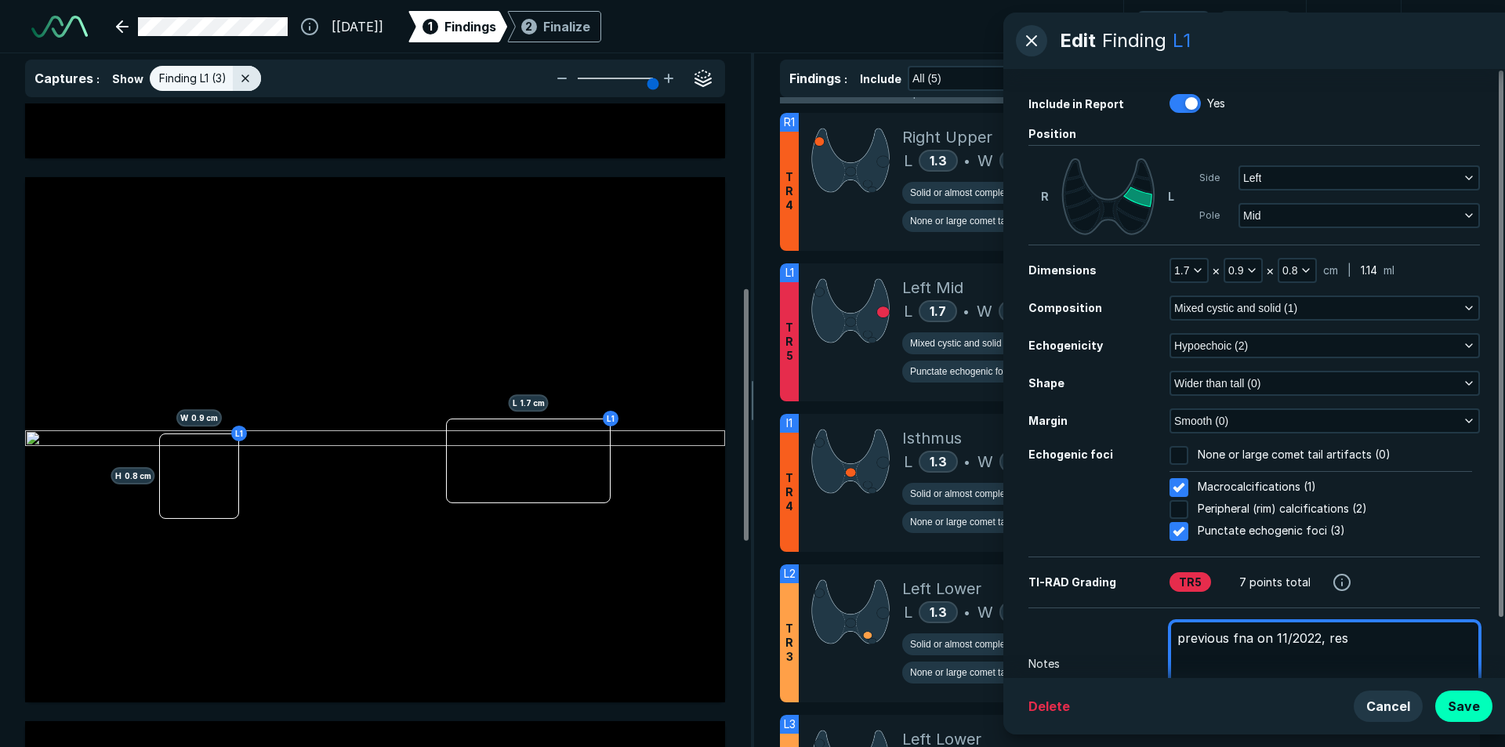
type textarea "previous fna on 11/2022, resu"
type textarea "x"
type textarea "previous fna on 11/2022, resul"
type textarea "x"
type textarea "previous fna on 11/2022, result"
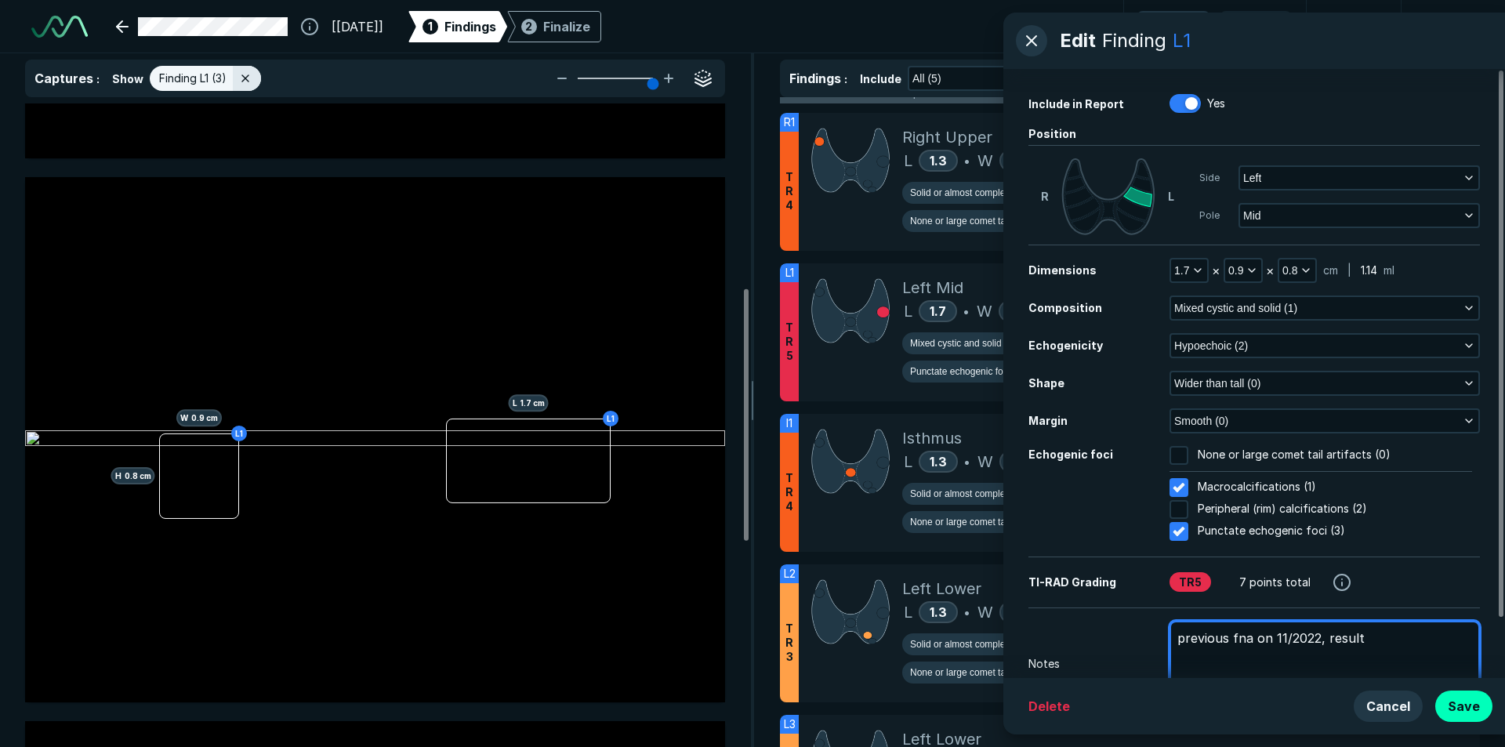
type textarea "x"
type textarea "previous fna on 11/2022, results"
type textarea "x"
type textarea "previous fna on 11/2022, results"
type textarea "x"
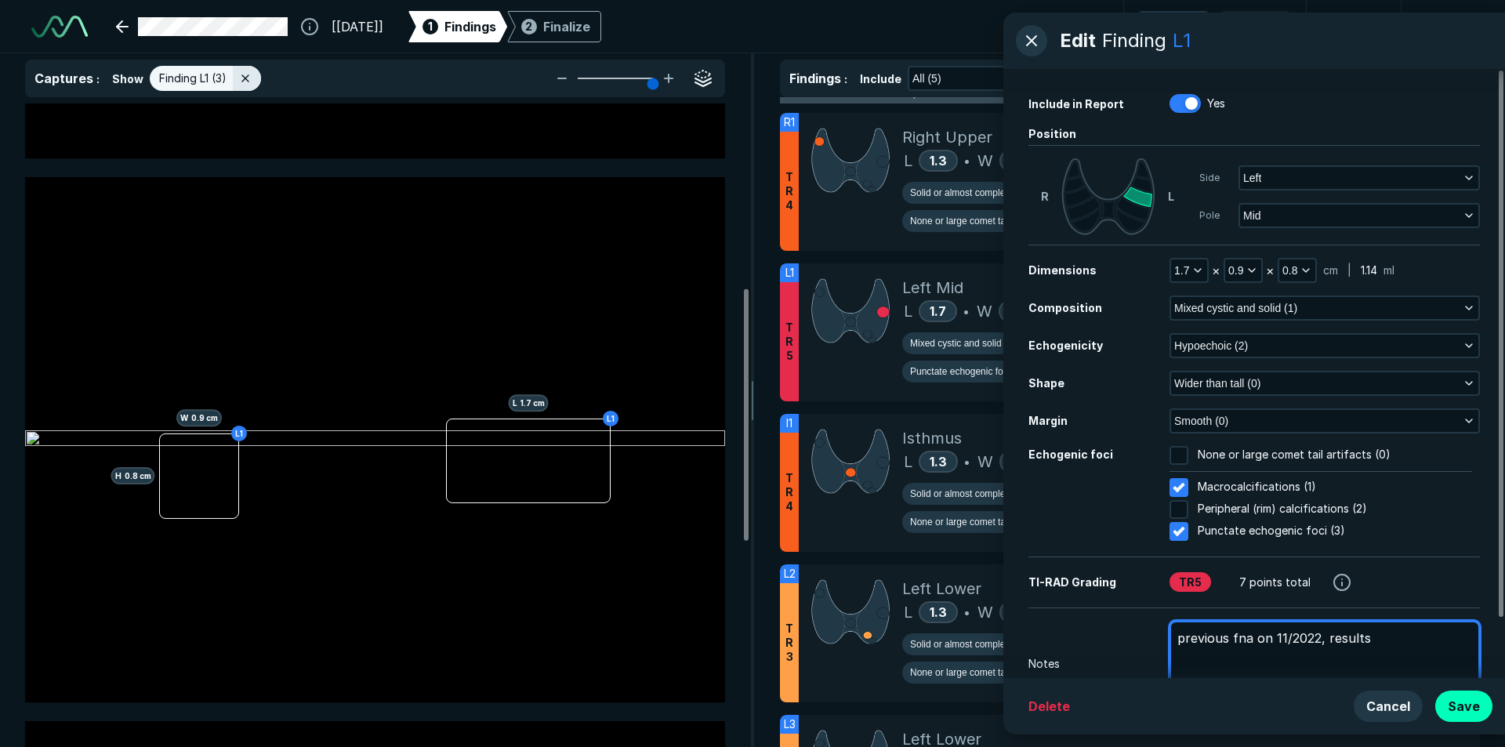
type textarea "previous fna on 11/2022, results b"
type textarea "x"
type textarea "previous fna on 11/2022, results be"
type textarea "x"
type textarea "previous fna on 11/2022, results ben"
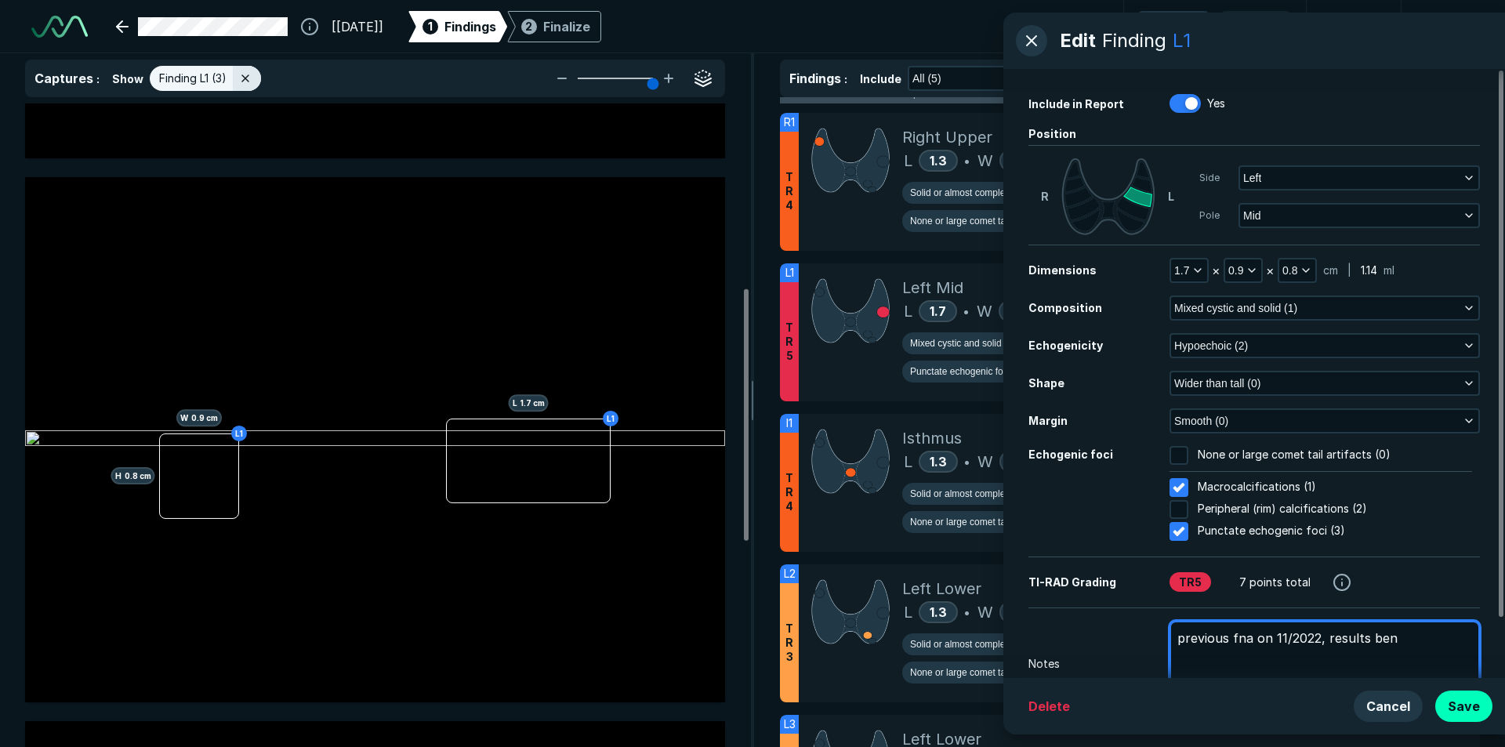
type textarea "x"
type textarea "previous fna on 11/2022, results beni"
type textarea "x"
type textarea "previous fna on 11/2022, results benig"
type textarea "x"
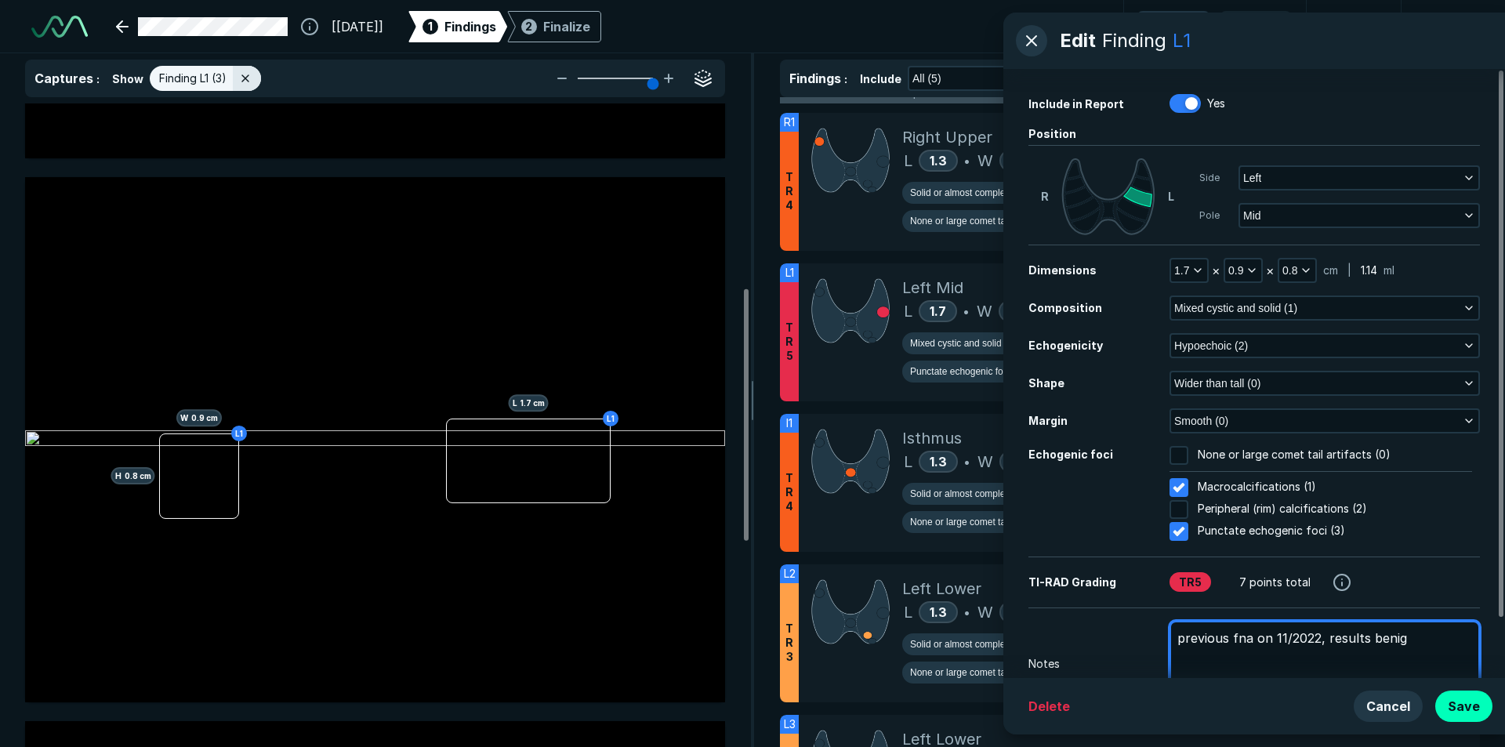
type textarea "previous fna on 11/2022, results [MEDICAL_DATA]"
type textarea "x"
type textarea "previous fna on 11/2022, results [MEDICAL_DATA]"
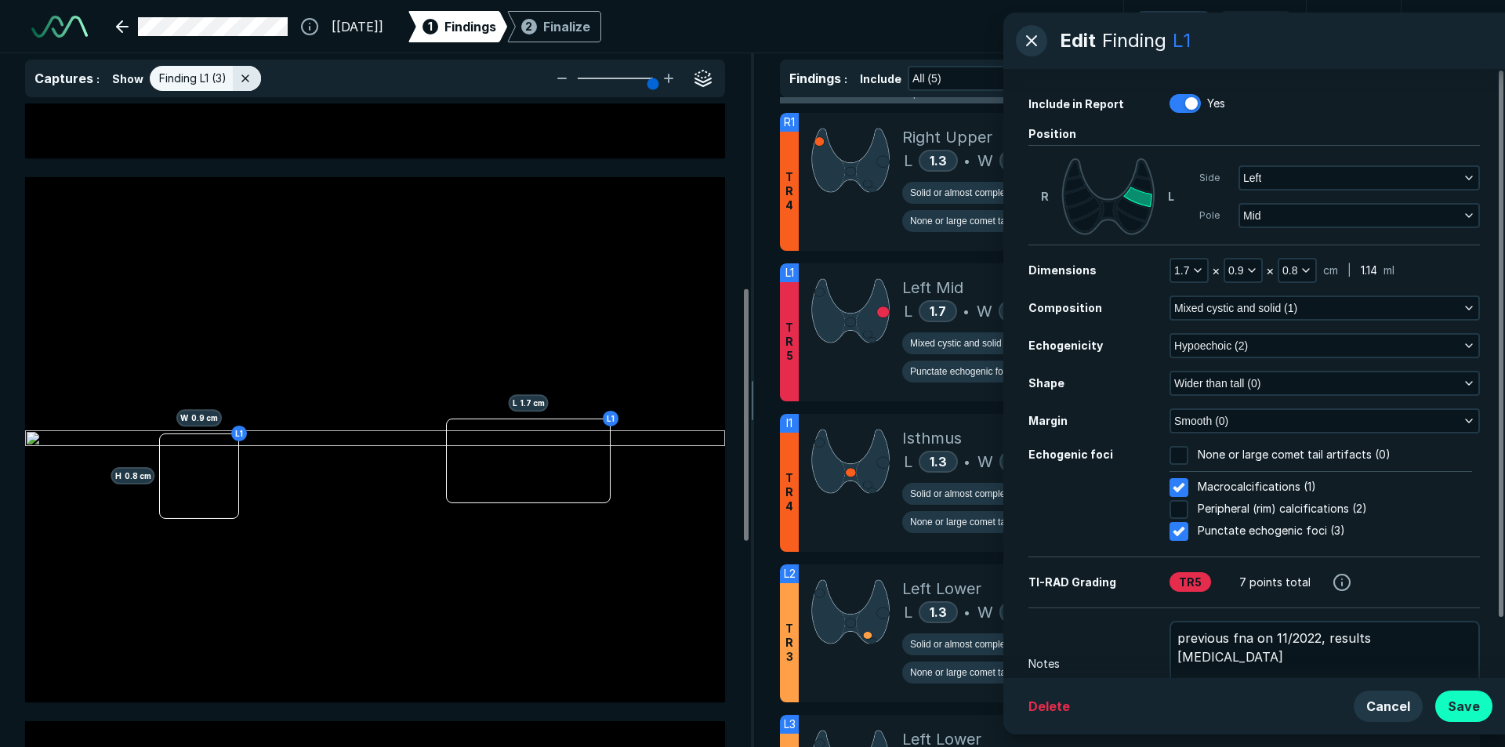
click at [1458, 697] on button "Save" at bounding box center [1463, 705] width 57 height 31
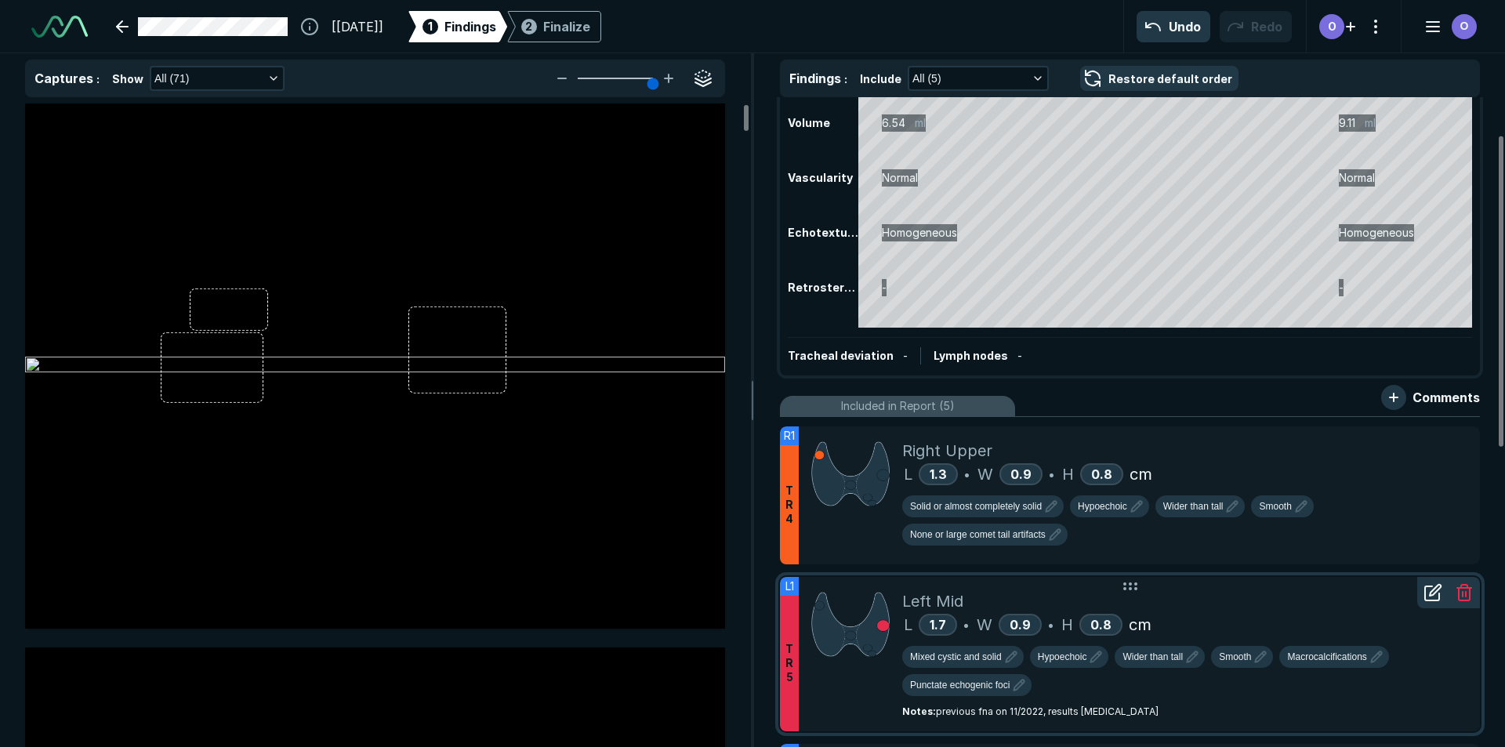
scroll to position [0, 0]
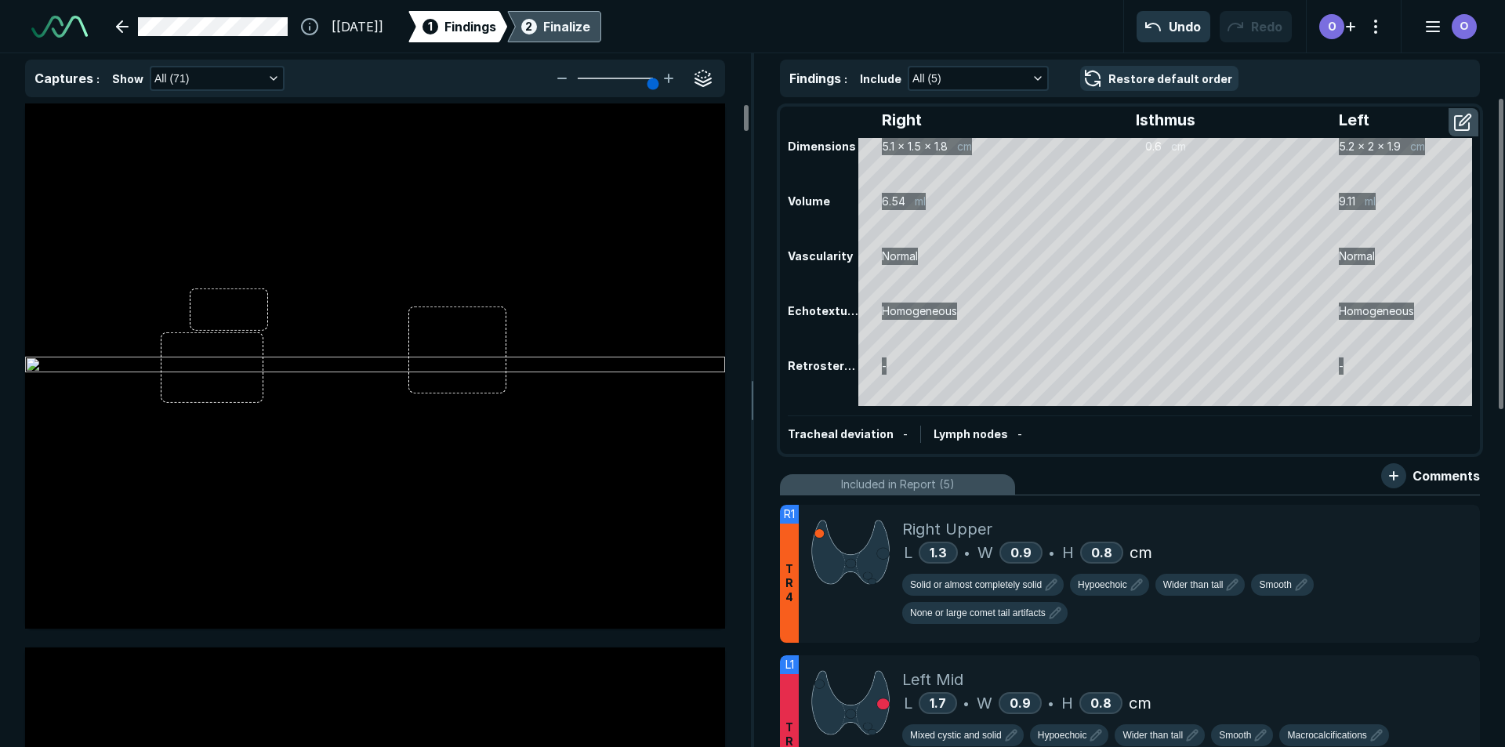
click at [588, 31] on div "Finalize" at bounding box center [566, 26] width 47 height 19
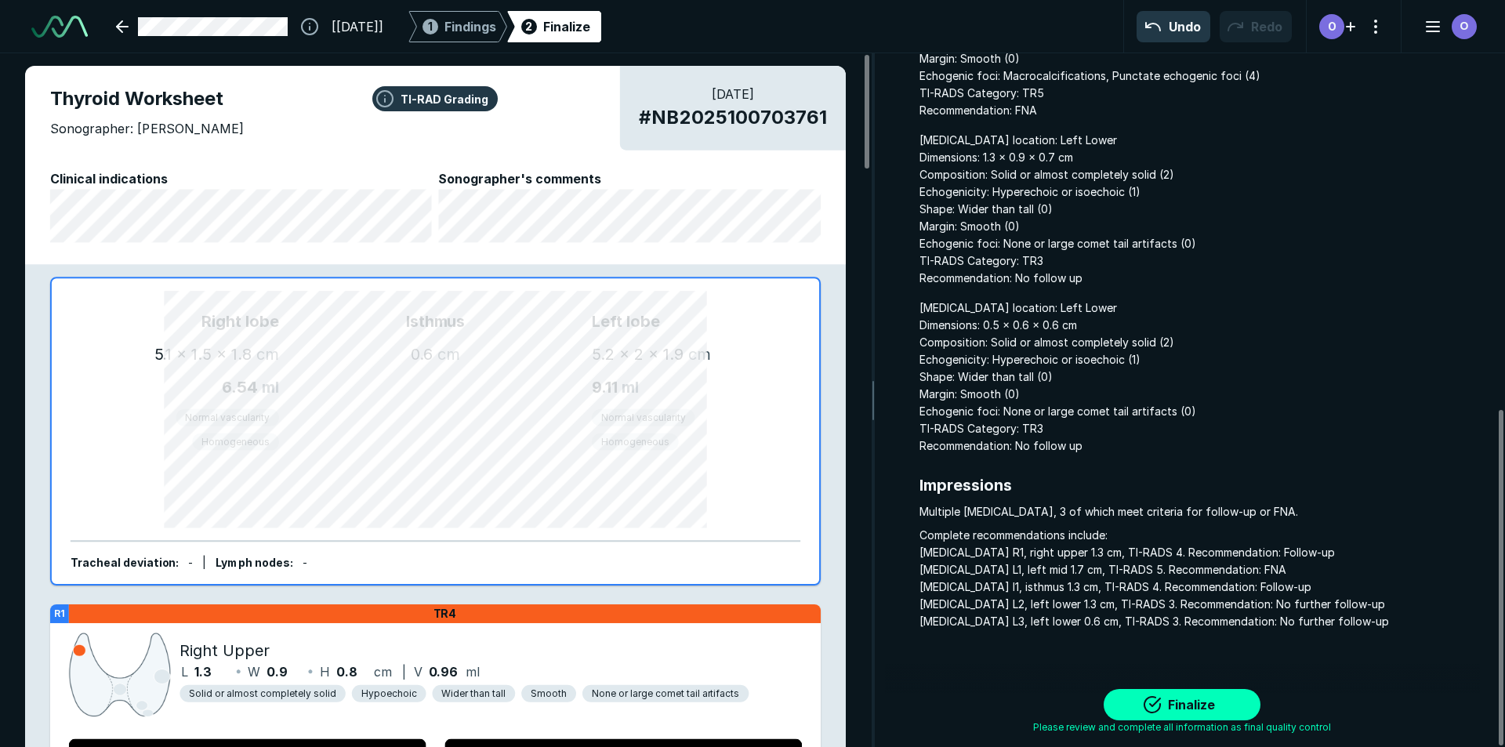
scroll to position [734, 0]
click at [1191, 703] on button "Finalize" at bounding box center [1181, 704] width 157 height 31
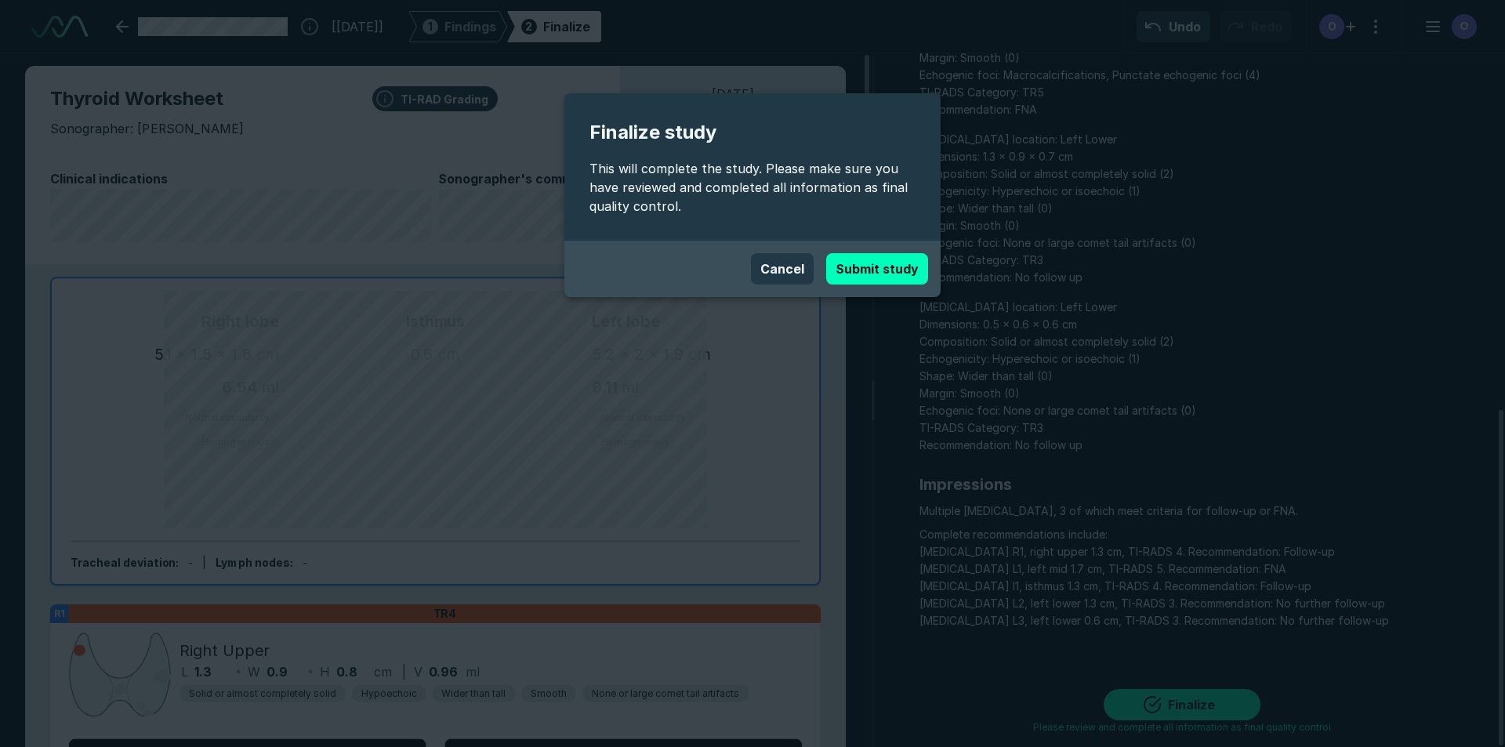
click at [882, 280] on button "Submit study" at bounding box center [877, 268] width 102 height 31
type textarea "x"
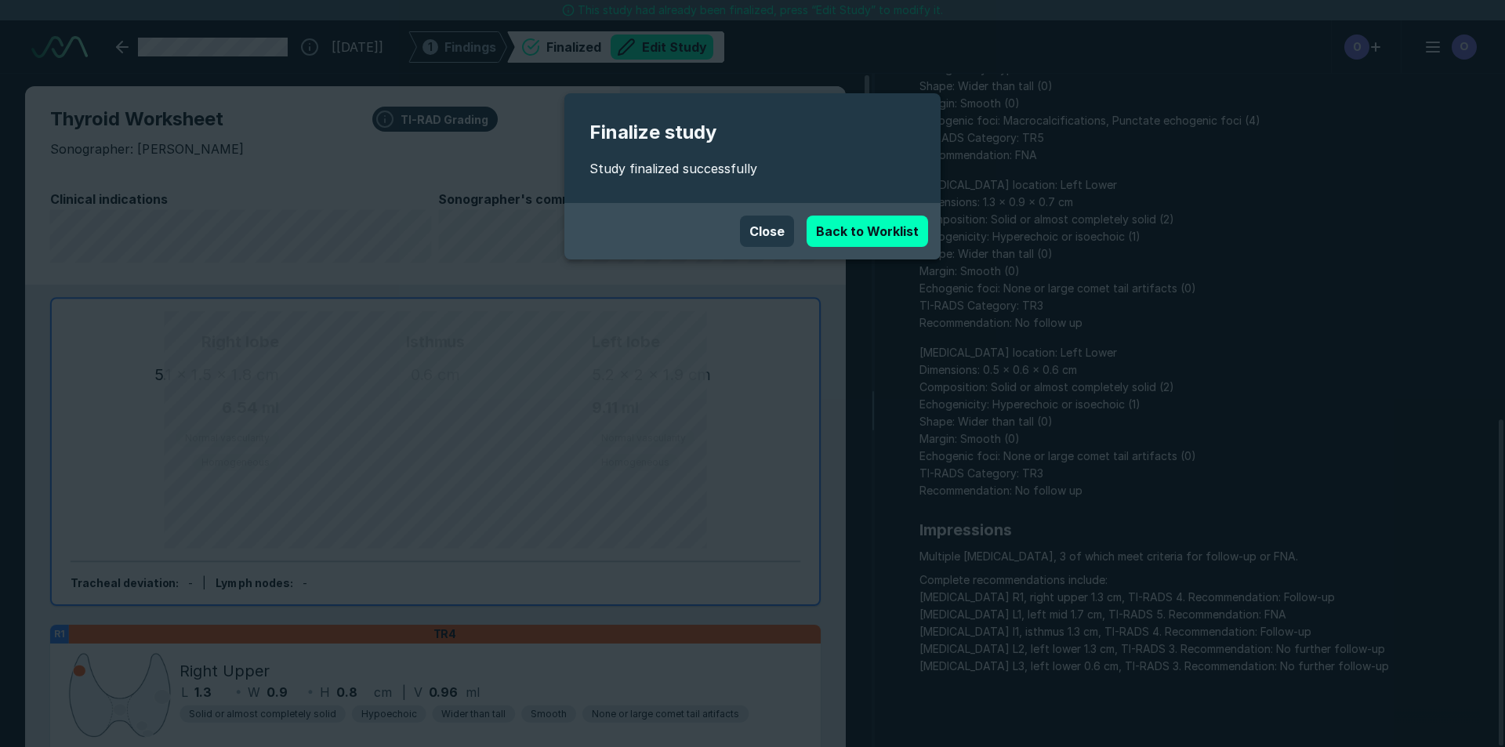
scroll to position [5010, 8784]
click at [826, 234] on link "Back to Worklist" at bounding box center [866, 230] width 121 height 31
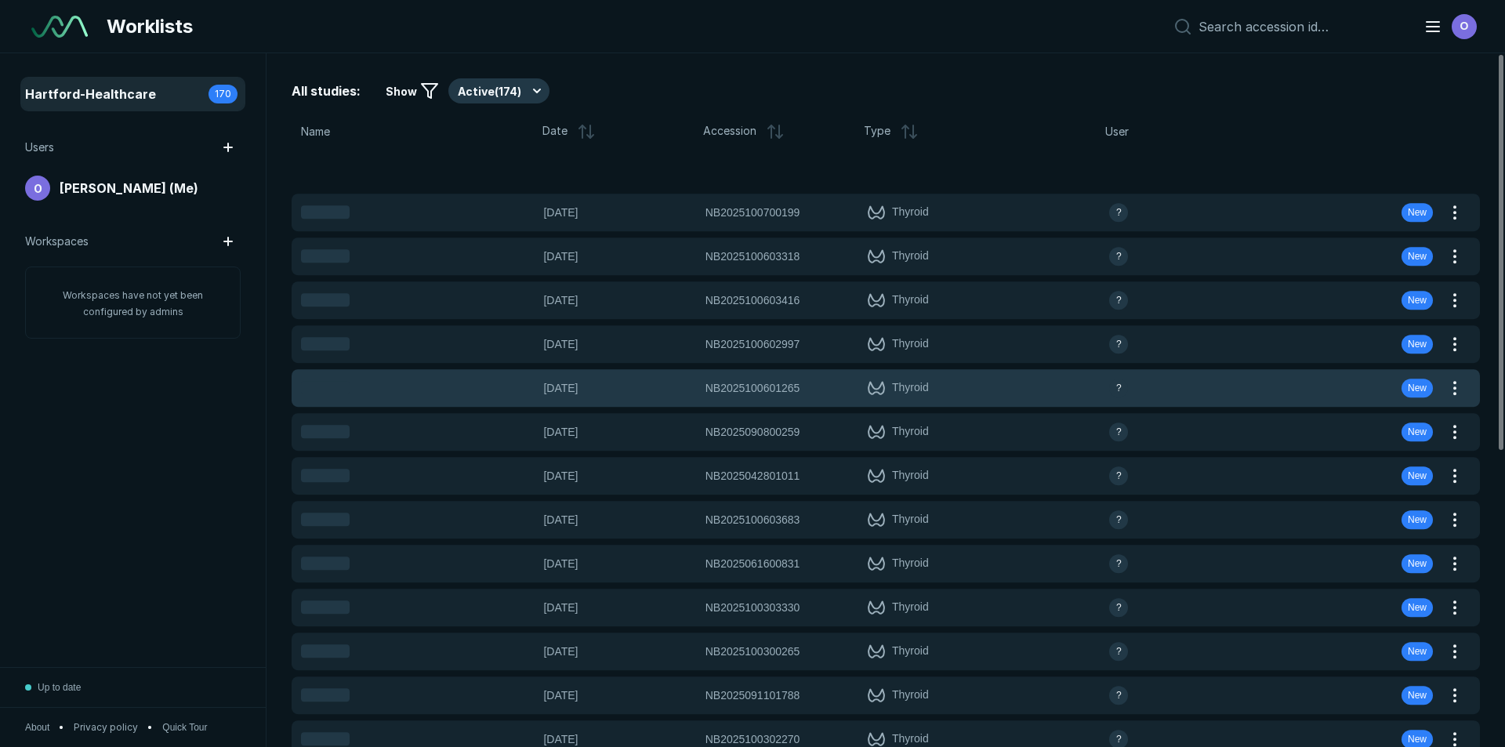
scroll to position [4851, 7335]
